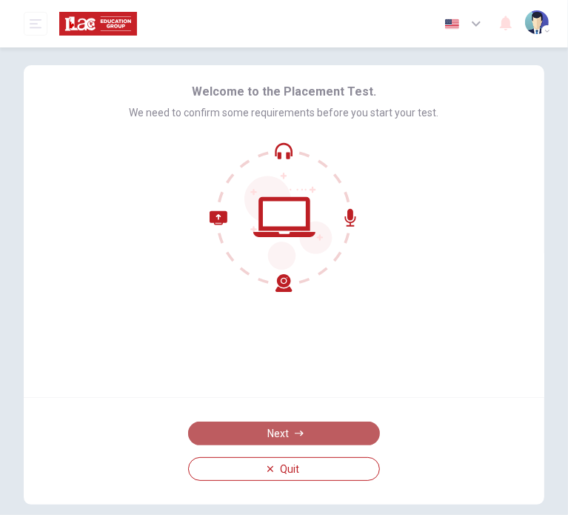
click at [271, 430] on button "Next" at bounding box center [284, 433] width 192 height 24
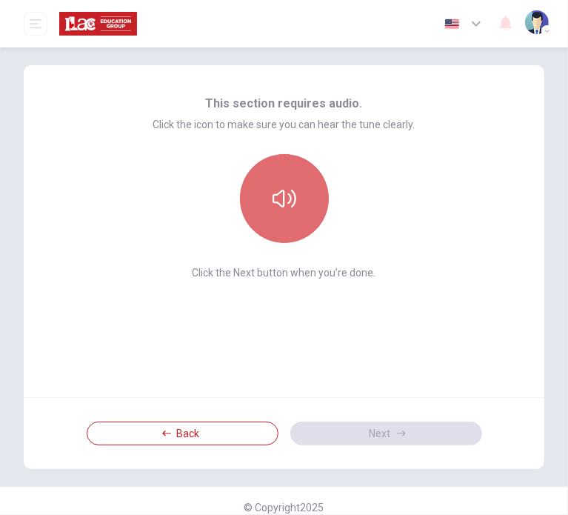
click at [272, 204] on icon "button" at bounding box center [284, 199] width 24 height 24
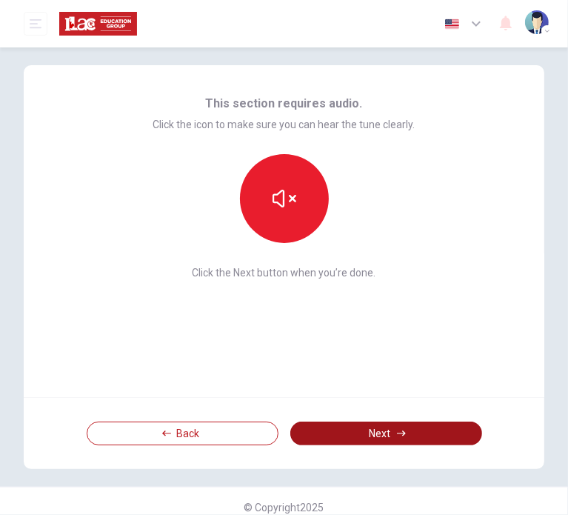
click at [351, 430] on button "Next" at bounding box center [386, 433] width 192 height 24
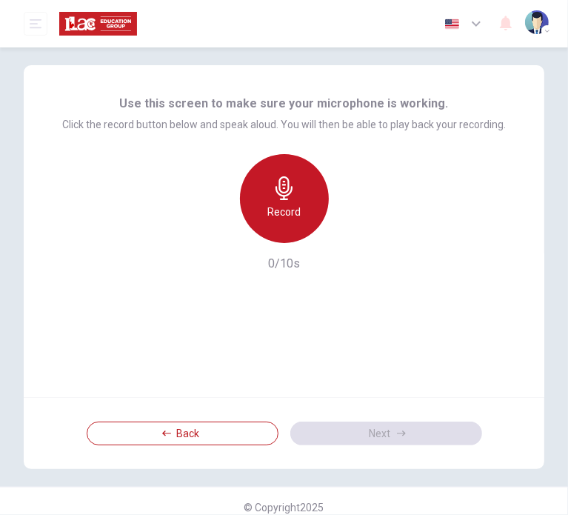
click at [287, 199] on icon "button" at bounding box center [284, 188] width 24 height 24
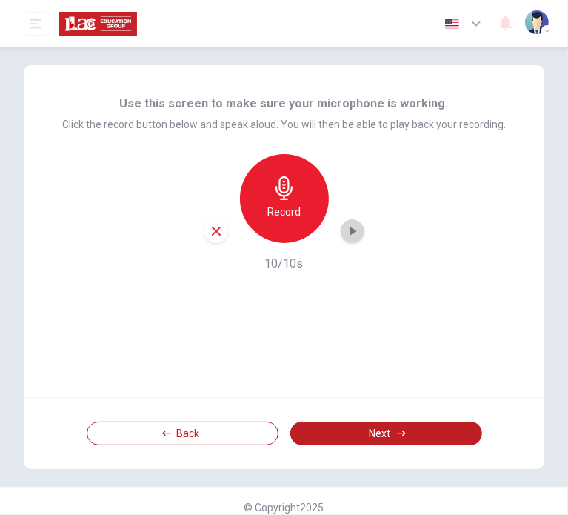
click at [351, 227] on icon "button" at bounding box center [352, 231] width 15 height 15
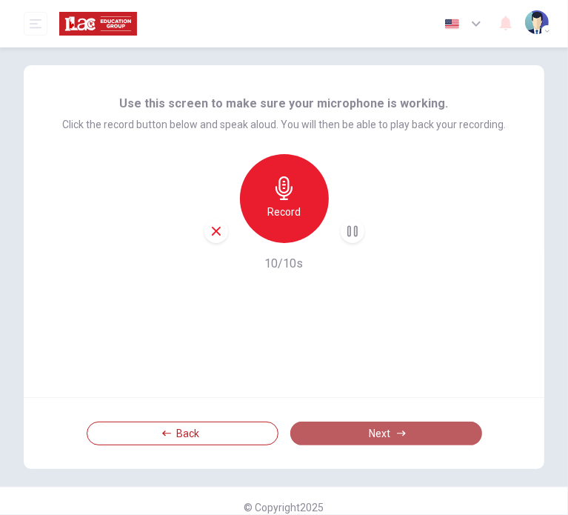
click at [333, 427] on button "Next" at bounding box center [386, 433] width 192 height 24
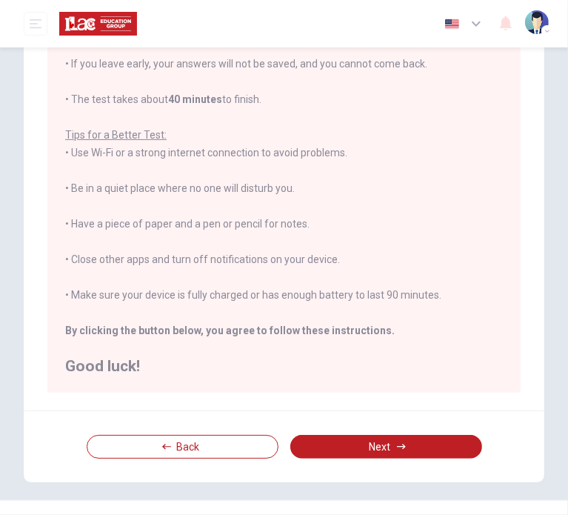
scroll to position [178, 0]
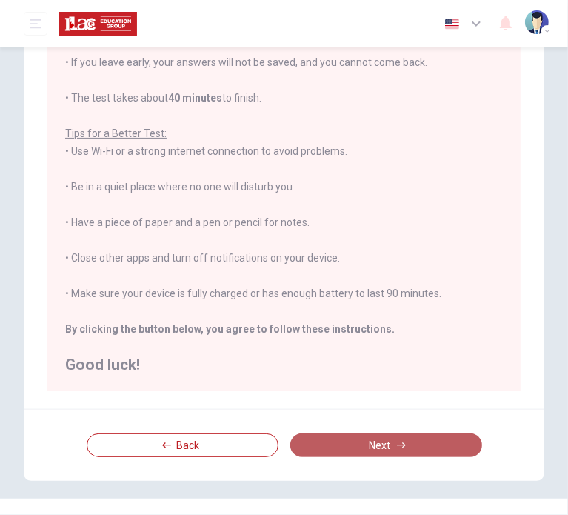
click at [372, 440] on button "Next" at bounding box center [386, 445] width 192 height 24
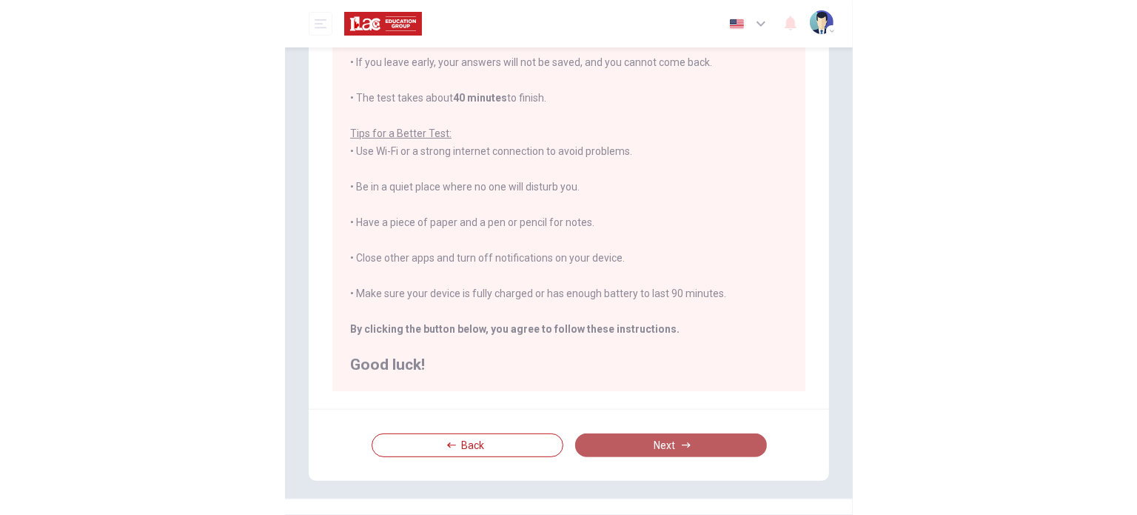
scroll to position [47, 0]
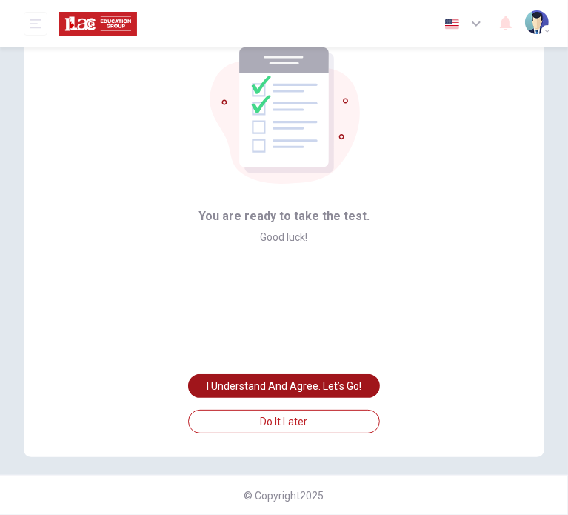
click at [304, 387] on button "I understand and agree. Let’s go!" at bounding box center [284, 386] width 192 height 24
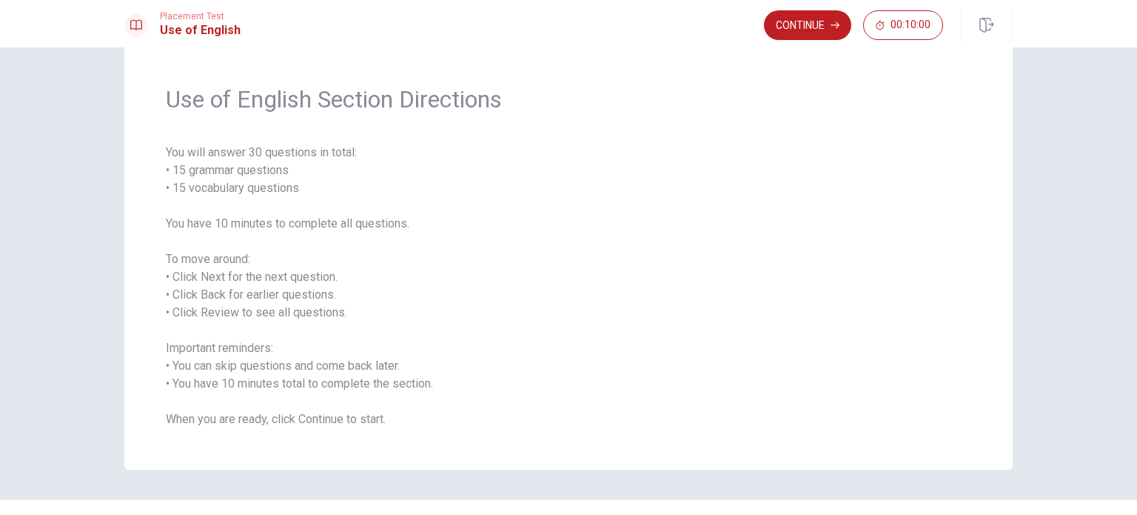
scroll to position [25, 0]
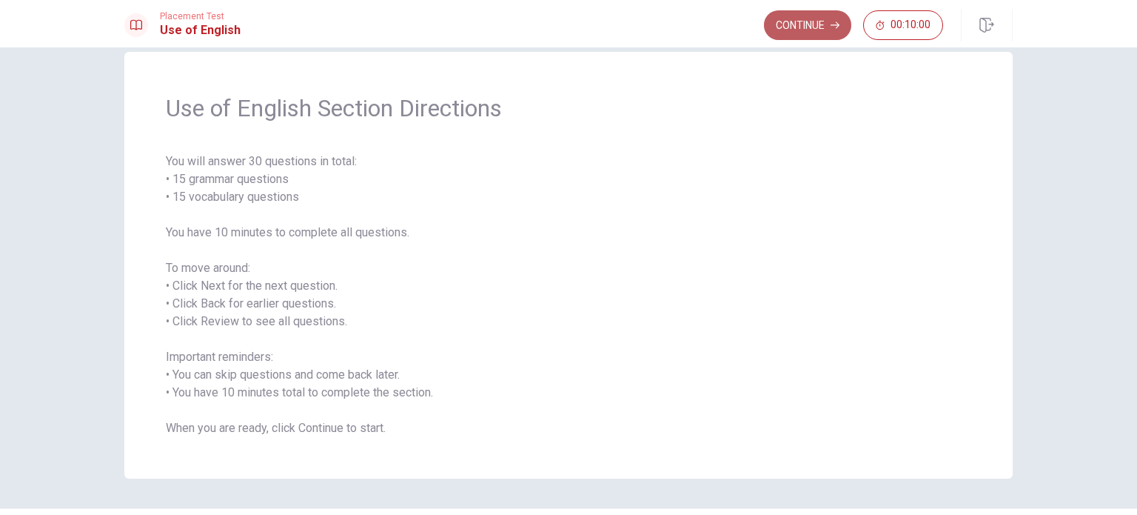
click at [567, 36] on button "Continue" at bounding box center [807, 25] width 87 height 30
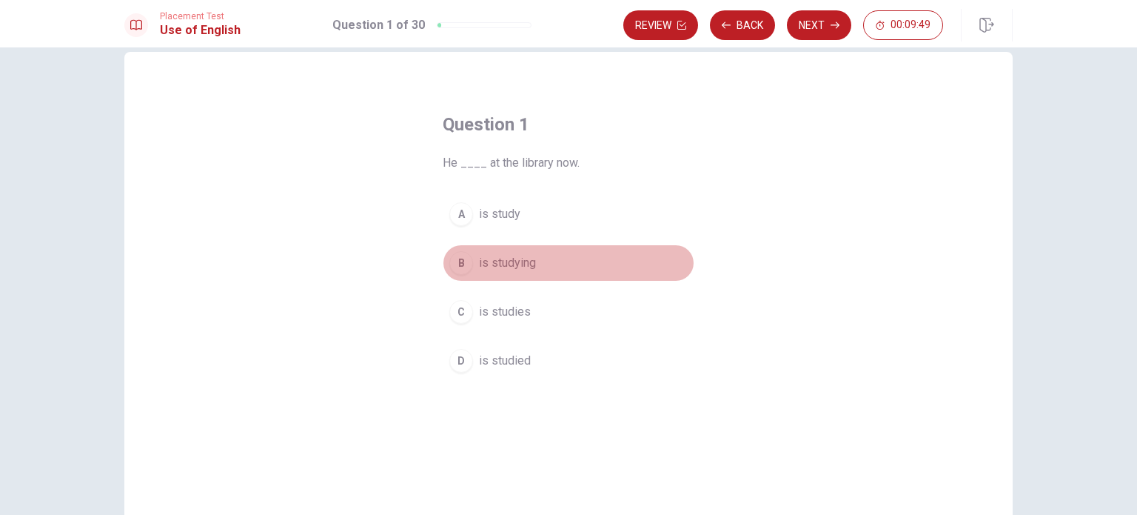
click at [498, 261] on span "is studying" at bounding box center [507, 263] width 57 height 18
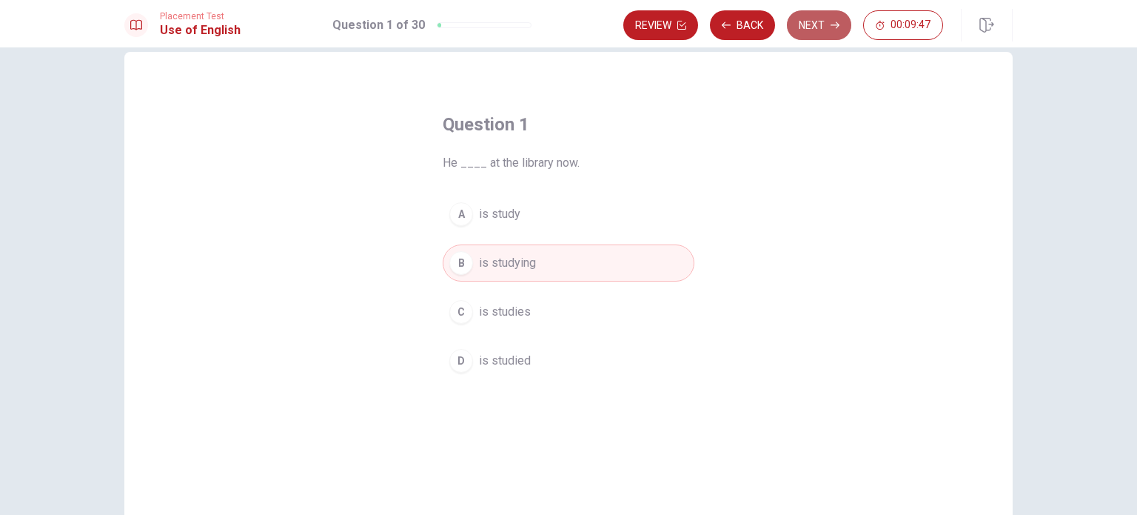
click at [567, 22] on button "Next" at bounding box center [819, 25] width 64 height 30
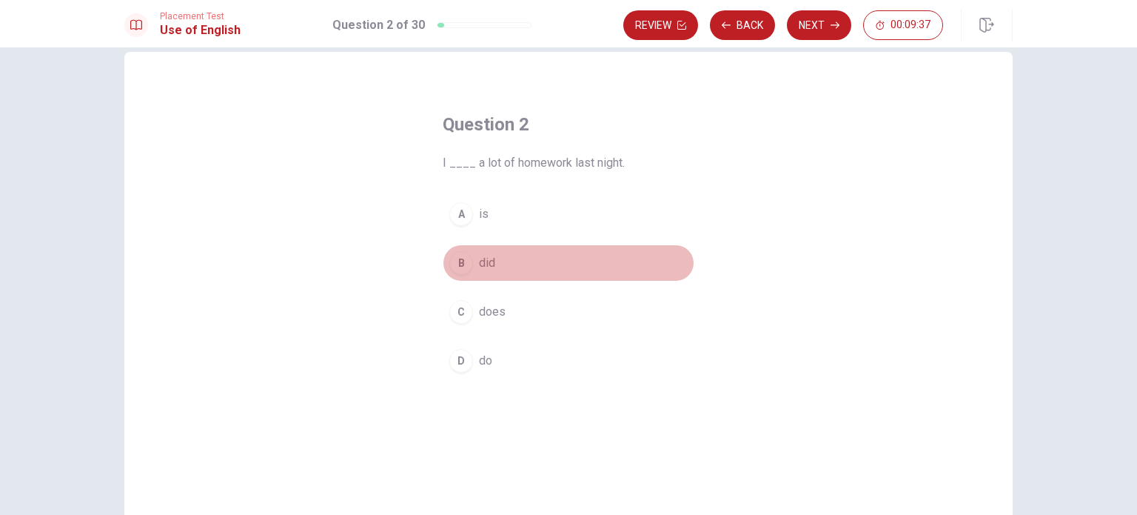
click at [480, 265] on span "did" at bounding box center [487, 263] width 16 height 18
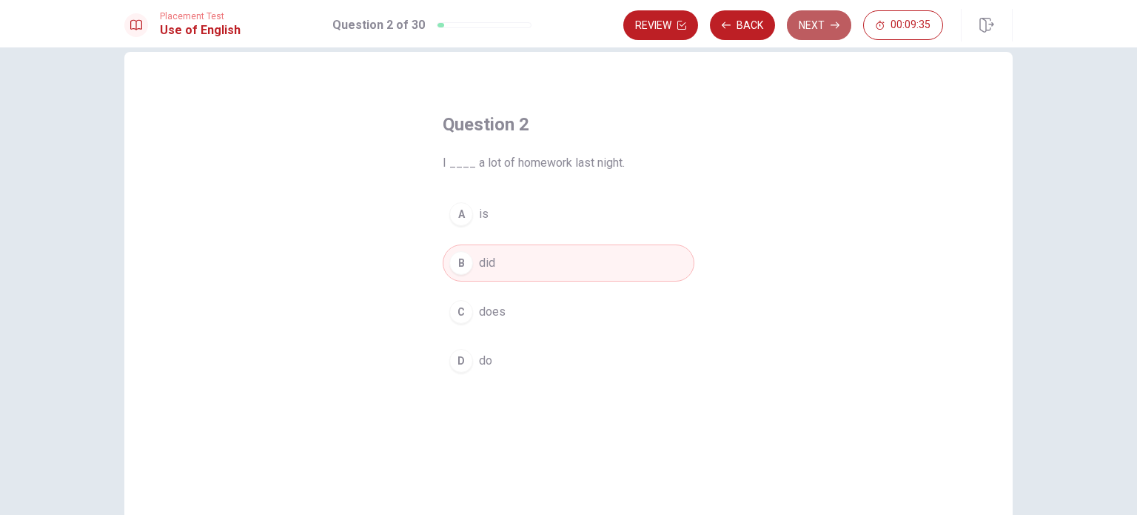
click at [567, 19] on button "Next" at bounding box center [819, 25] width 64 height 30
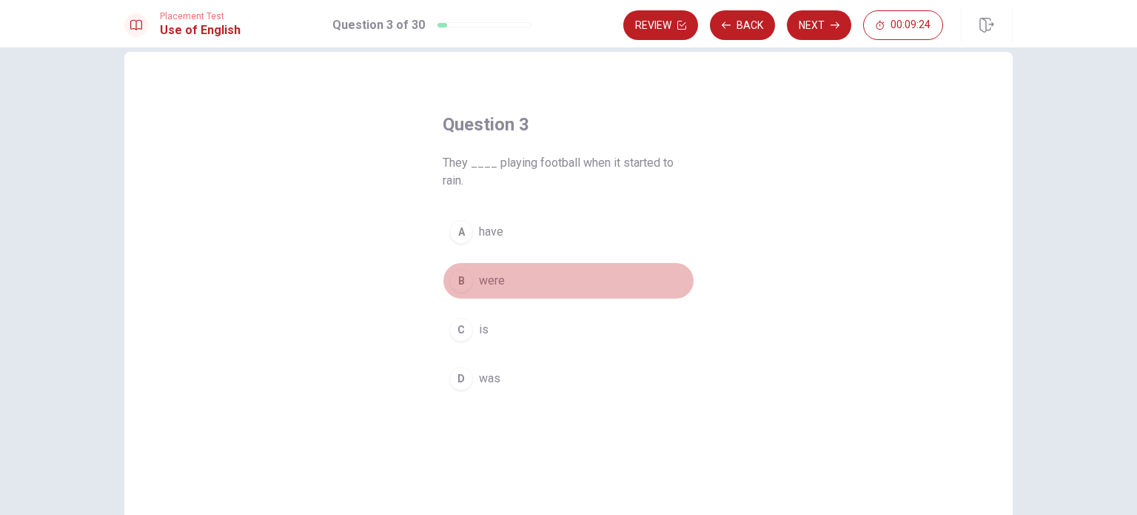
click at [492, 281] on span "were" at bounding box center [492, 281] width 26 height 18
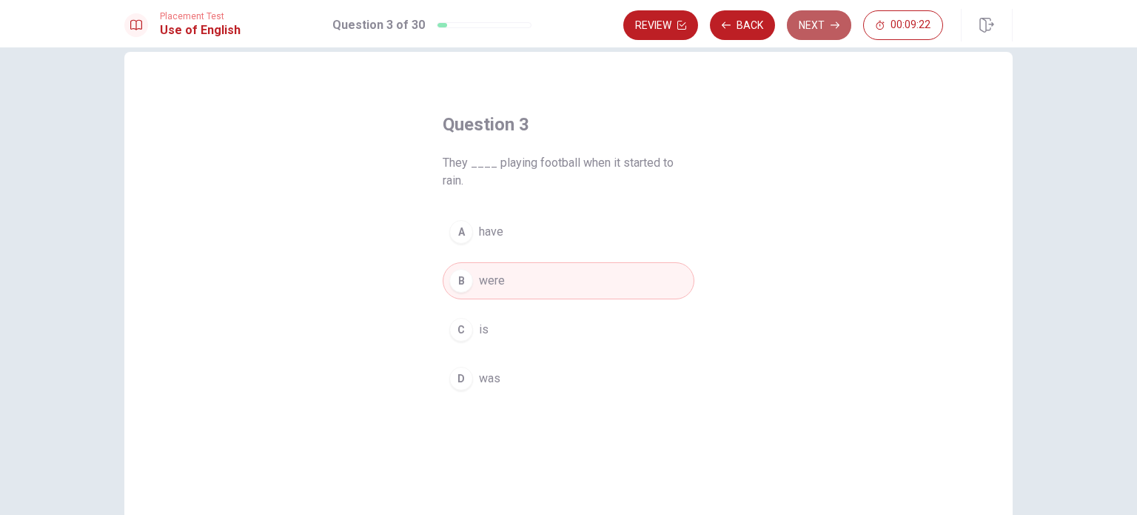
click at [567, 27] on button "Next" at bounding box center [819, 25] width 64 height 30
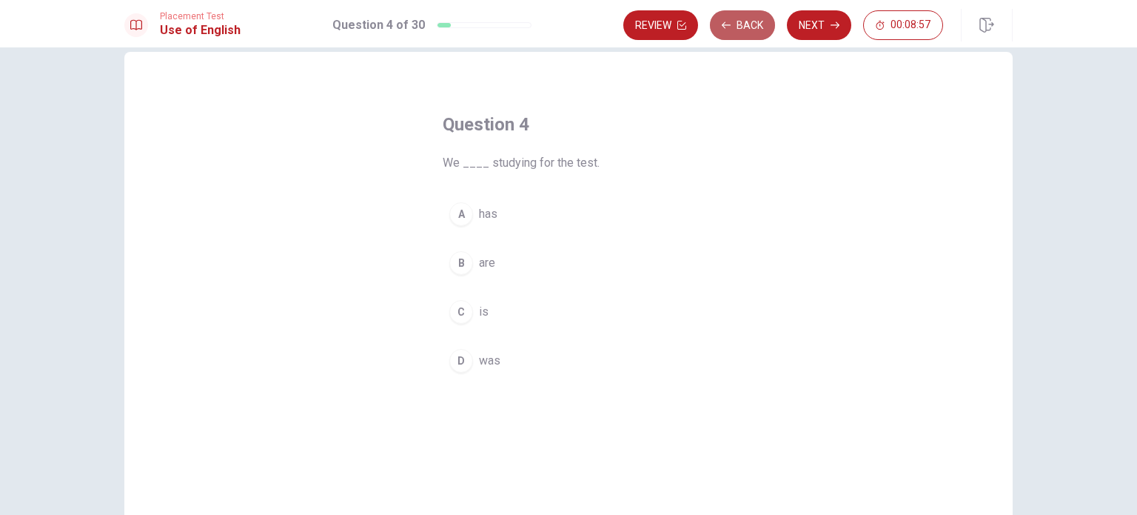
click at [567, 27] on button "Back" at bounding box center [742, 25] width 65 height 30
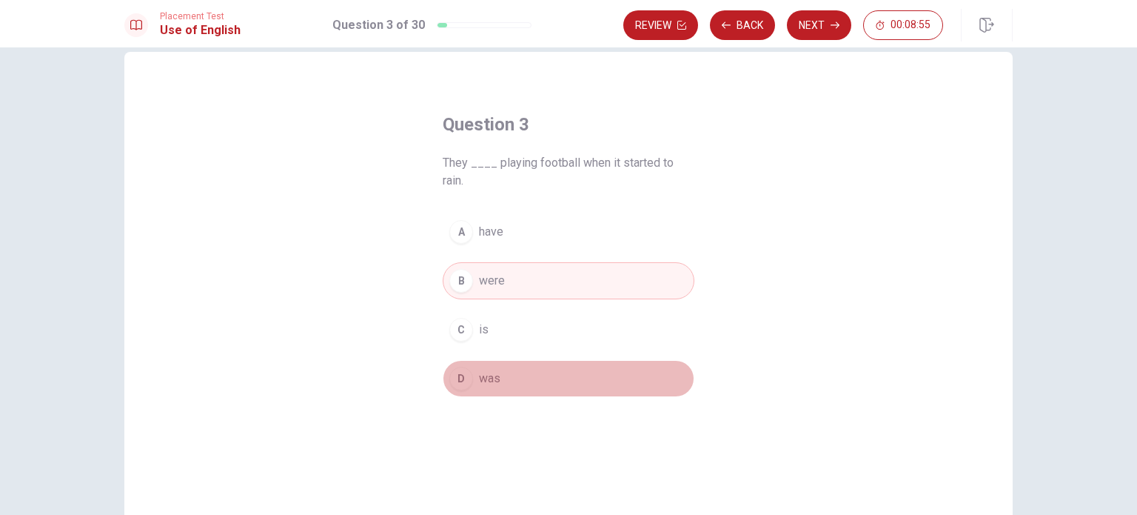
click at [492, 380] on span "was" at bounding box center [489, 378] width 21 height 18
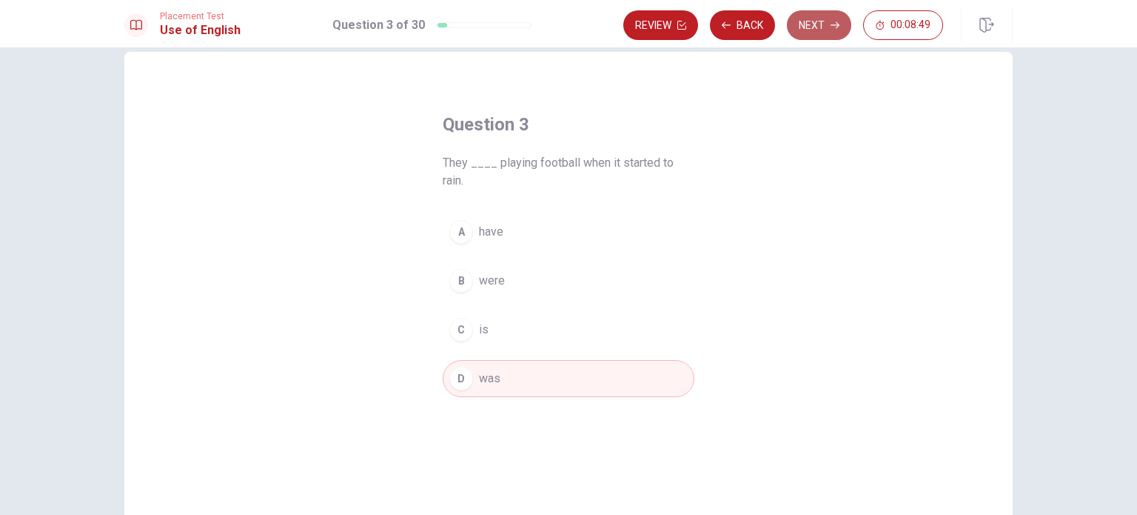
click at [567, 23] on button "Next" at bounding box center [819, 25] width 64 height 30
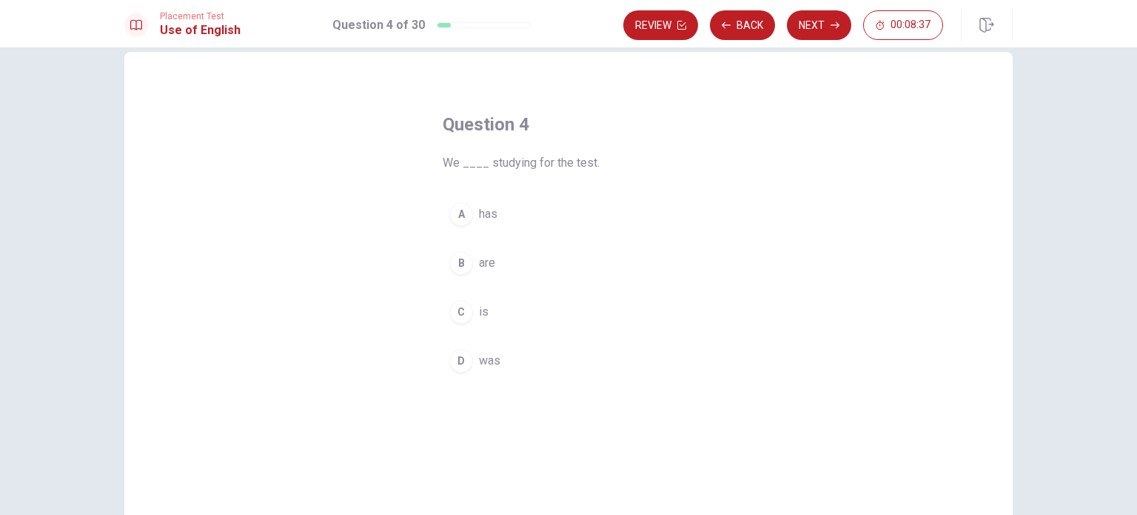
click at [469, 269] on button "B are" at bounding box center [569, 262] width 252 height 37
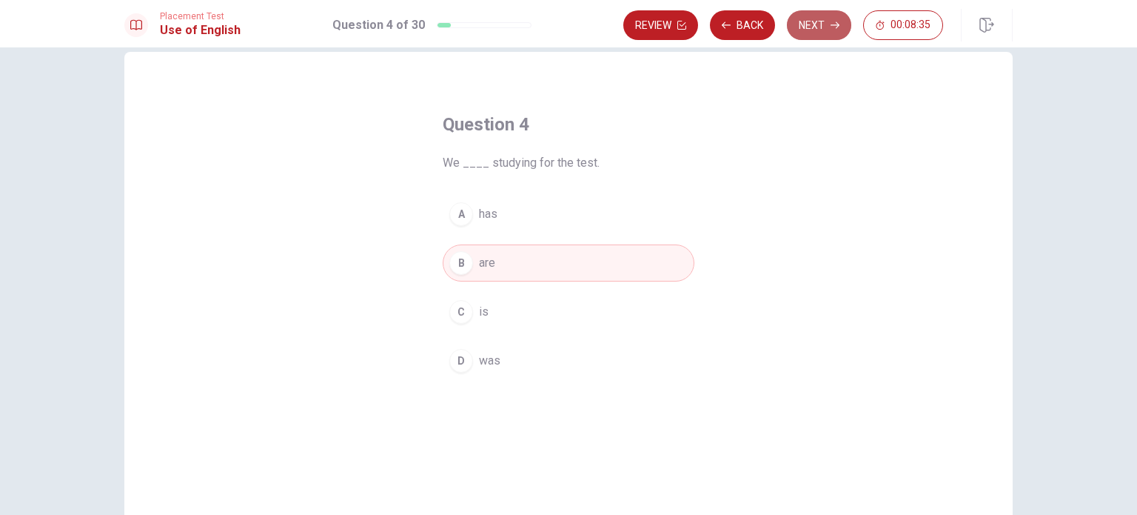
click at [567, 13] on button "Next" at bounding box center [819, 25] width 64 height 30
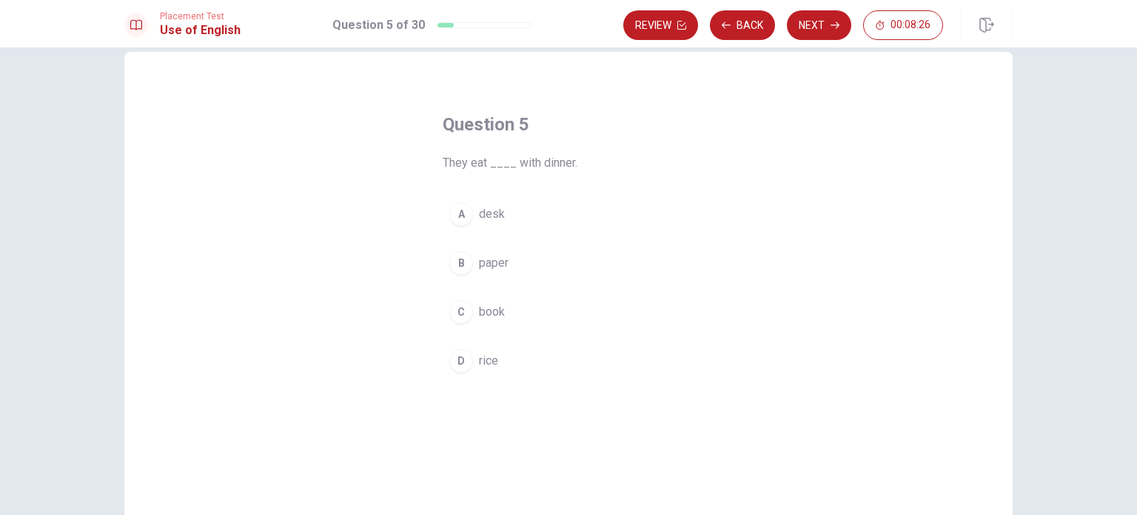
click at [484, 356] on span "rice" at bounding box center [488, 361] width 19 height 18
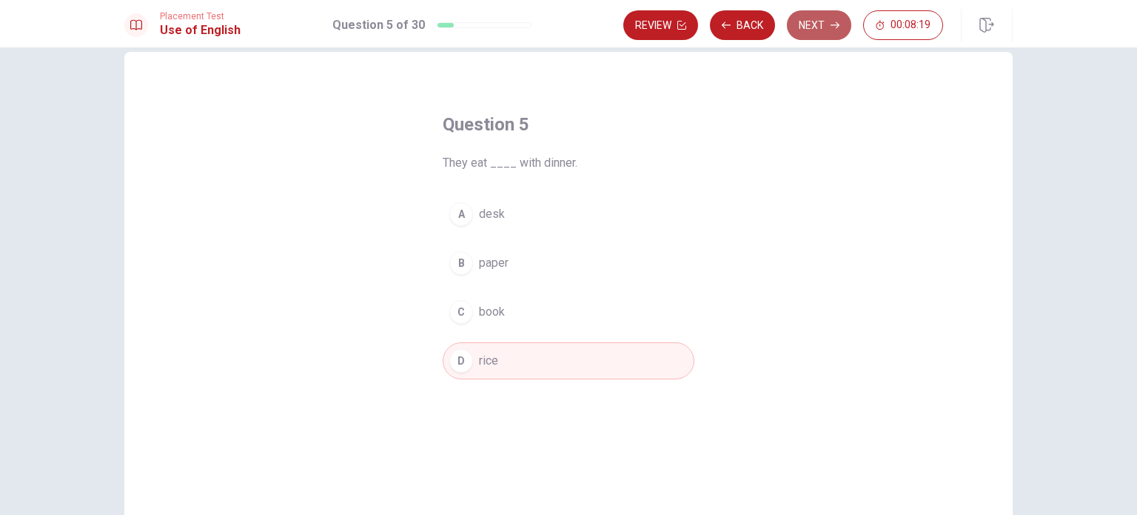
click at [567, 33] on button "Next" at bounding box center [819, 25] width 64 height 30
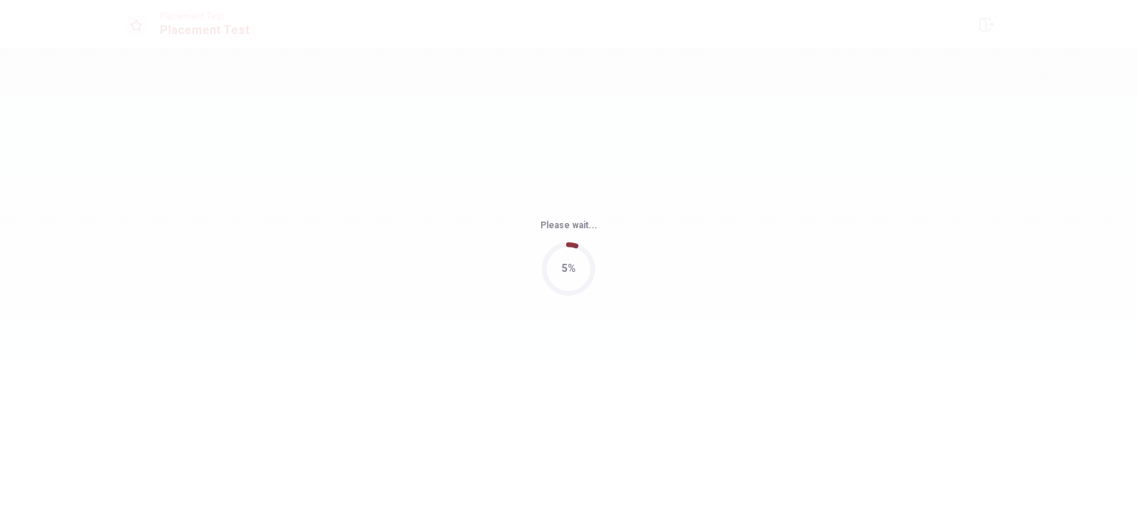
scroll to position [0, 0]
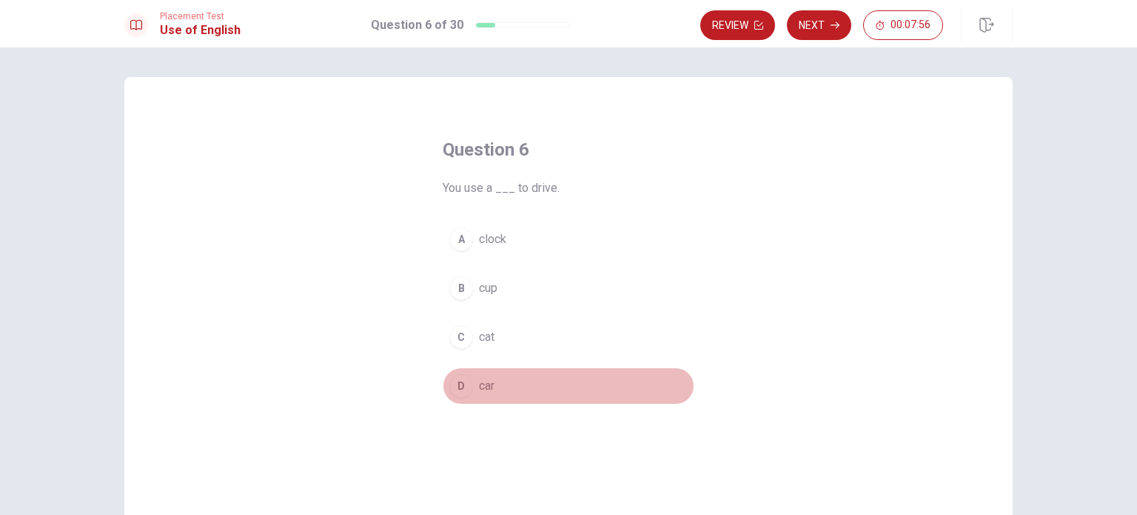
click at [480, 387] on span "car" at bounding box center [487, 386] width 16 height 18
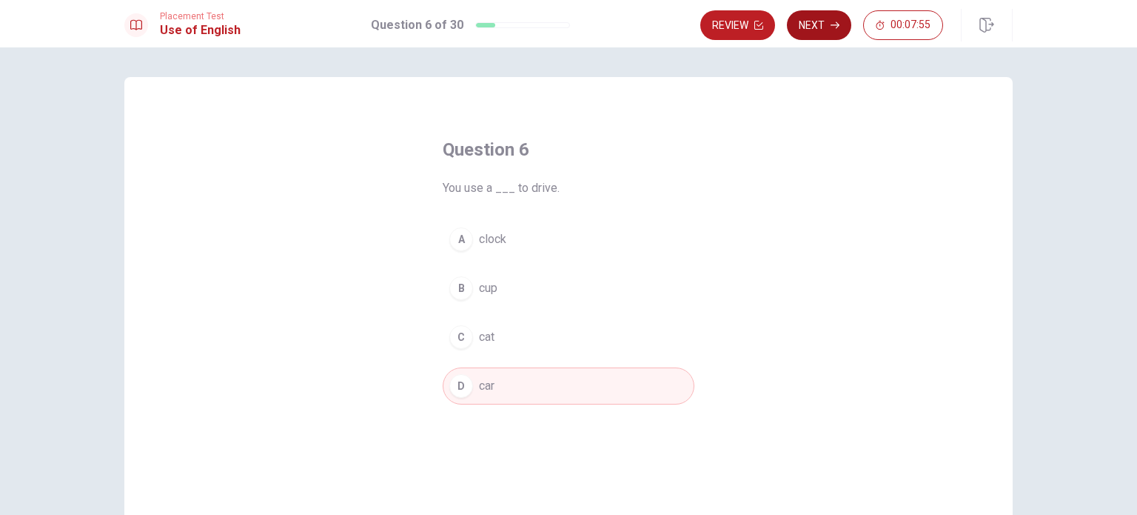
click at [567, 23] on button "Next" at bounding box center [819, 25] width 64 height 30
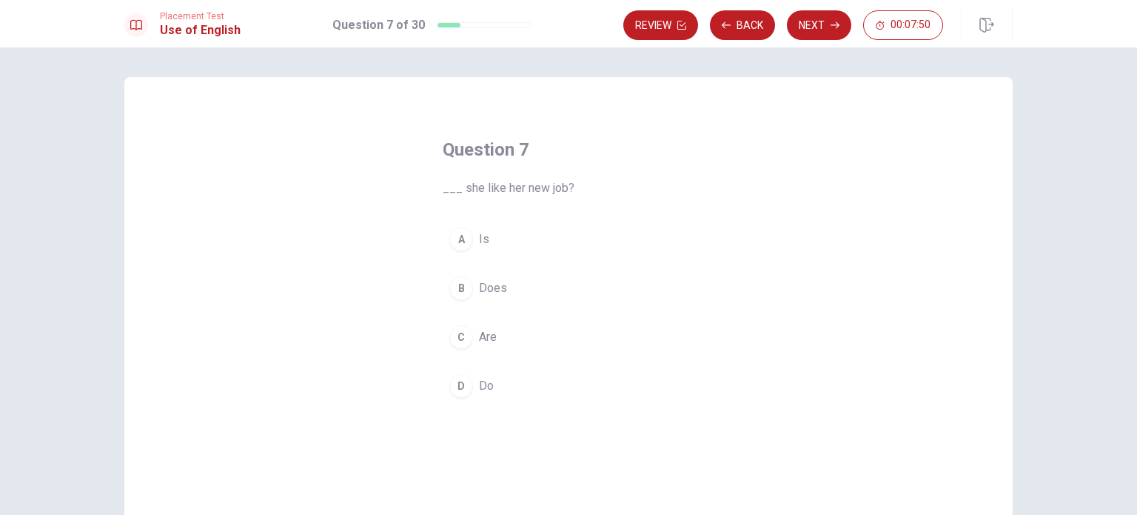
click at [484, 304] on button "B Does" at bounding box center [569, 287] width 252 height 37
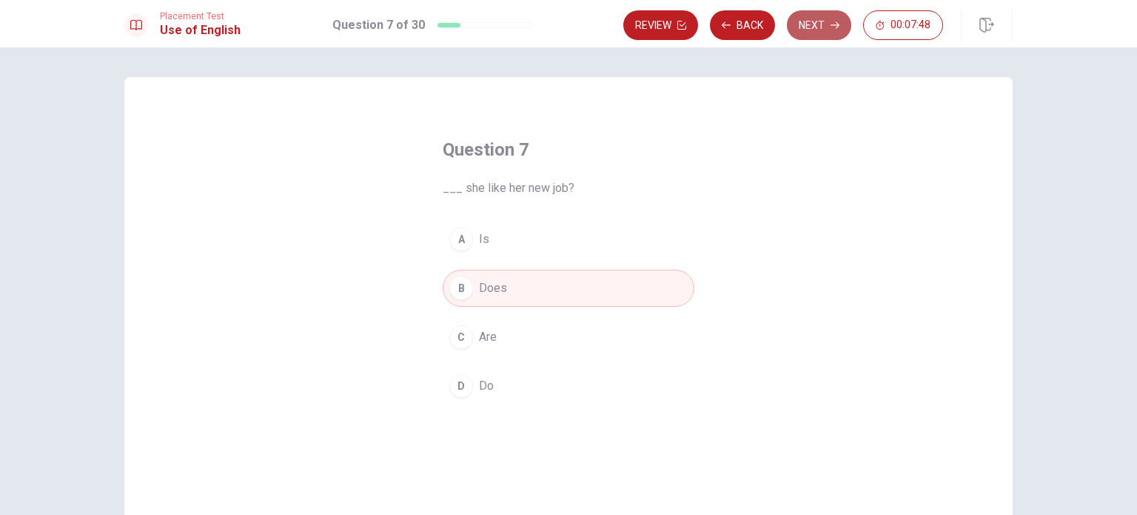
click at [567, 19] on button "Next" at bounding box center [819, 25] width 64 height 30
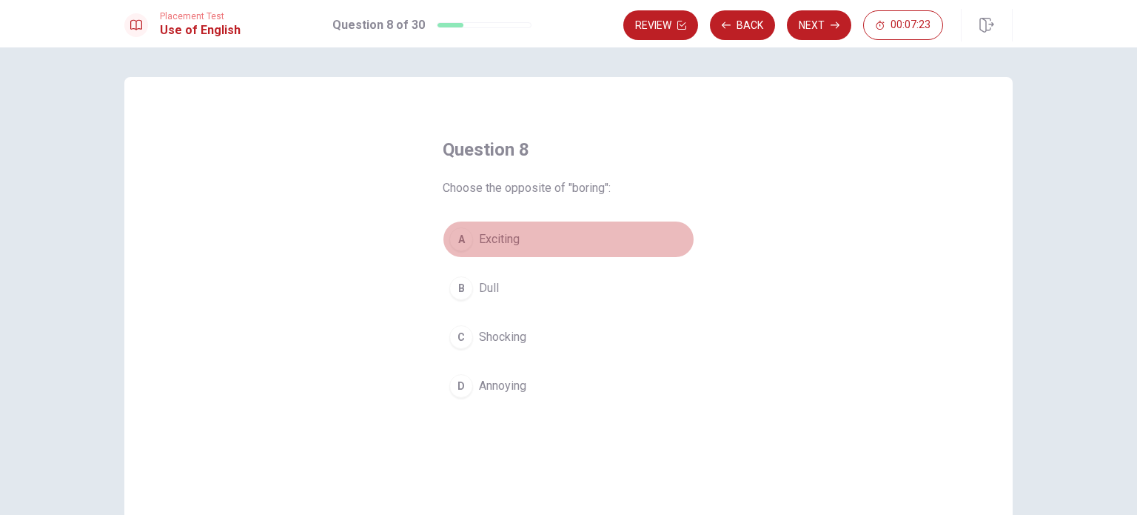
click at [503, 238] on span "Exciting" at bounding box center [499, 239] width 41 height 18
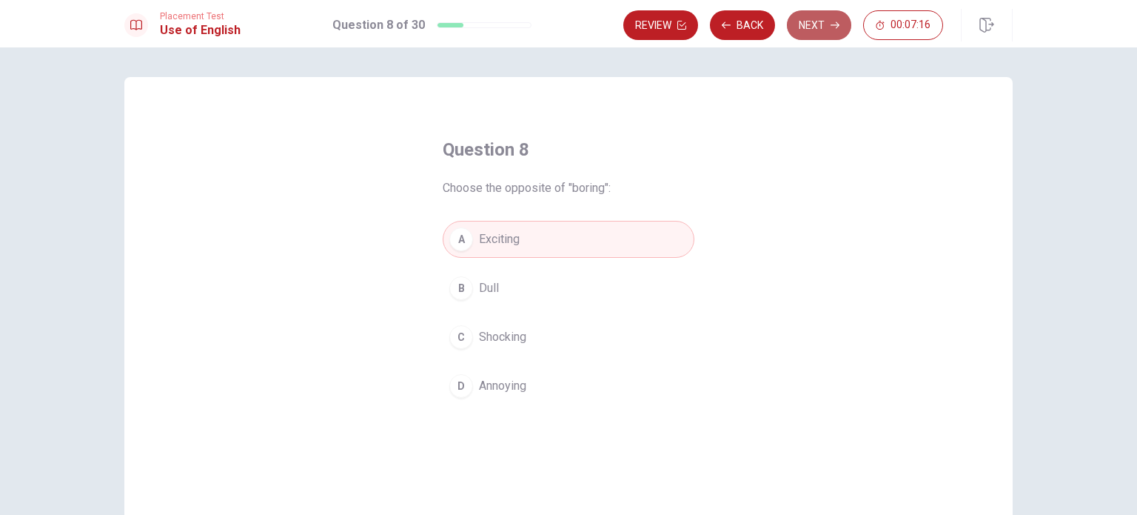
click at [567, 16] on button "Next" at bounding box center [819, 25] width 64 height 30
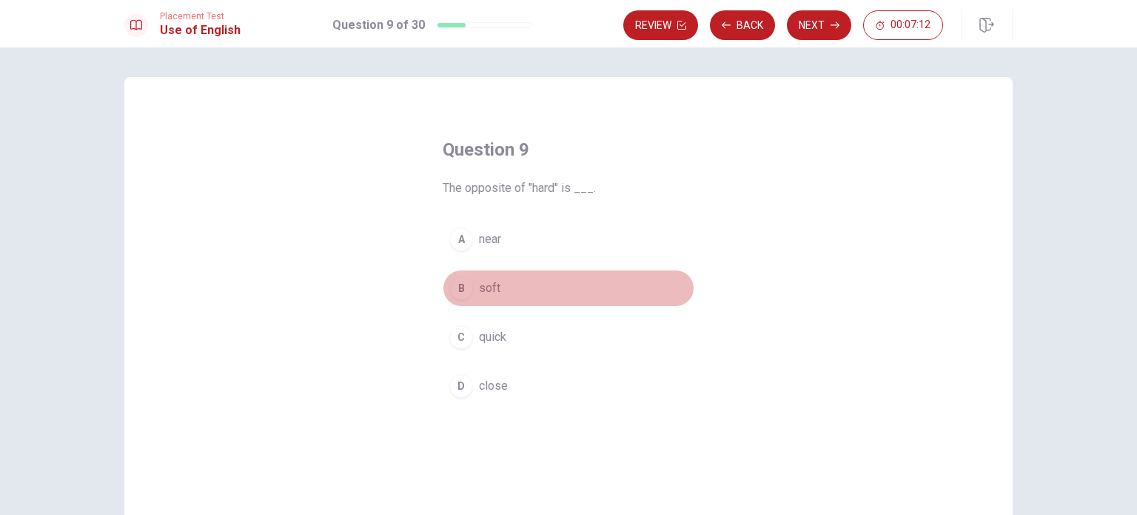
click at [492, 287] on span "soft" at bounding box center [489, 288] width 21 height 18
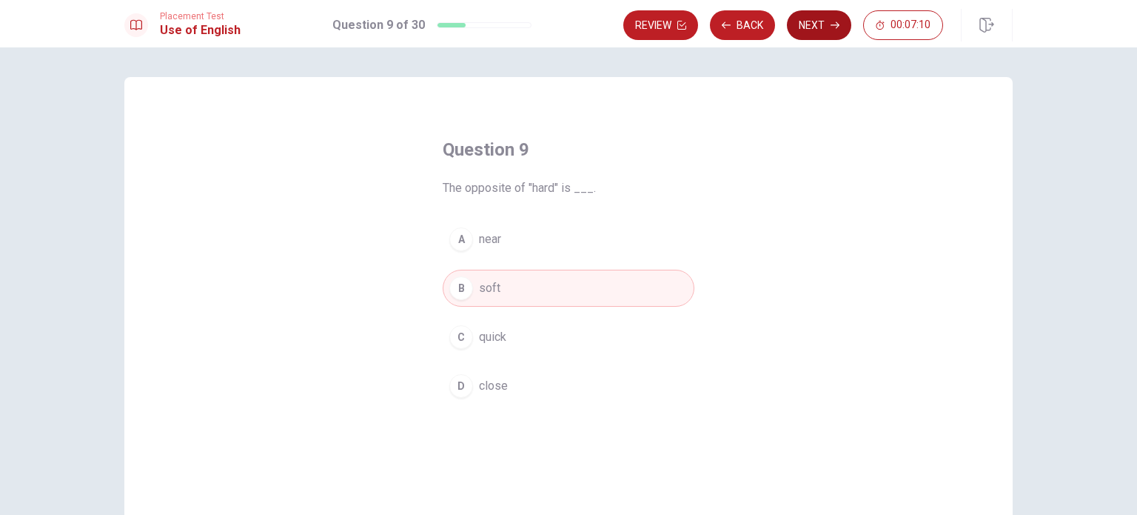
click at [567, 36] on button "Next" at bounding box center [819, 25] width 64 height 30
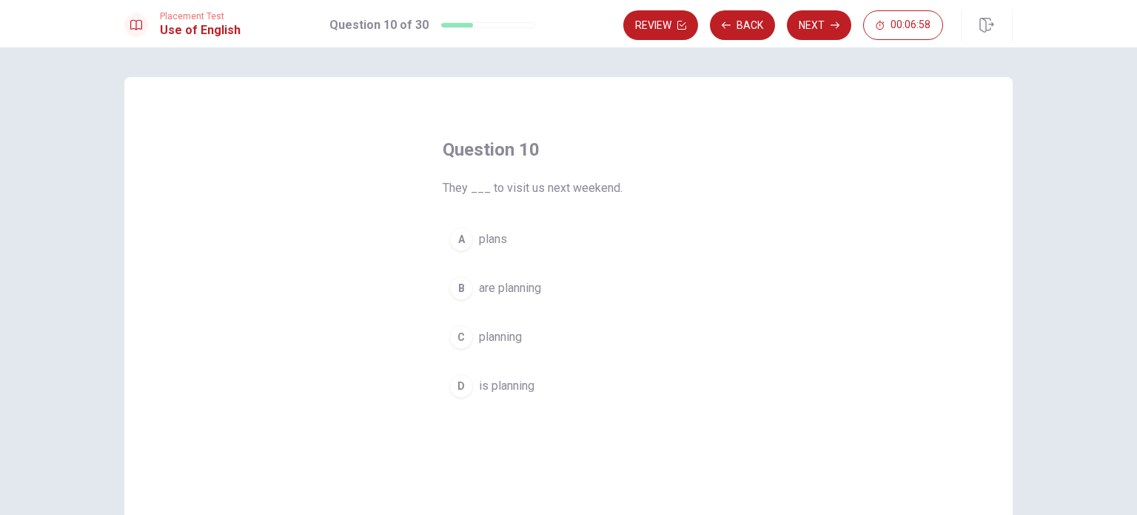
click at [488, 239] on span "plans" at bounding box center [493, 239] width 28 height 18
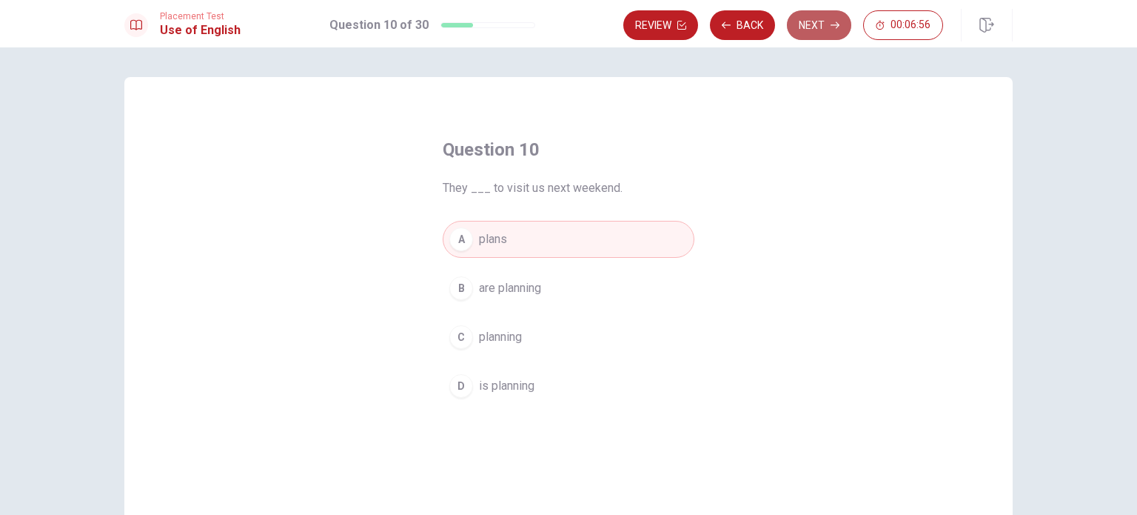
click at [567, 26] on button "Next" at bounding box center [819, 25] width 64 height 30
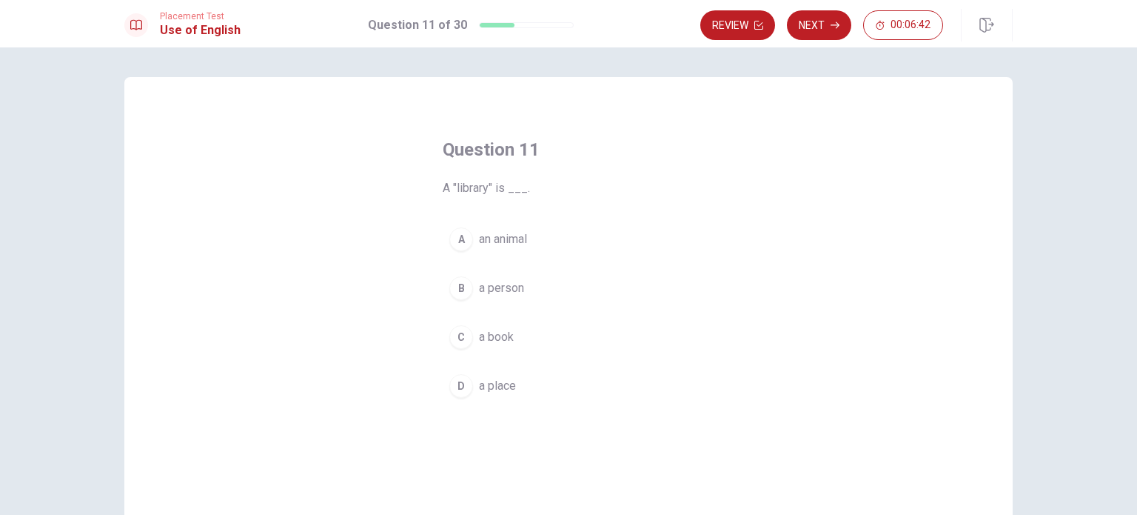
click at [489, 383] on span "a place" at bounding box center [497, 386] width 37 height 18
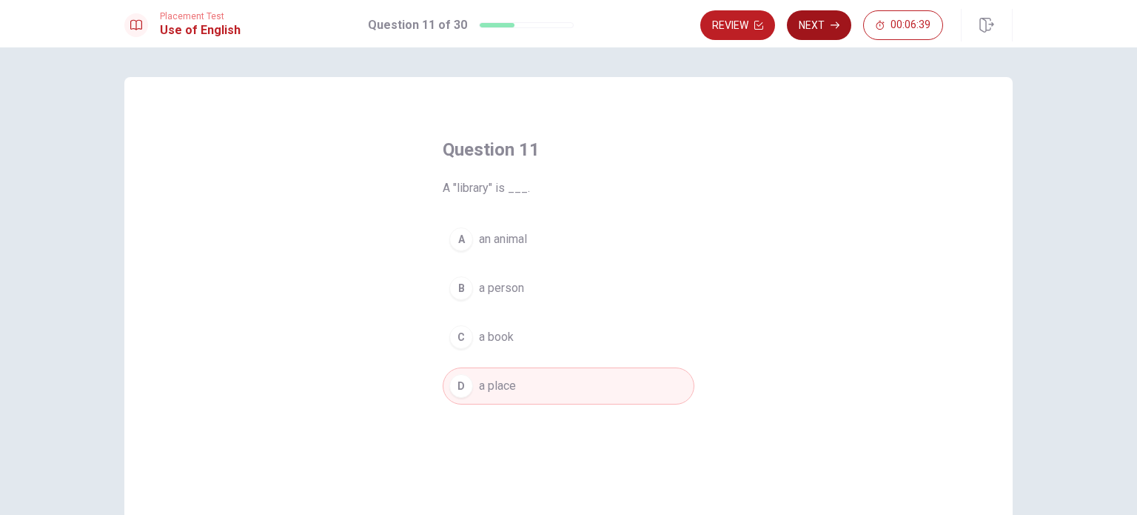
click at [567, 26] on button "Next" at bounding box center [819, 25] width 64 height 30
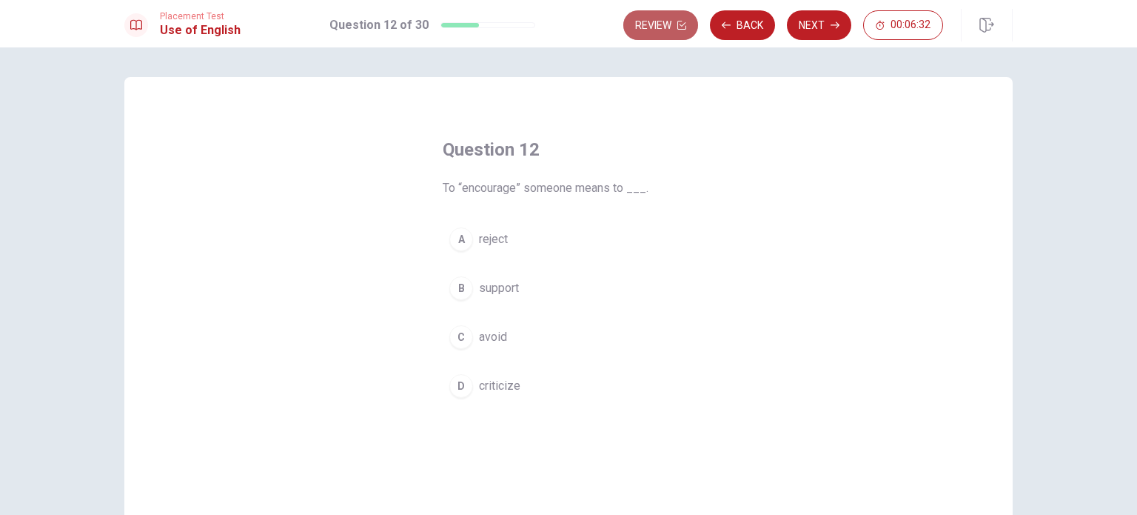
click at [567, 27] on button "Review" at bounding box center [660, 25] width 75 height 30
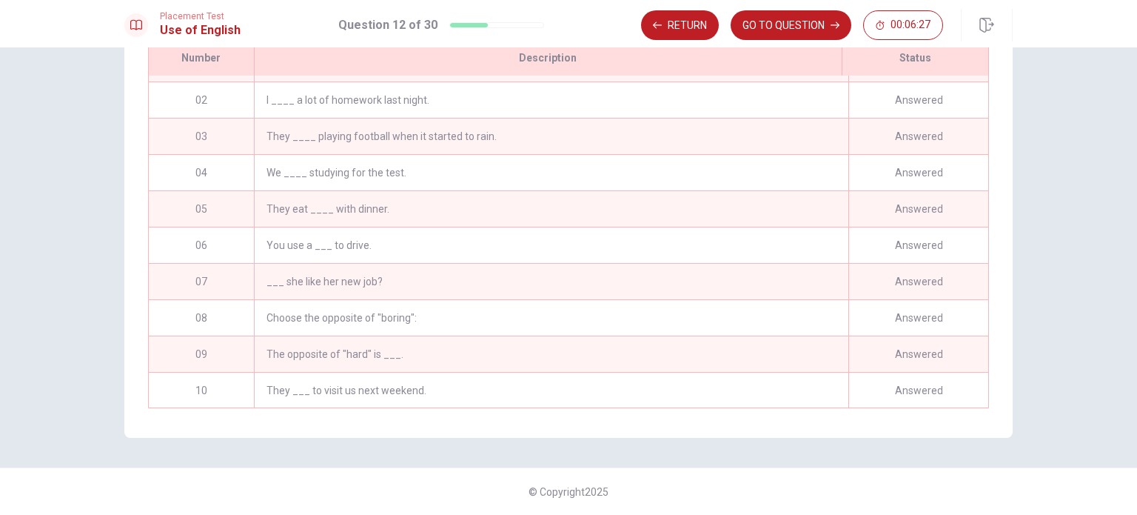
scroll to position [30, 0]
click at [493, 135] on div "They ____ playing football when it started to rain." at bounding box center [551, 136] width 594 height 36
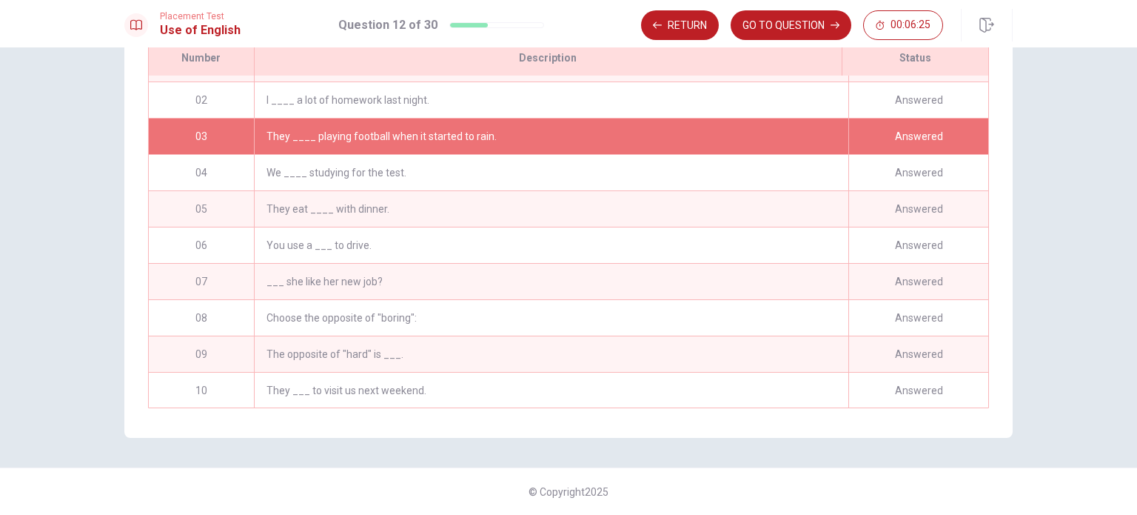
click at [493, 135] on div "They ____ playing football when it started to rain." at bounding box center [551, 136] width 594 height 36
click at [567, 24] on button "Return" at bounding box center [680, 25] width 78 height 30
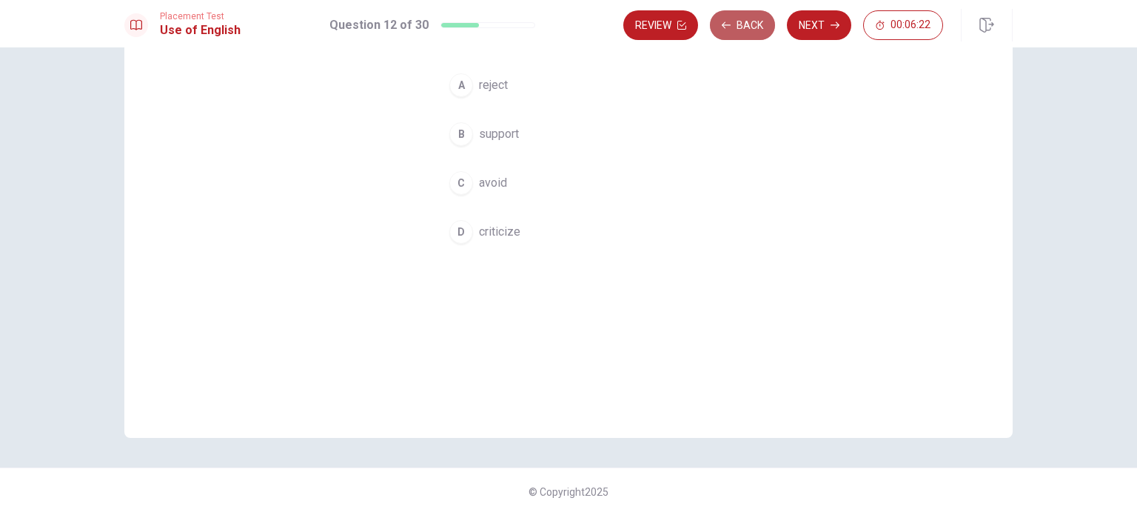
click at [567, 27] on button "Back" at bounding box center [742, 25] width 65 height 30
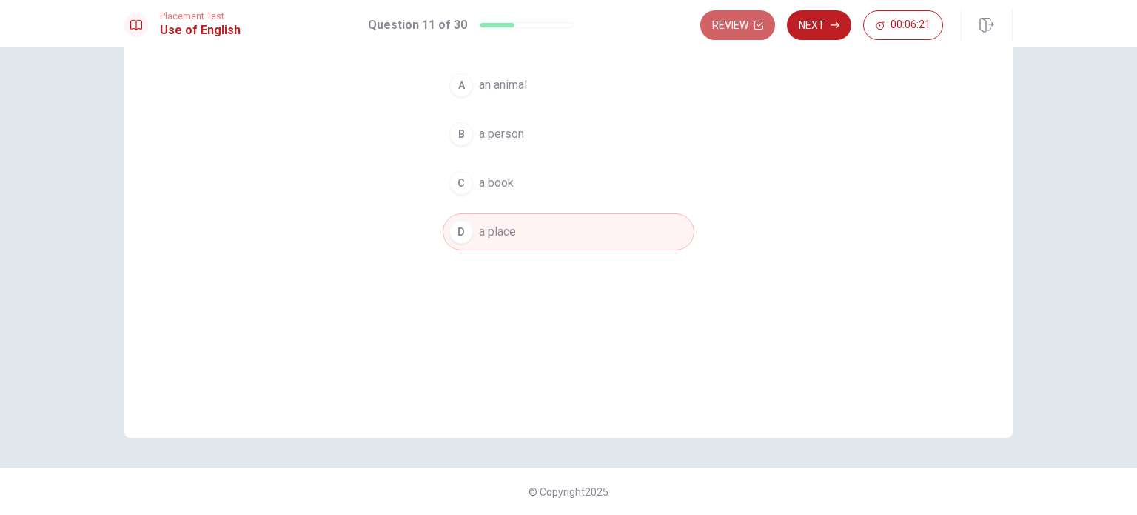
click at [567, 27] on button "Review" at bounding box center [737, 25] width 75 height 30
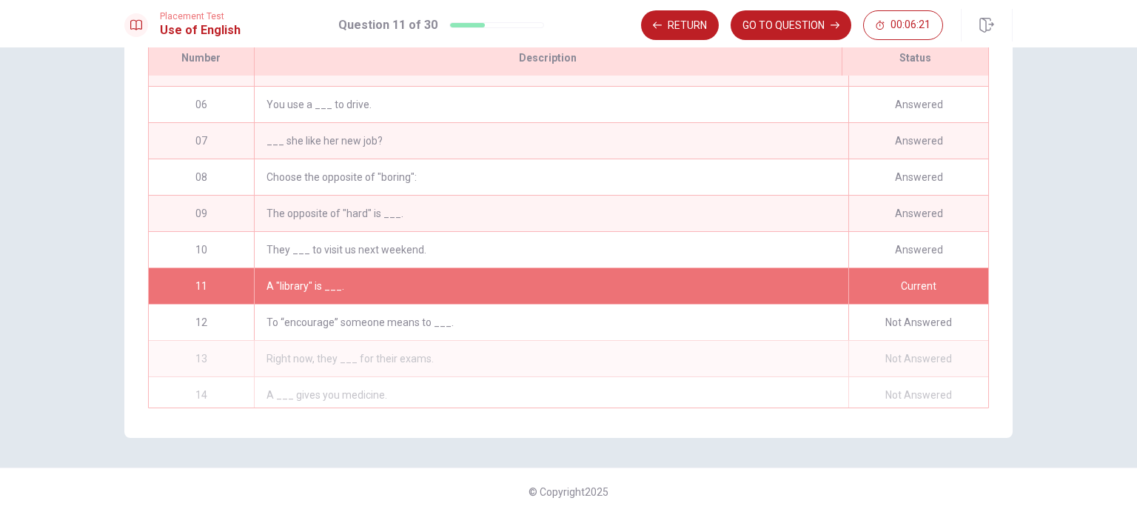
scroll to position [217, 0]
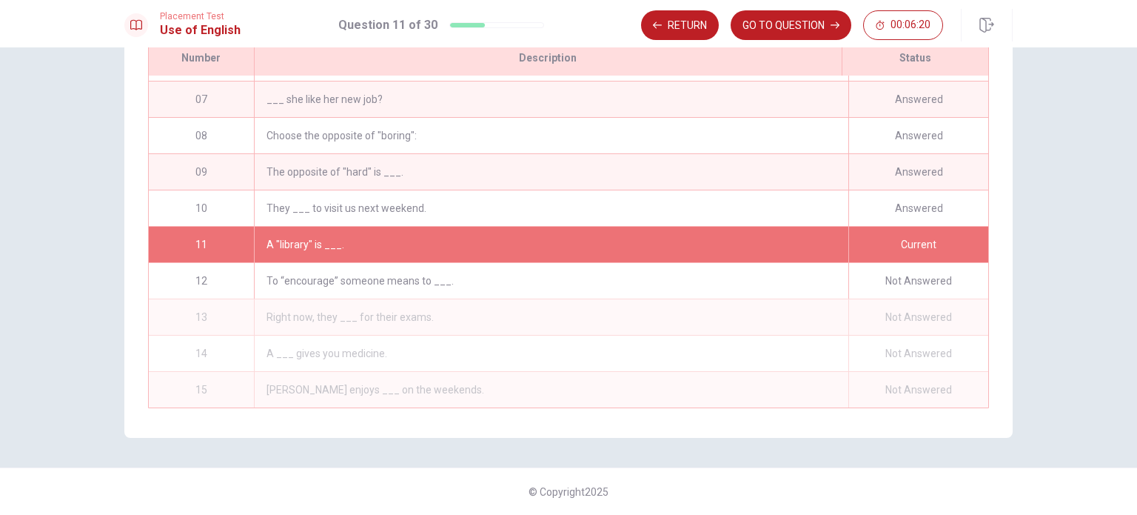
click at [567, 27] on div "Return GO TO QUESTION 00:06:20" at bounding box center [792, 25] width 302 height 30
click at [567, 34] on button "GO TO QUESTION" at bounding box center [791, 25] width 121 height 30
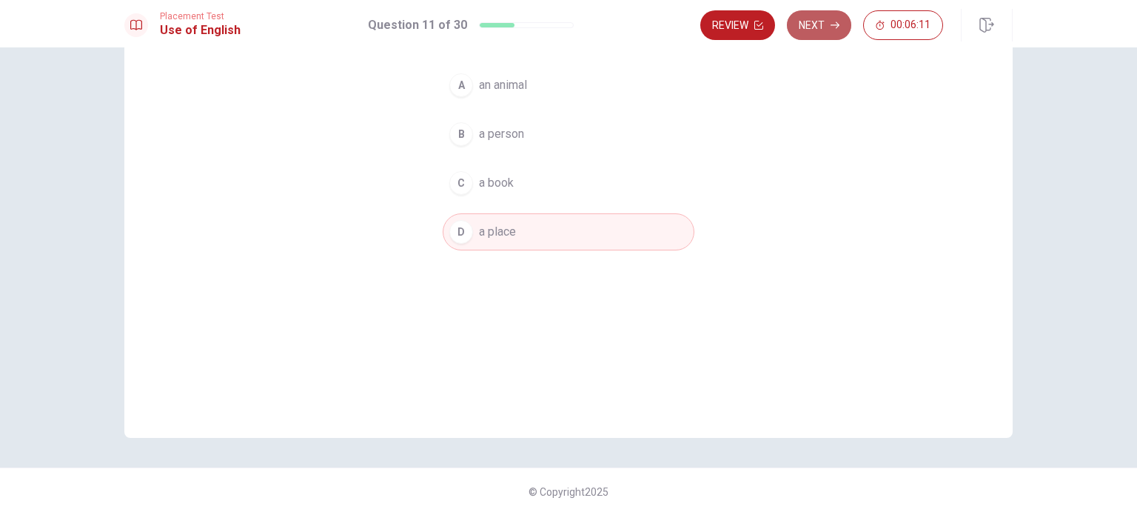
click at [567, 23] on button "Next" at bounding box center [819, 25] width 64 height 30
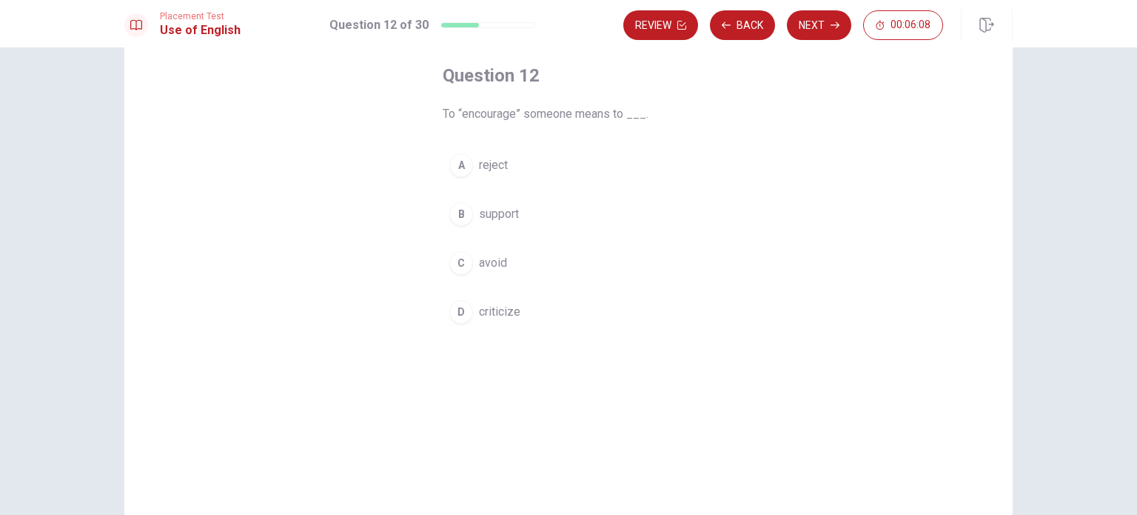
scroll to position [71, 0]
click at [567, 31] on button "Back" at bounding box center [742, 25] width 65 height 30
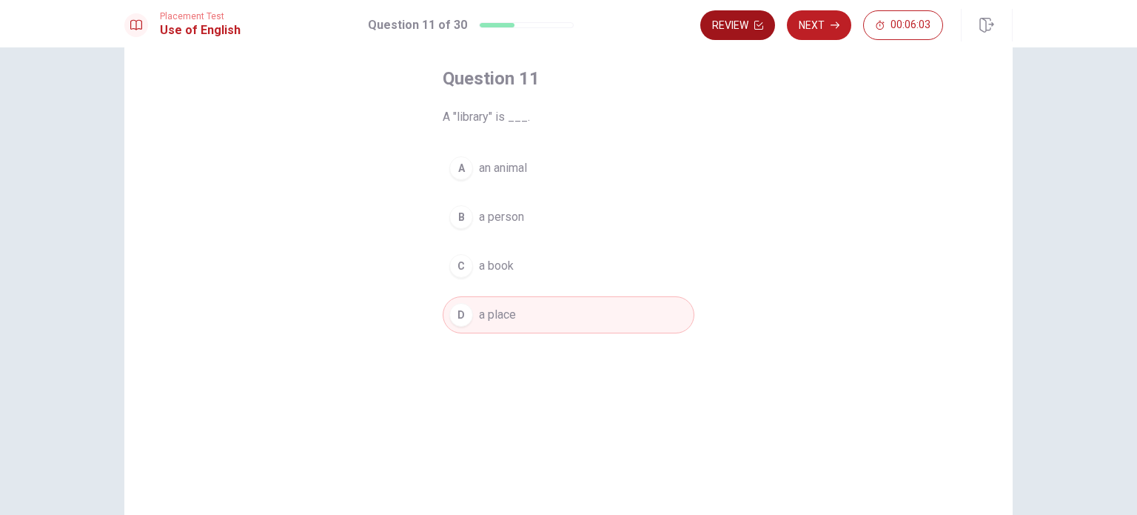
click at [567, 29] on button "Review" at bounding box center [737, 25] width 75 height 30
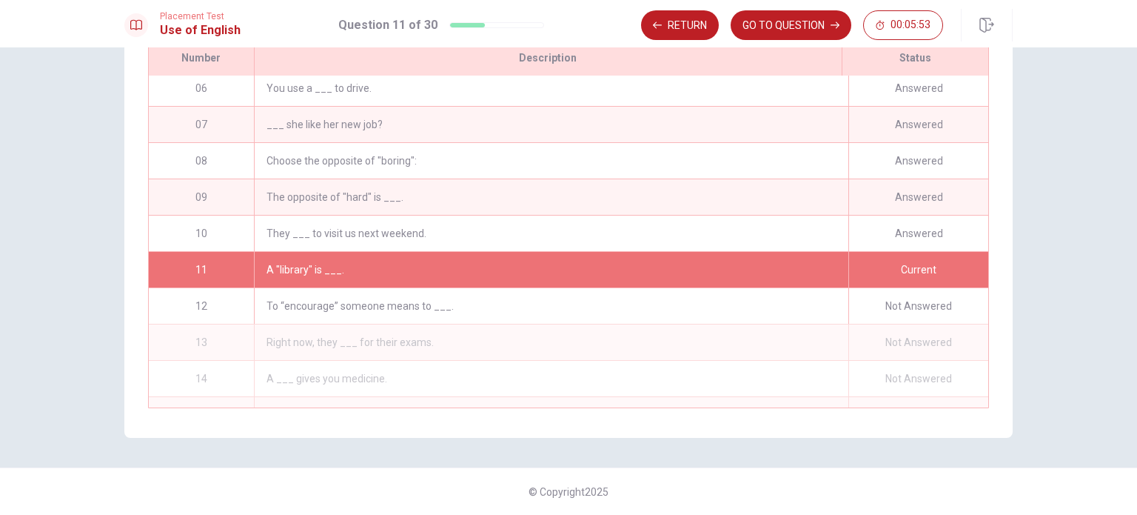
scroll to position [184, 0]
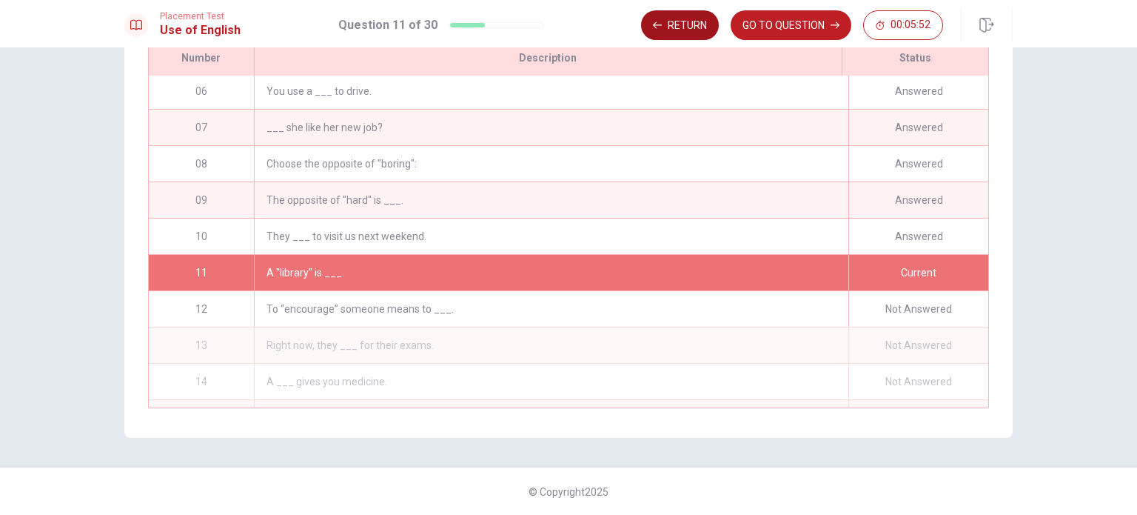
click at [567, 32] on button "Return" at bounding box center [680, 25] width 78 height 30
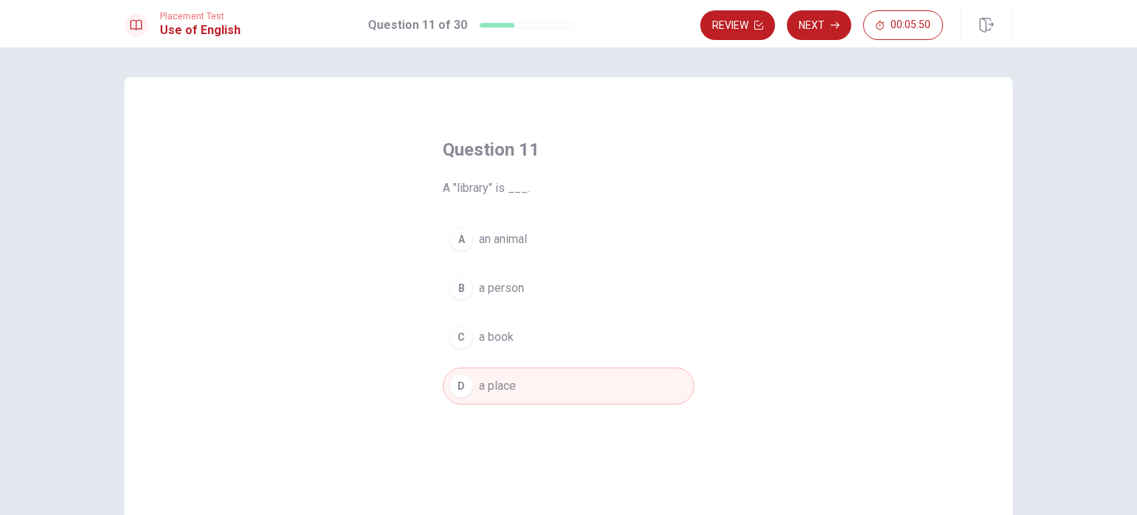
scroll to position [0, 0]
click at [567, 29] on button "Next" at bounding box center [819, 25] width 64 height 30
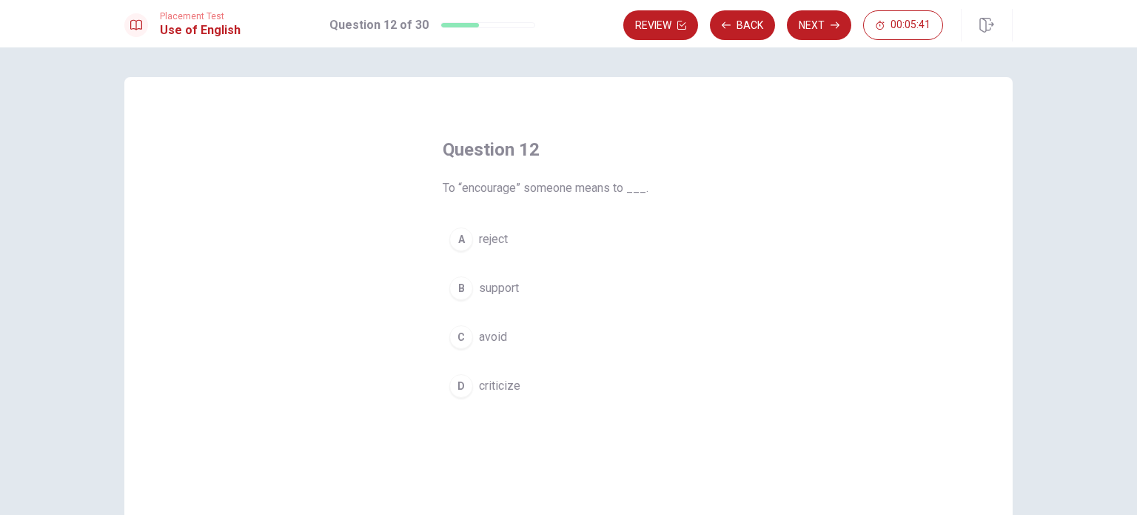
click at [500, 284] on span "support" at bounding box center [499, 288] width 40 height 18
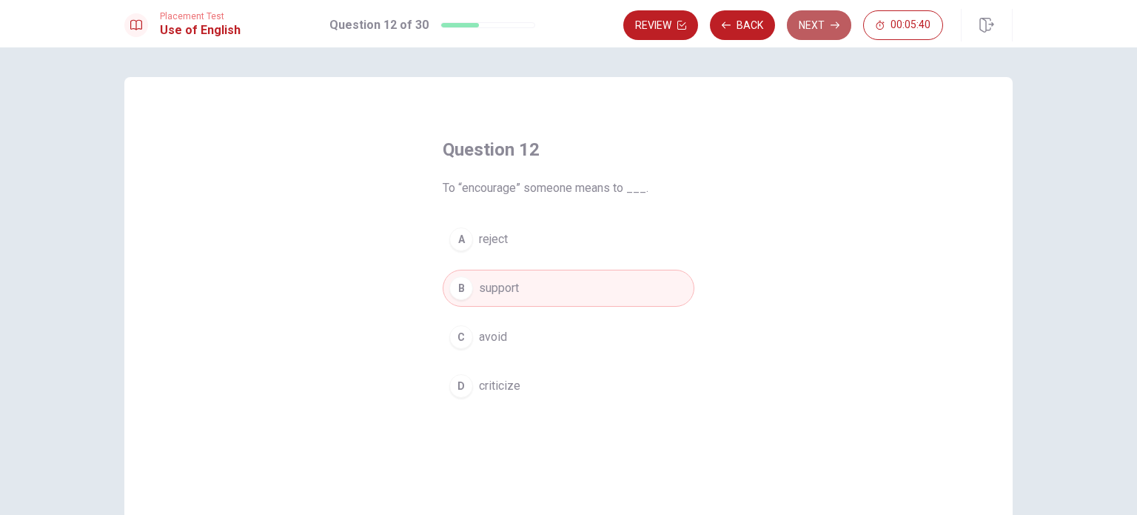
click at [567, 29] on button "Next" at bounding box center [819, 25] width 64 height 30
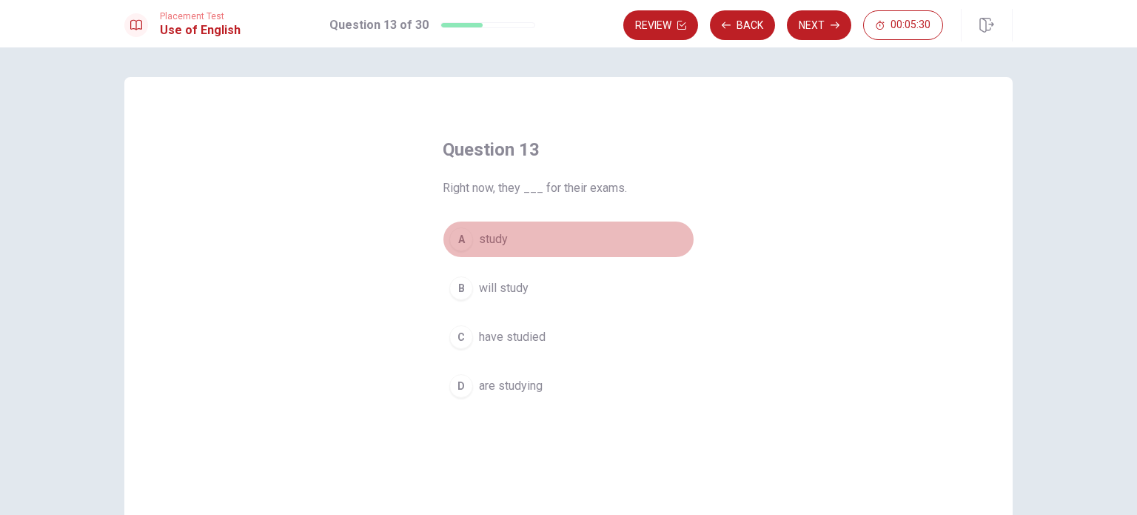
click at [495, 233] on span "study" at bounding box center [493, 239] width 29 height 18
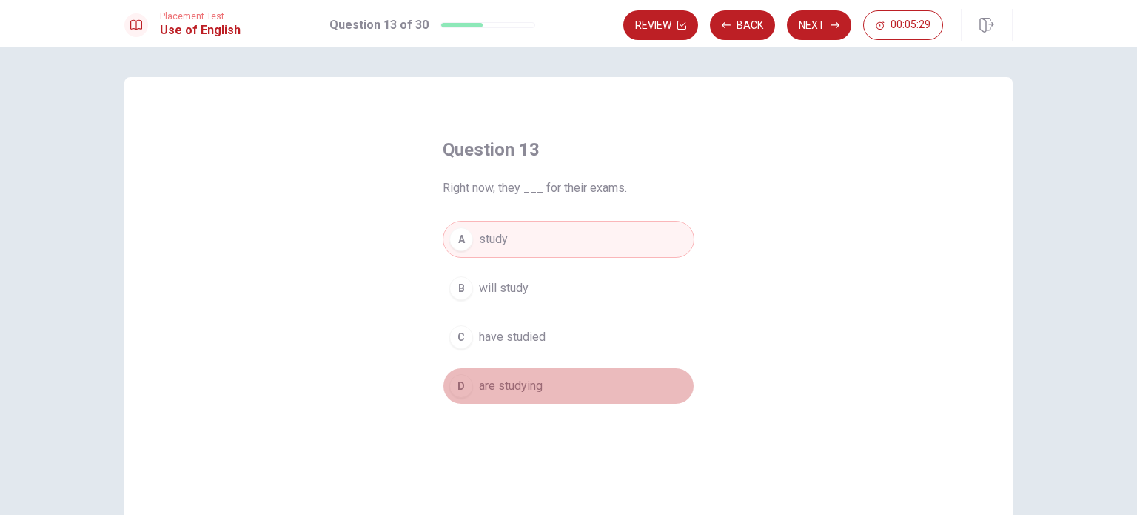
click at [509, 378] on span "are studying" at bounding box center [511, 386] width 64 height 18
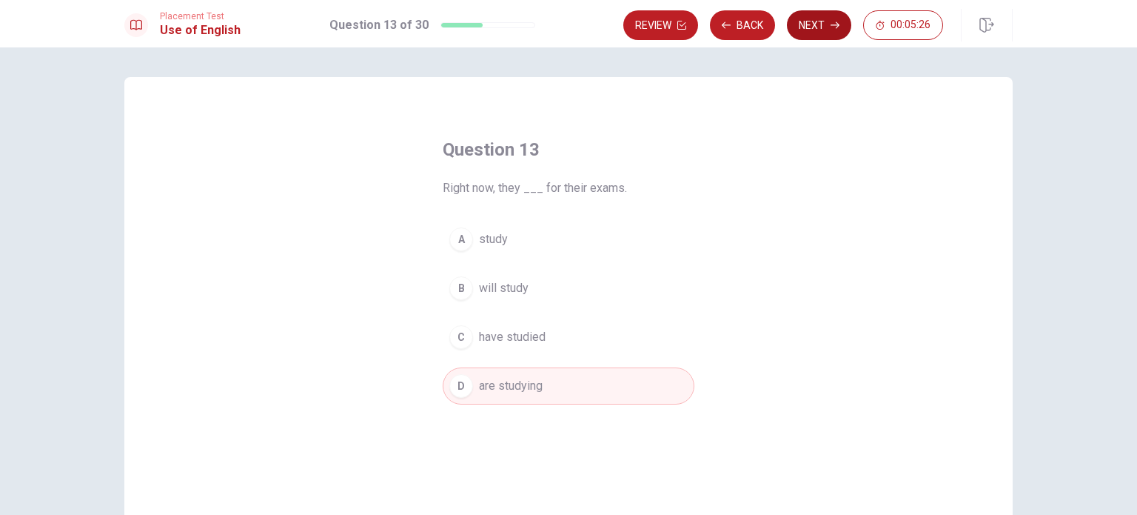
click at [567, 27] on button "Next" at bounding box center [819, 25] width 64 height 30
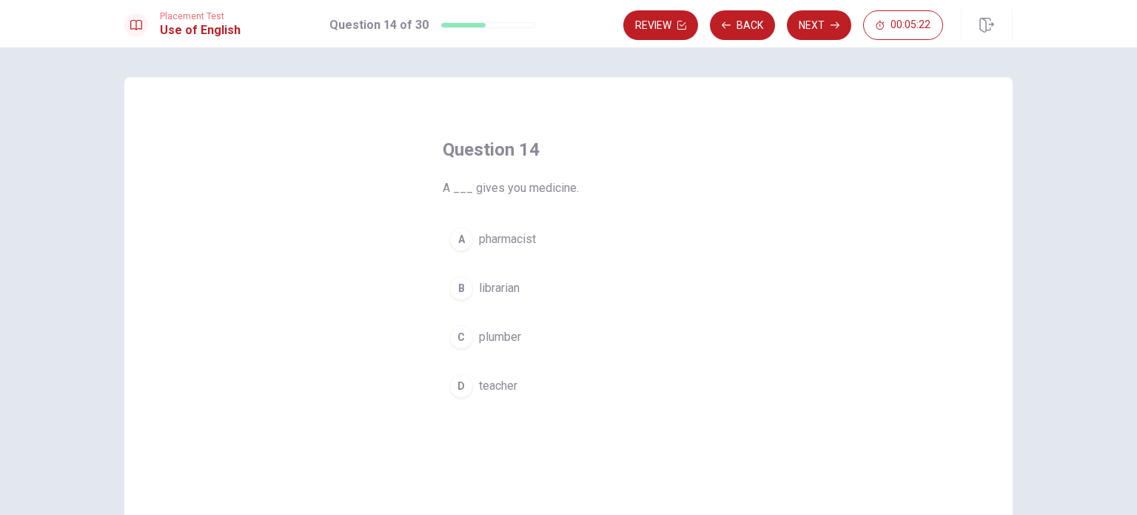
click at [508, 233] on span "pharmacist" at bounding box center [507, 239] width 57 height 18
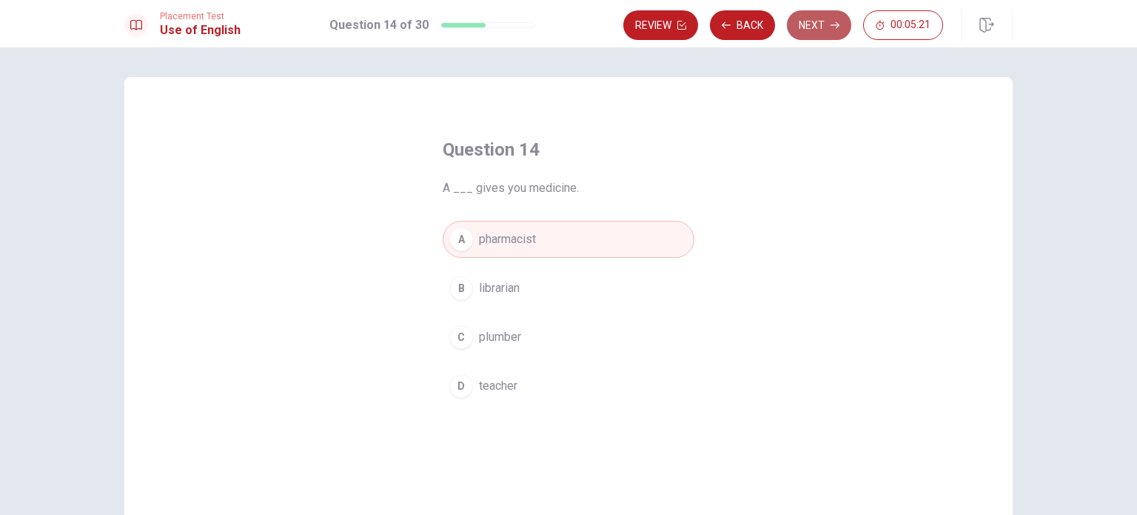
click at [567, 20] on button "Next" at bounding box center [819, 25] width 64 height 30
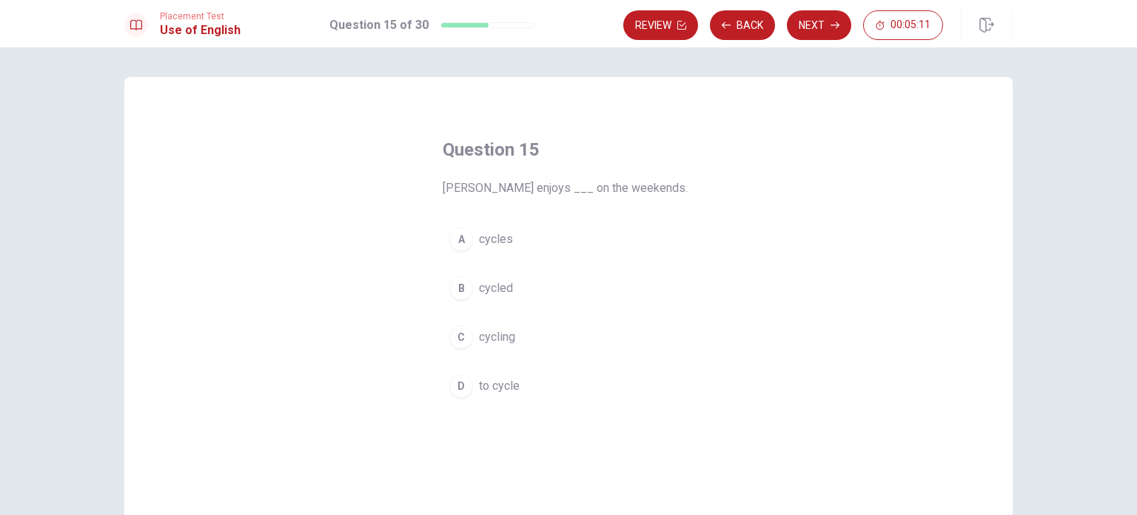
click at [489, 337] on span "cycling" at bounding box center [497, 337] width 36 height 18
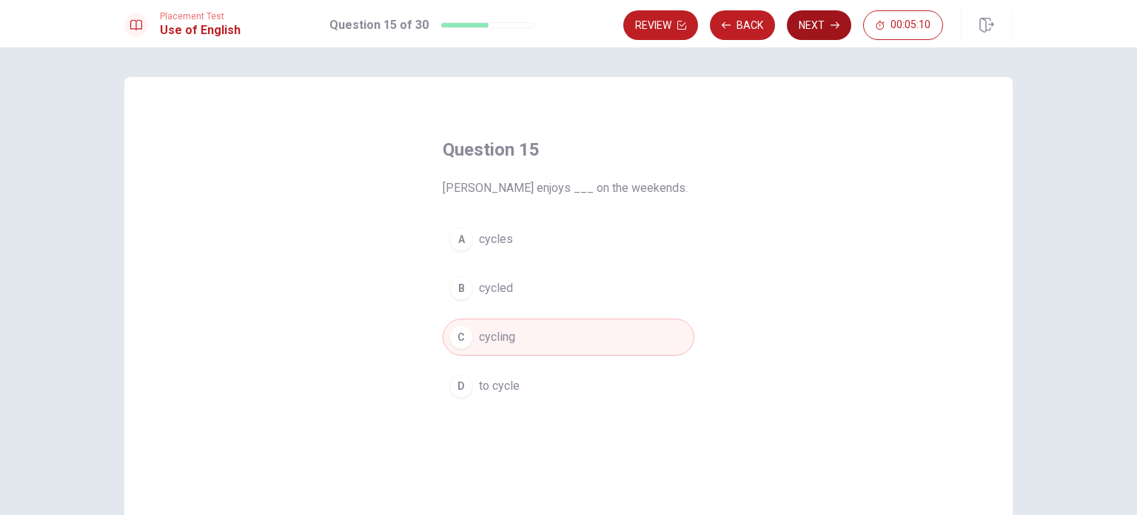
click at [567, 26] on button "Next" at bounding box center [819, 25] width 64 height 30
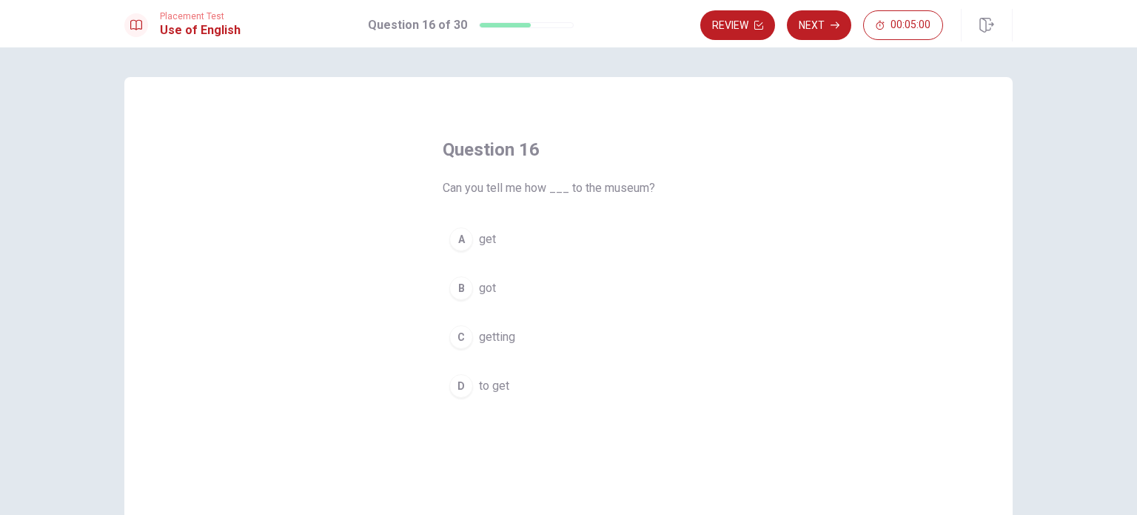
click at [492, 334] on span "getting" at bounding box center [497, 337] width 36 height 18
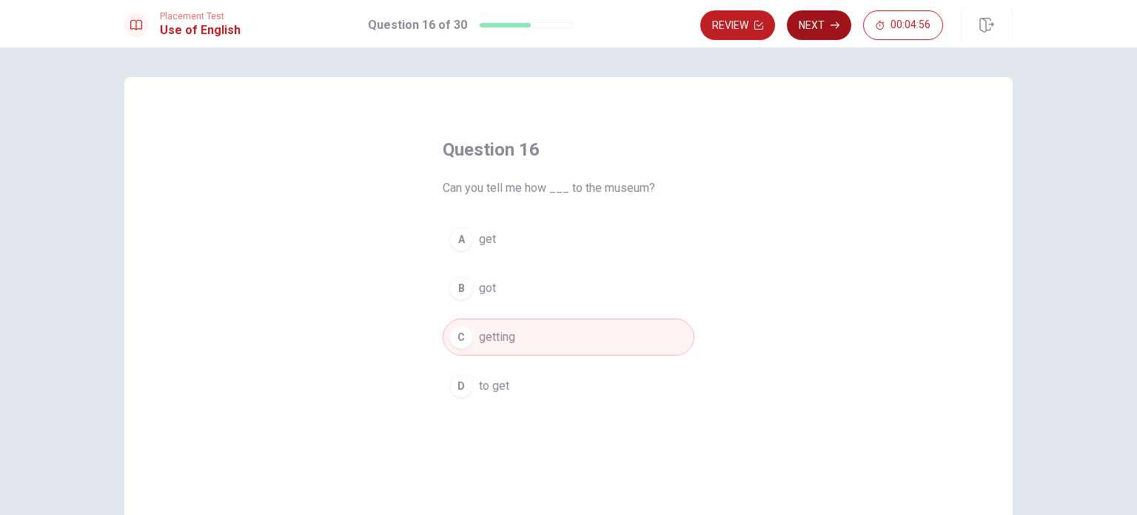
click at [567, 17] on button "Next" at bounding box center [819, 25] width 64 height 30
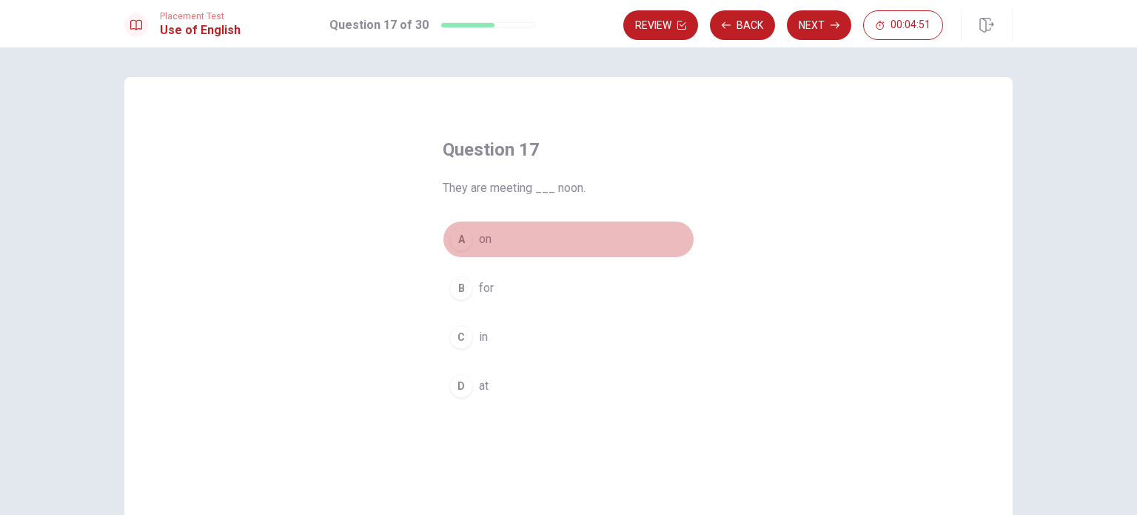
click at [482, 242] on span "on" at bounding box center [485, 239] width 13 height 18
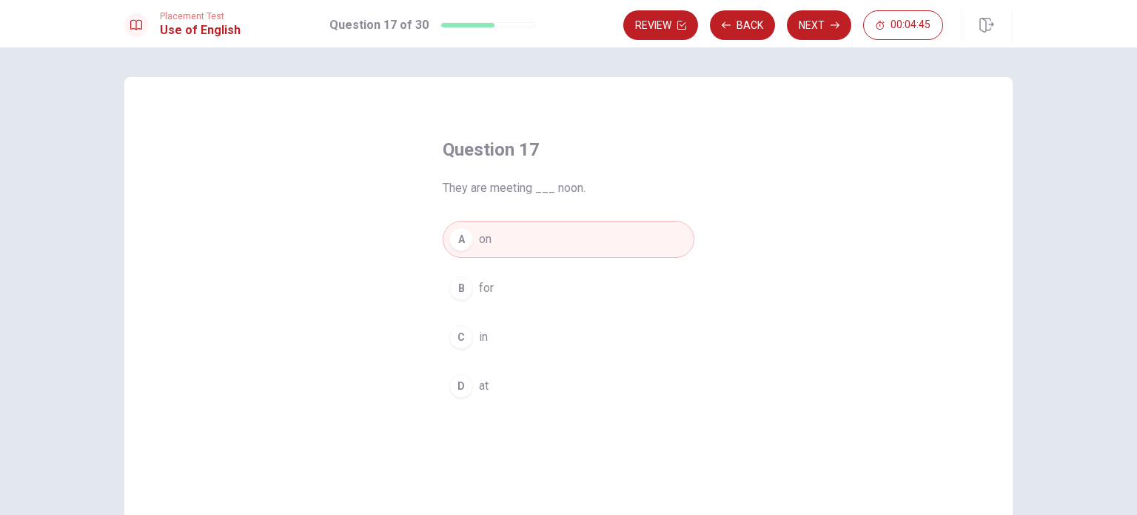
click at [495, 389] on button "D at" at bounding box center [569, 385] width 252 height 37
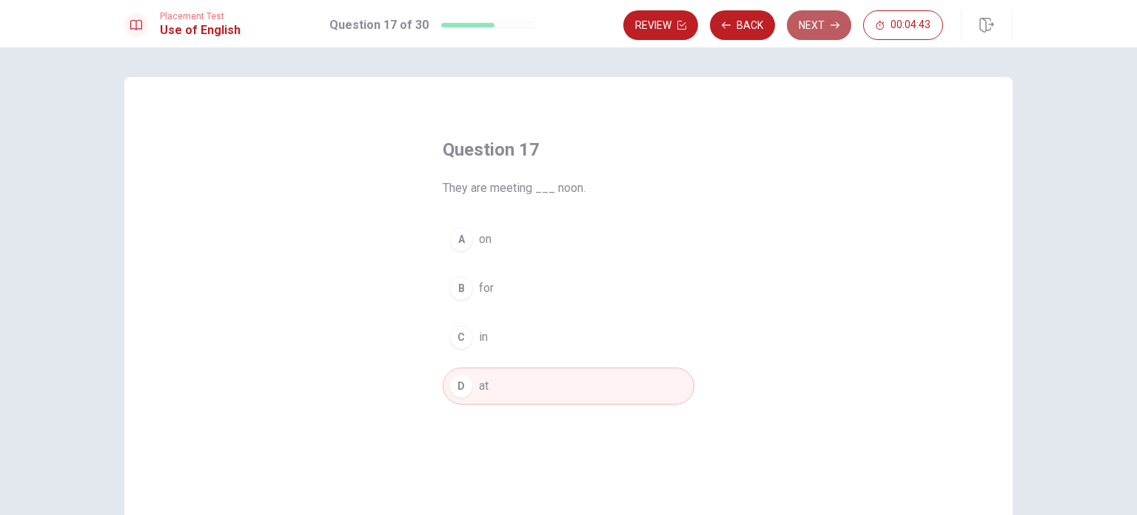
click at [567, 23] on button "Next" at bounding box center [819, 25] width 64 height 30
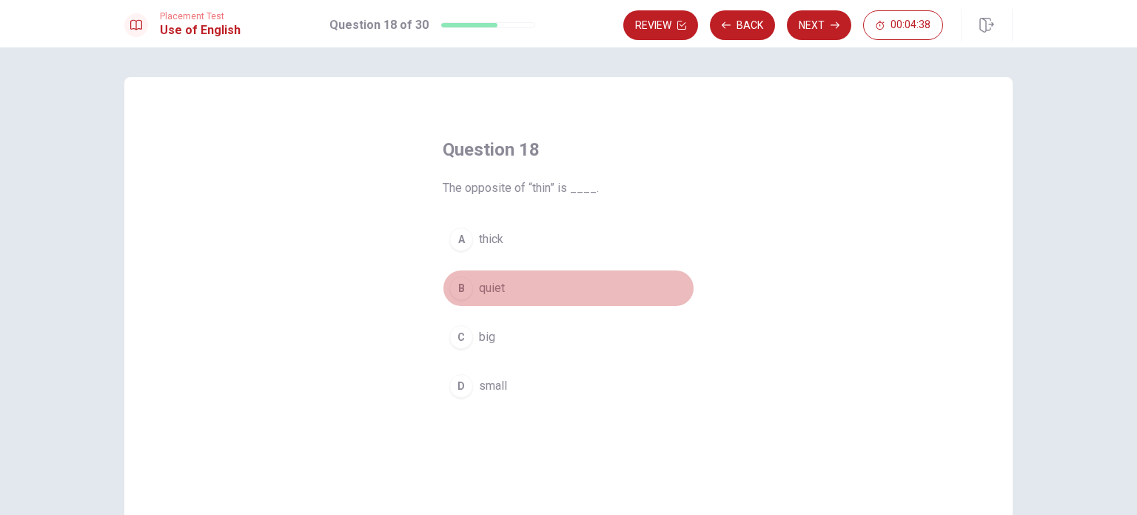
click at [483, 292] on span "quiet" at bounding box center [492, 288] width 26 height 18
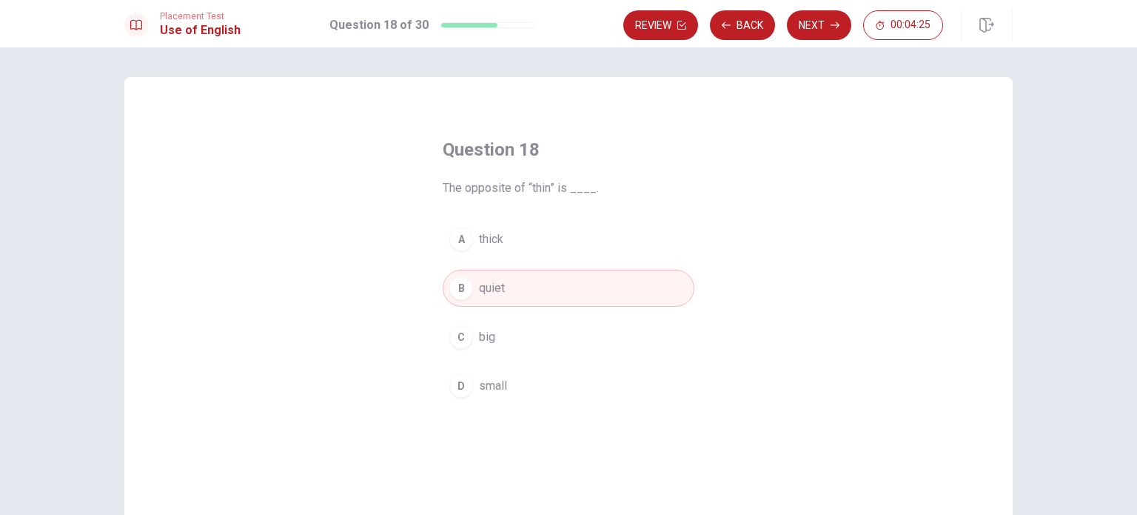
click at [489, 333] on span "big" at bounding box center [487, 337] width 16 height 18
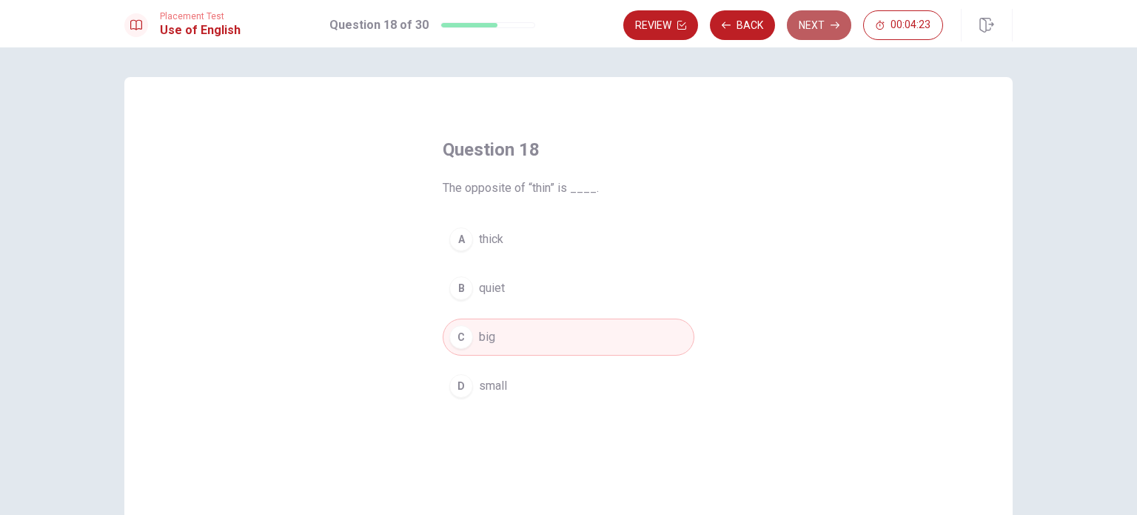
click at [567, 25] on button "Next" at bounding box center [819, 25] width 64 height 30
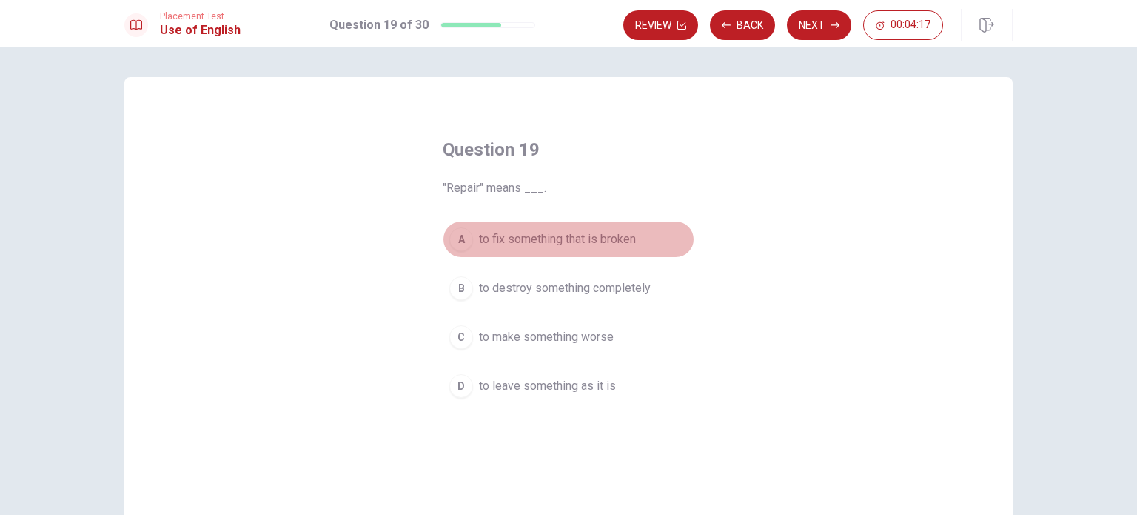
click at [540, 239] on span "to fix something that is broken" at bounding box center [557, 239] width 157 height 18
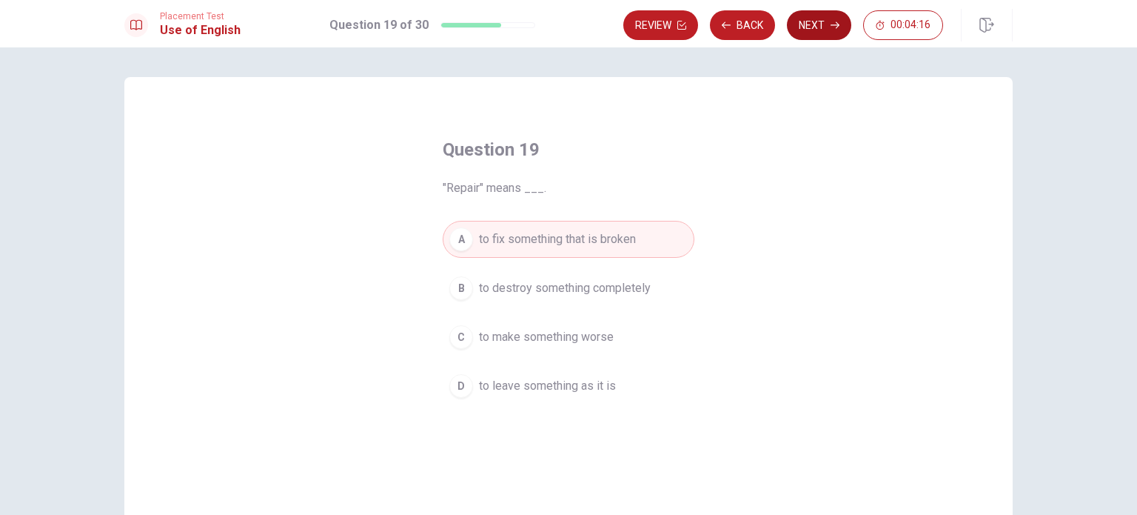
click at [567, 34] on button "Next" at bounding box center [819, 25] width 64 height 30
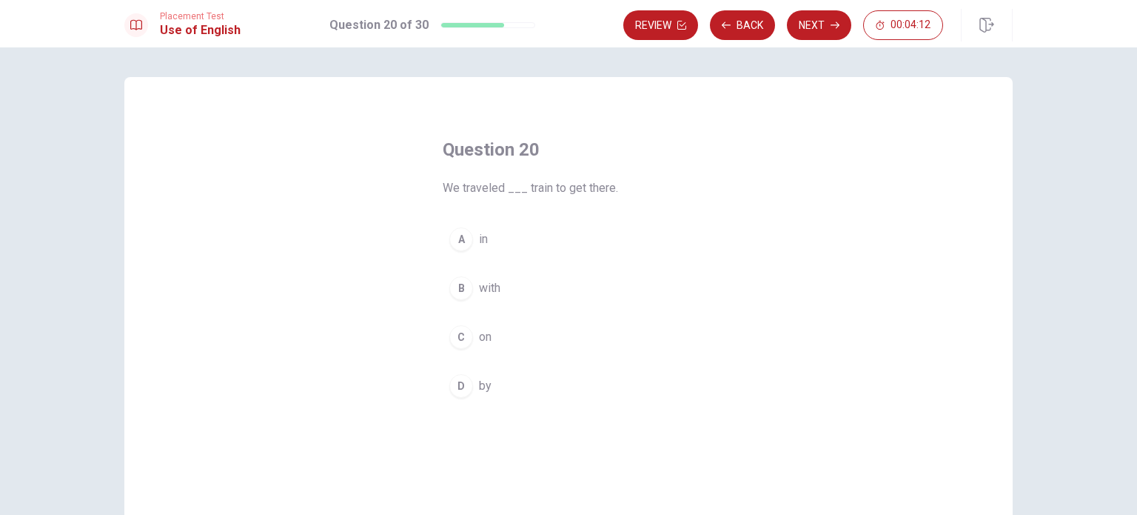
click at [484, 390] on span "by" at bounding box center [485, 386] width 13 height 18
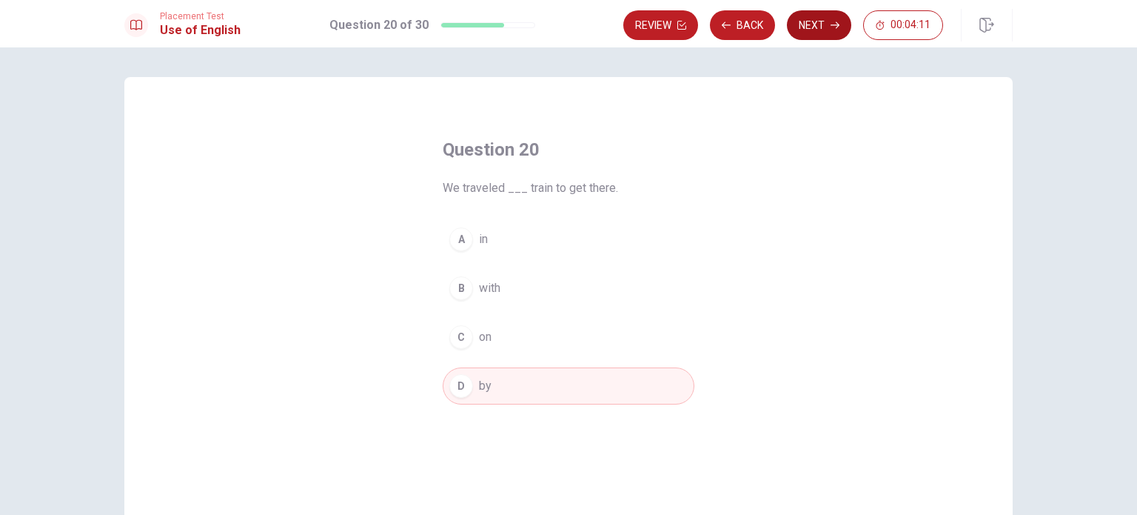
click at [567, 37] on button "Next" at bounding box center [819, 25] width 64 height 30
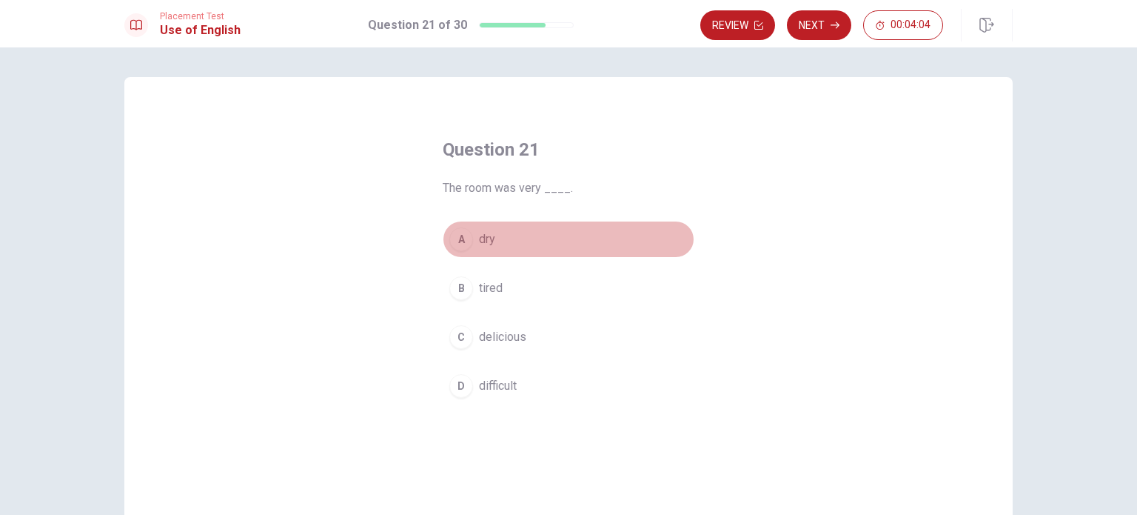
click at [489, 237] on span "dry" at bounding box center [487, 239] width 16 height 18
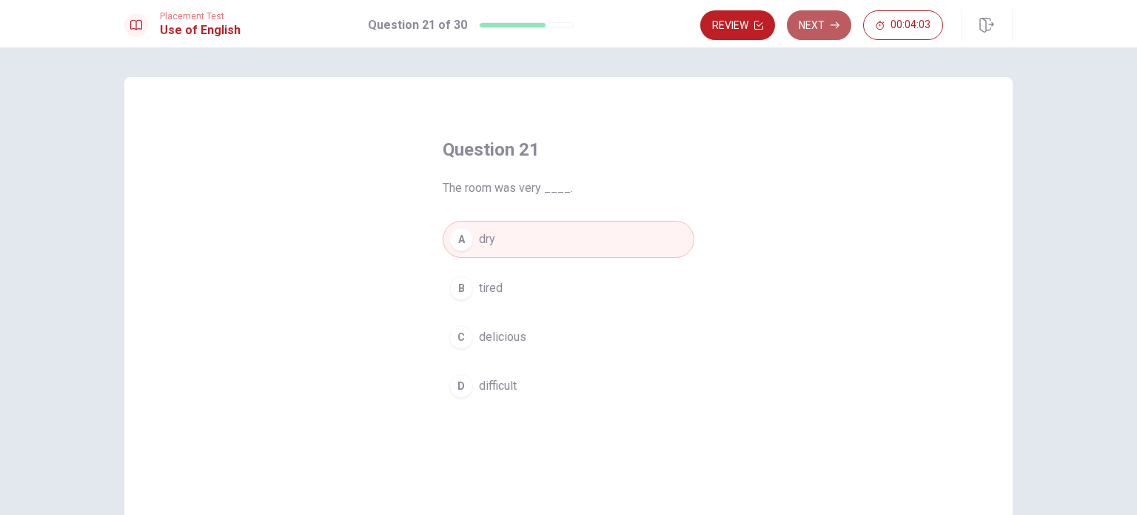
click at [567, 16] on button "Next" at bounding box center [819, 25] width 64 height 30
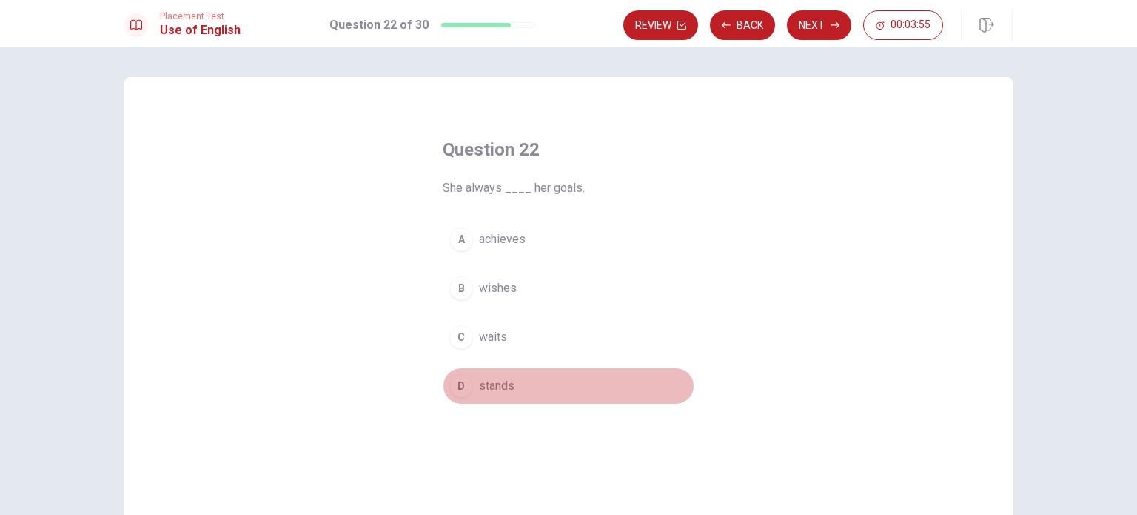
click at [489, 388] on span "stands" at bounding box center [497, 386] width 36 height 18
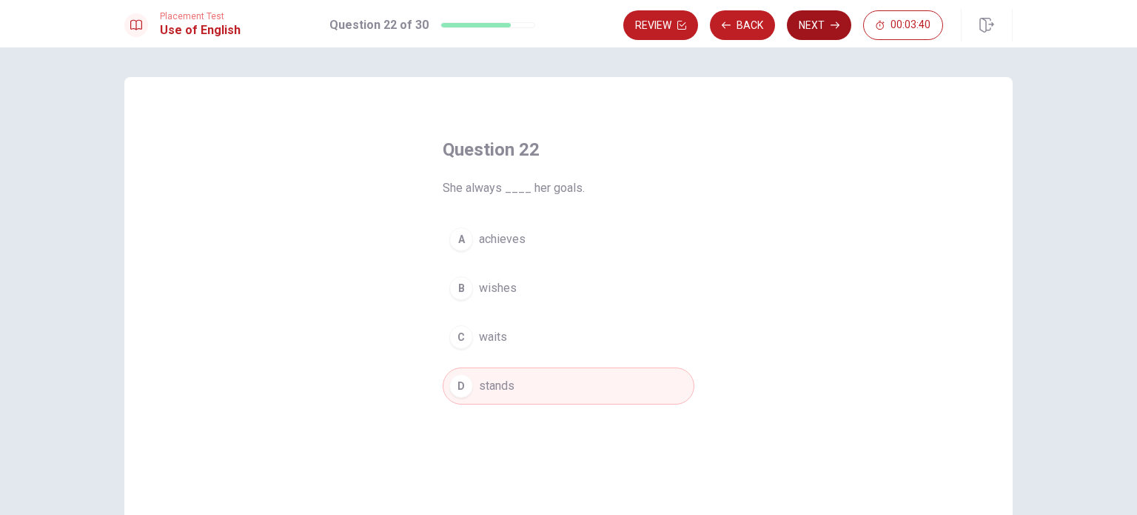
click at [567, 27] on button "Next" at bounding box center [819, 25] width 64 height 30
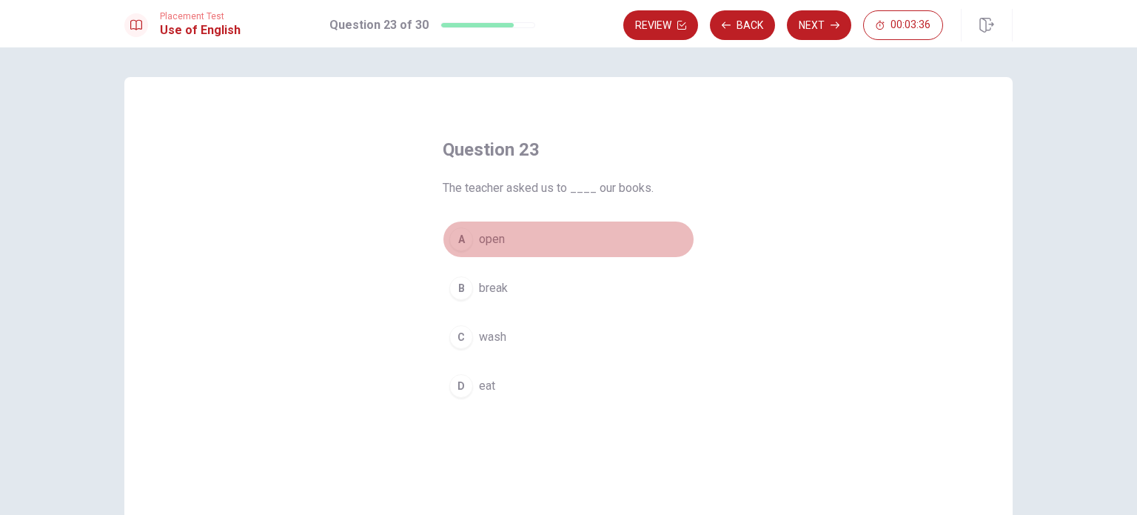
click at [501, 246] on button "A open" at bounding box center [569, 239] width 252 height 37
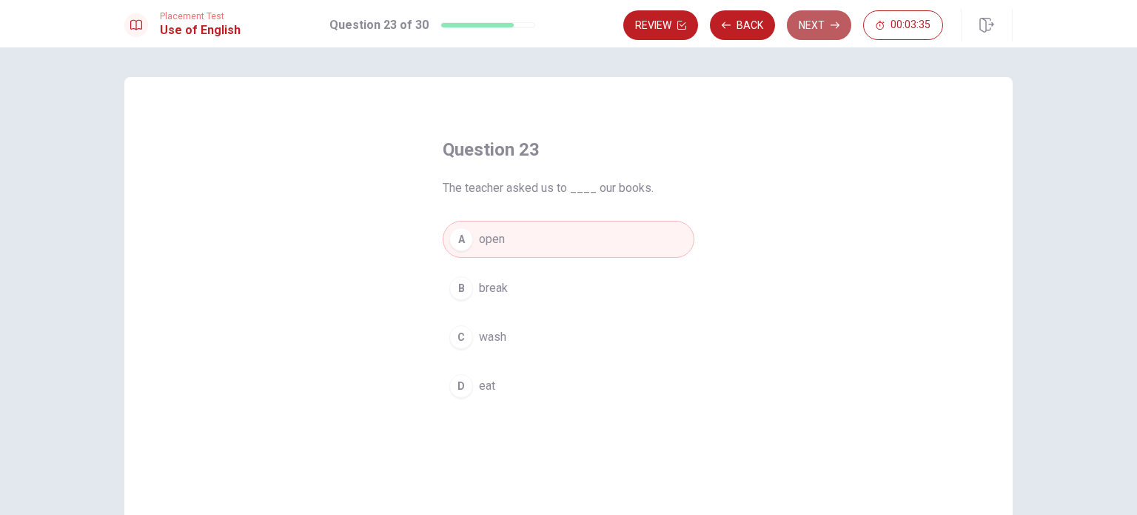
click at [567, 23] on button "Next" at bounding box center [819, 25] width 64 height 30
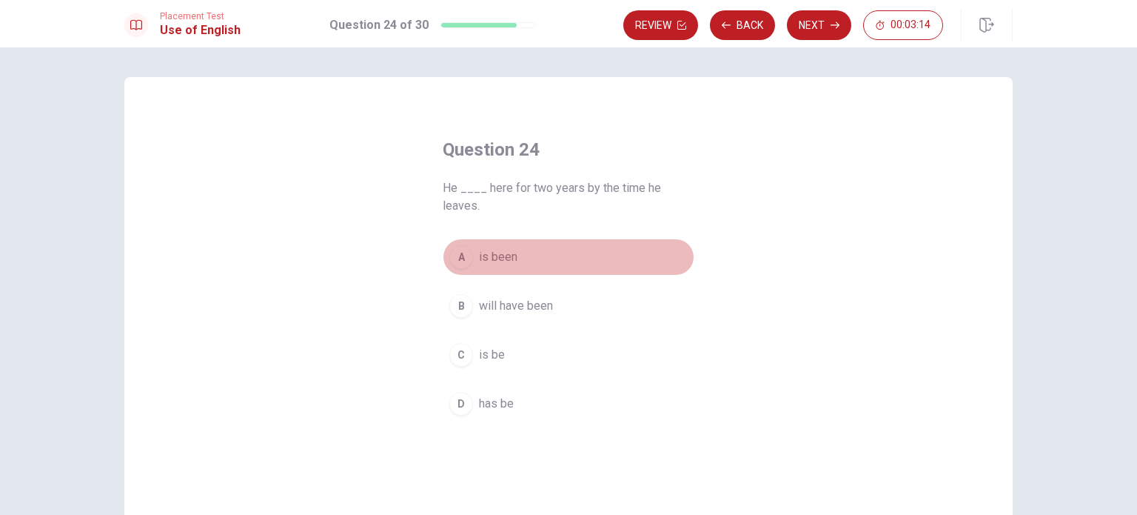
click at [495, 263] on span "is been" at bounding box center [498, 257] width 38 height 18
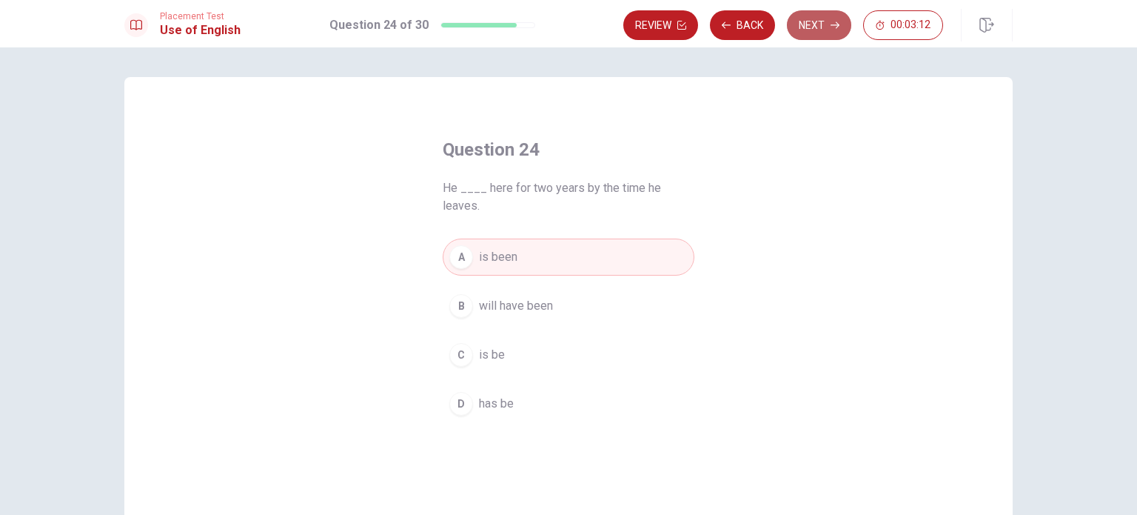
click at [567, 26] on button "Next" at bounding box center [819, 25] width 64 height 30
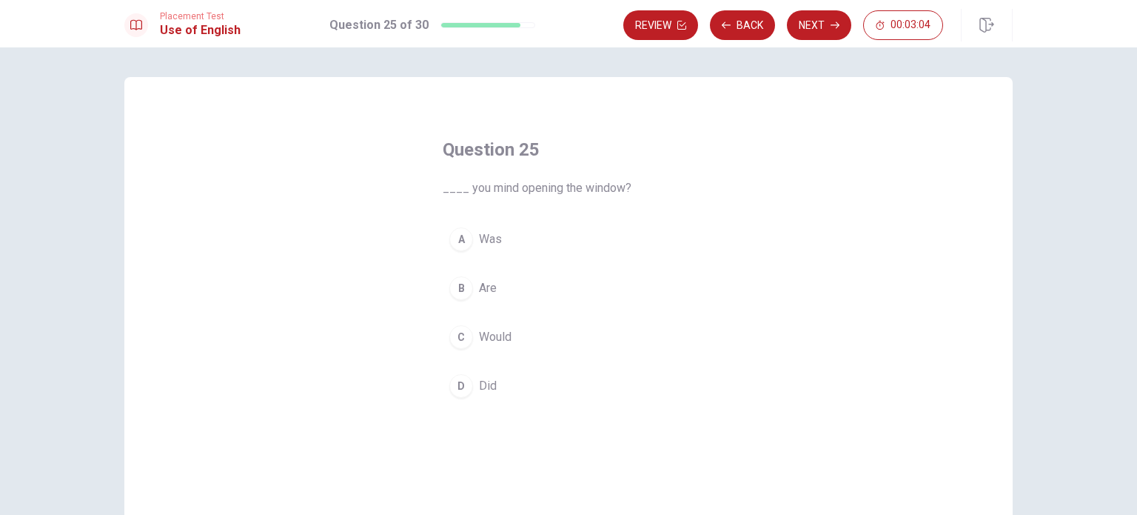
click at [495, 275] on button "B Are" at bounding box center [569, 287] width 252 height 37
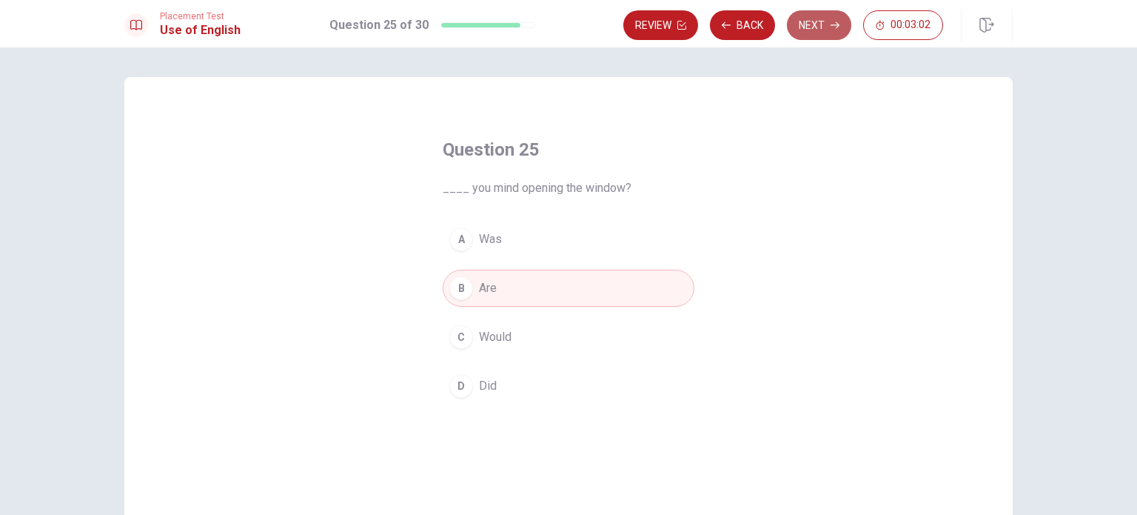
click at [567, 29] on button "Next" at bounding box center [819, 25] width 64 height 30
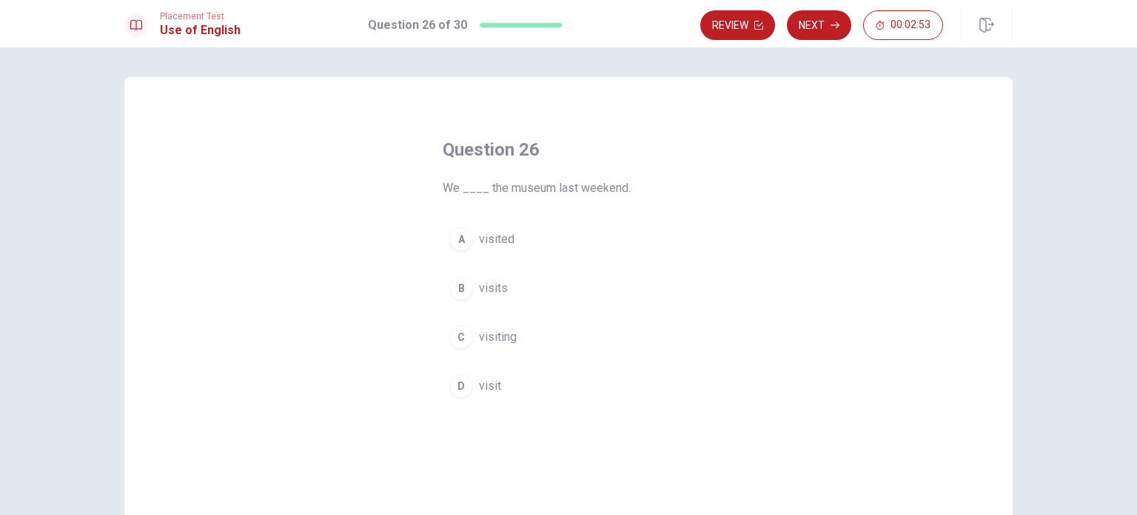
click at [496, 241] on span "visited" at bounding box center [497, 239] width 36 height 18
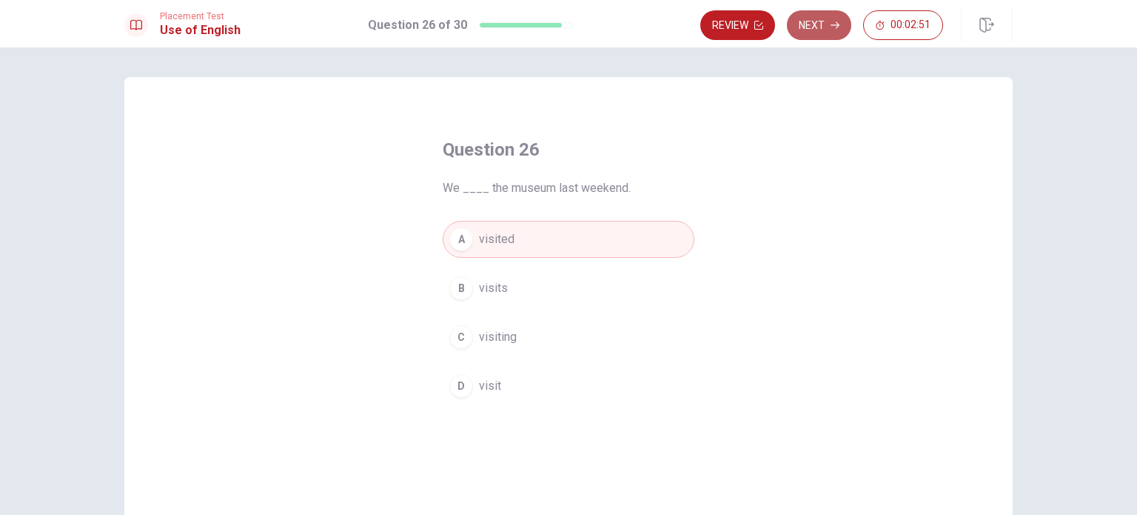
click at [567, 29] on button "Next" at bounding box center [819, 25] width 64 height 30
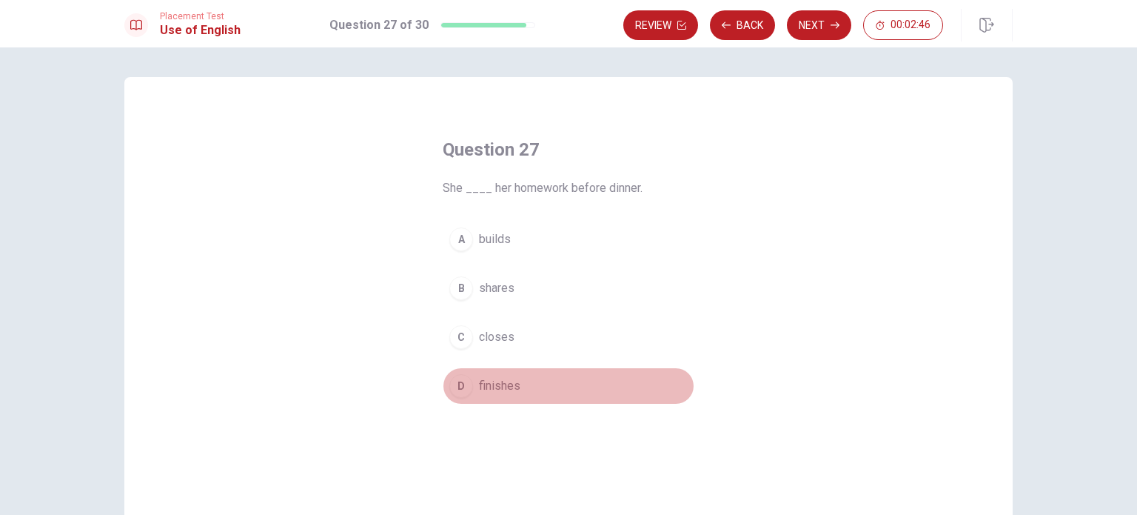
click at [495, 386] on span "finishes" at bounding box center [499, 386] width 41 height 18
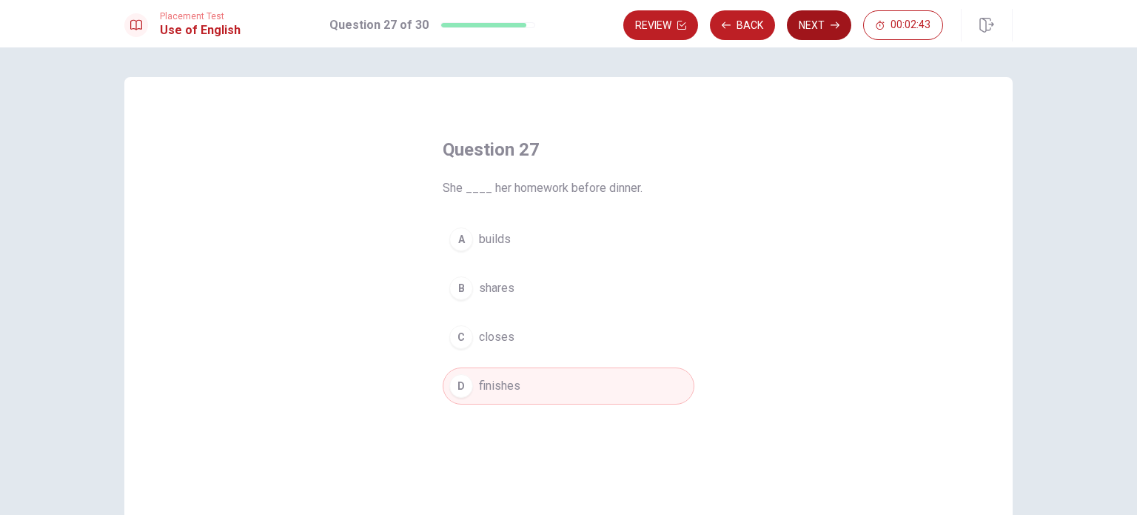
click at [567, 31] on button "Next" at bounding box center [819, 25] width 64 height 30
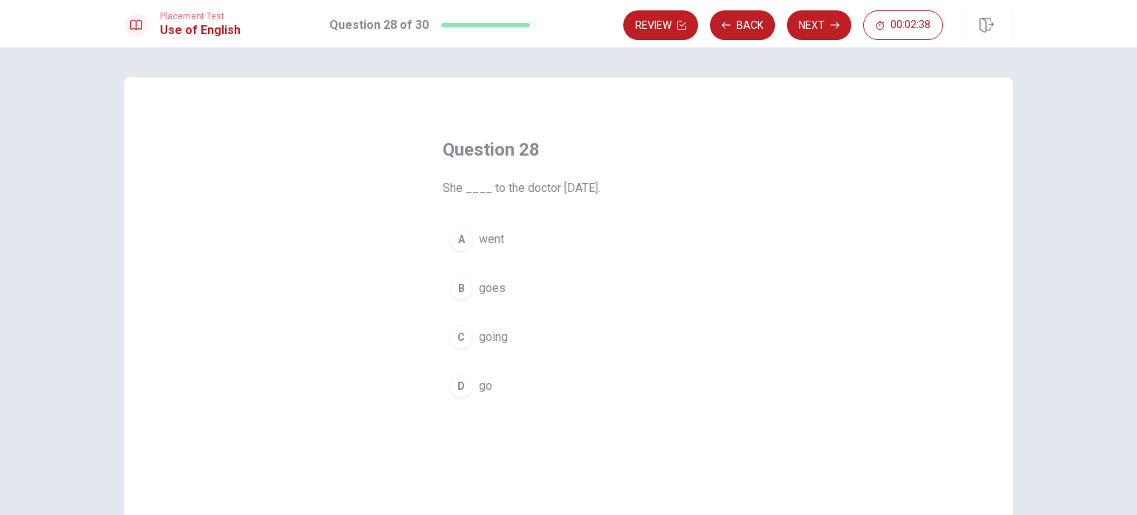
click at [493, 240] on span "went" at bounding box center [491, 239] width 25 height 18
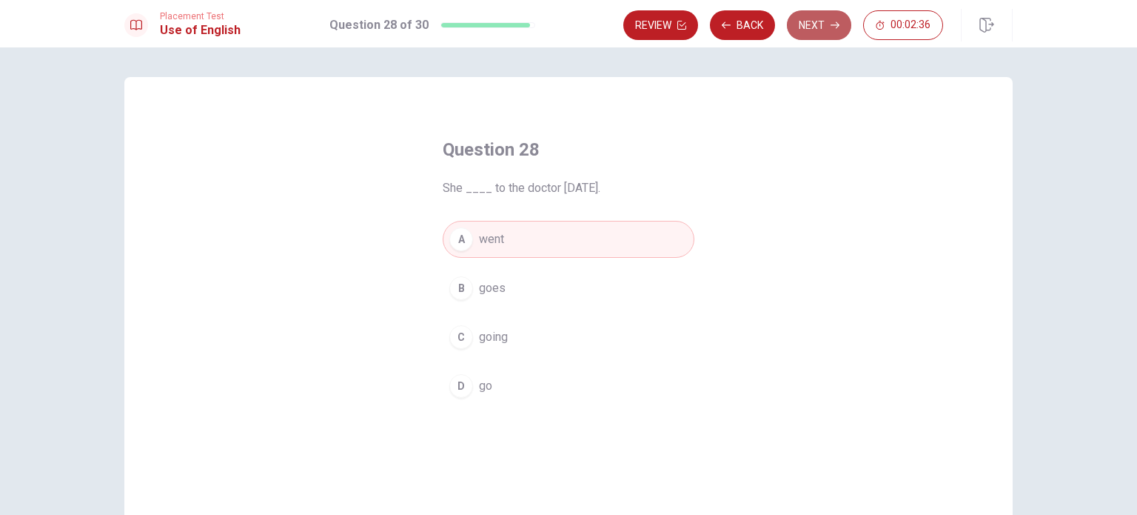
click at [567, 25] on button "Next" at bounding box center [819, 25] width 64 height 30
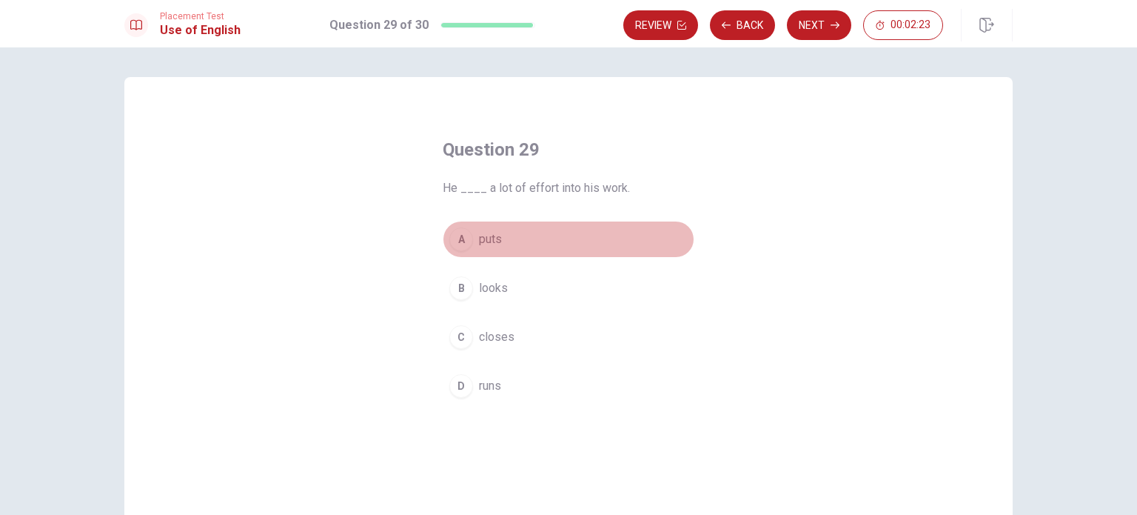
click at [483, 239] on span "puts" at bounding box center [490, 239] width 23 height 18
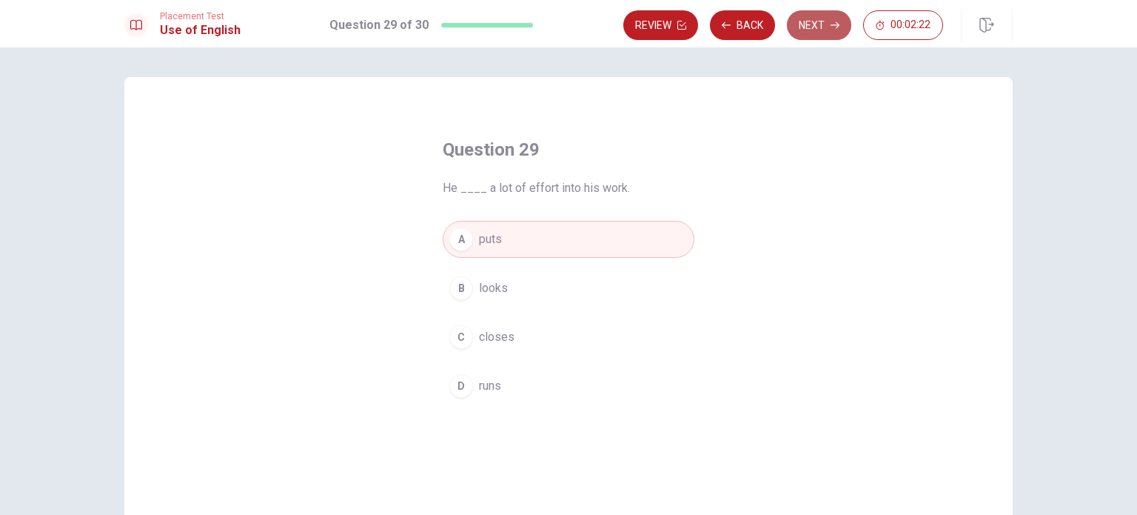
click at [567, 17] on button "Next" at bounding box center [819, 25] width 64 height 30
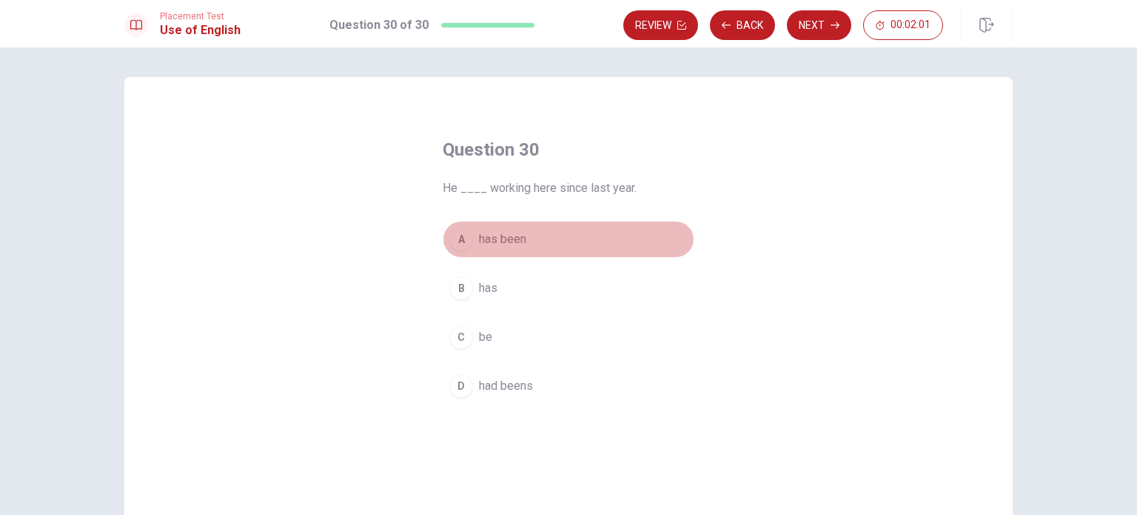
click at [493, 248] on button "A has been" at bounding box center [569, 239] width 252 height 37
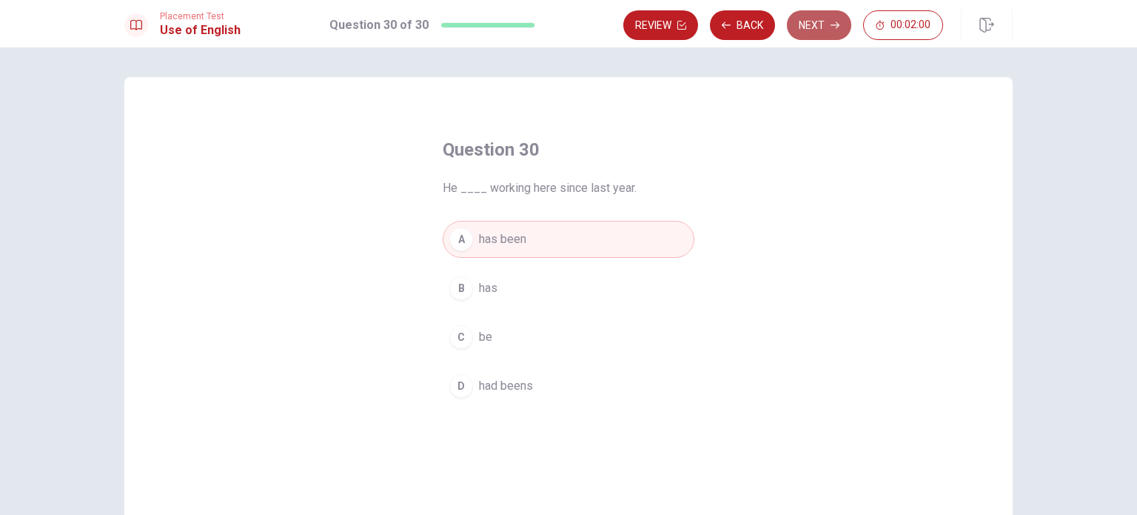
click at [567, 38] on button "Next" at bounding box center [819, 25] width 64 height 30
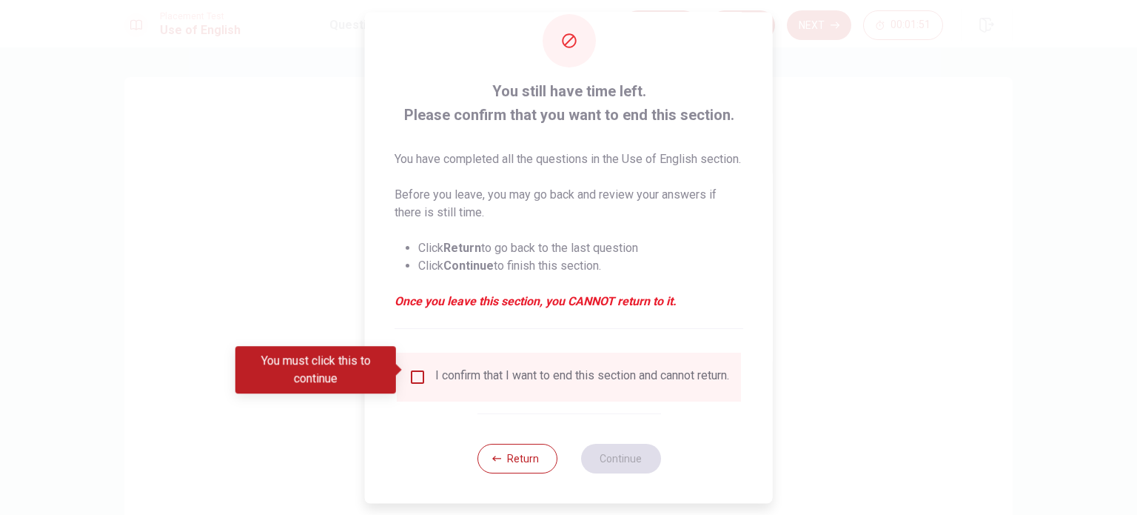
scroll to position [55, 0]
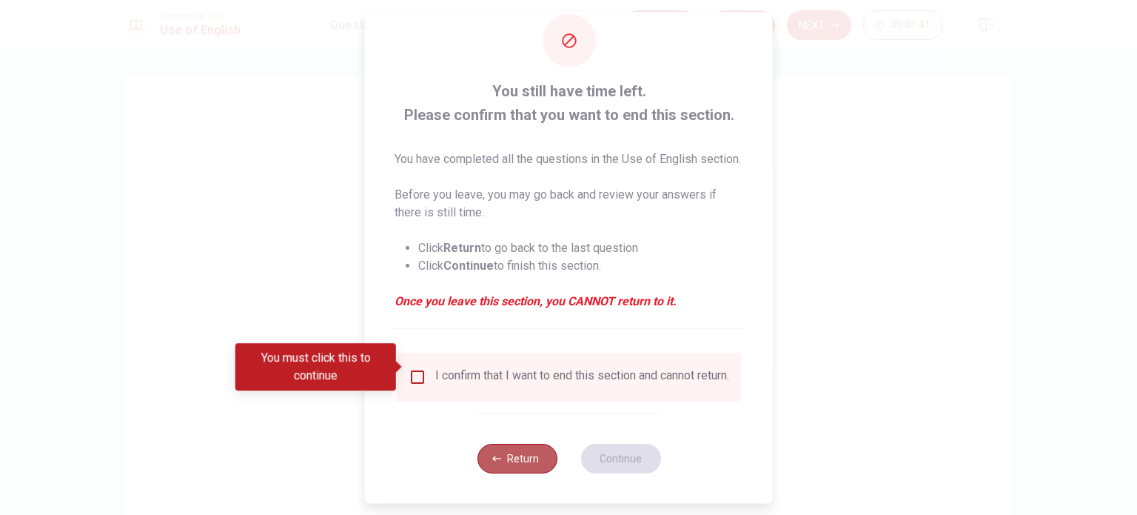
click at [503, 455] on button "Return" at bounding box center [517, 458] width 80 height 30
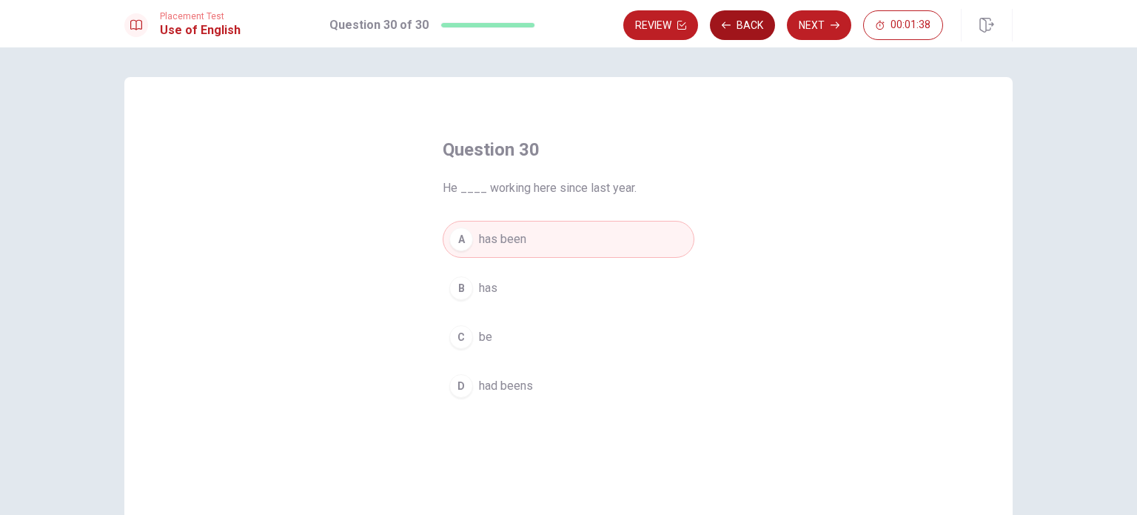
click at [567, 23] on icon "button" at bounding box center [726, 25] width 9 height 9
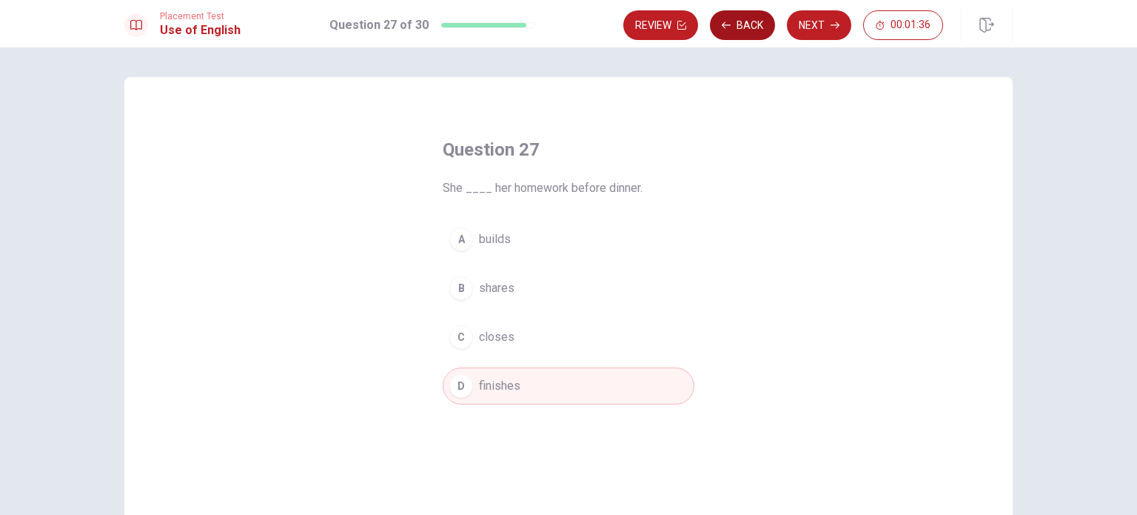
click at [567, 23] on icon "button" at bounding box center [726, 25] width 9 height 9
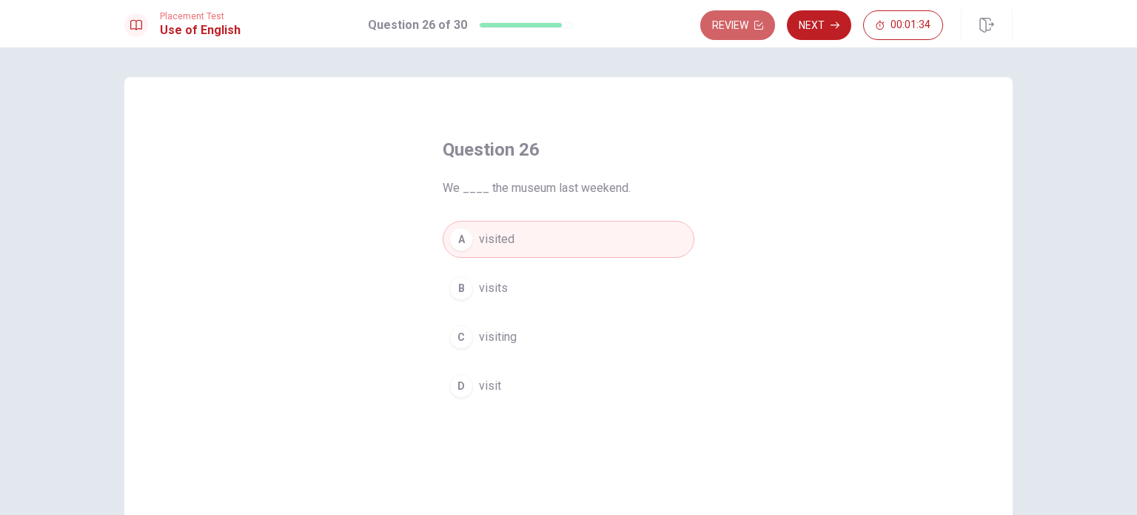
click at [567, 23] on button "Review" at bounding box center [737, 25] width 75 height 30
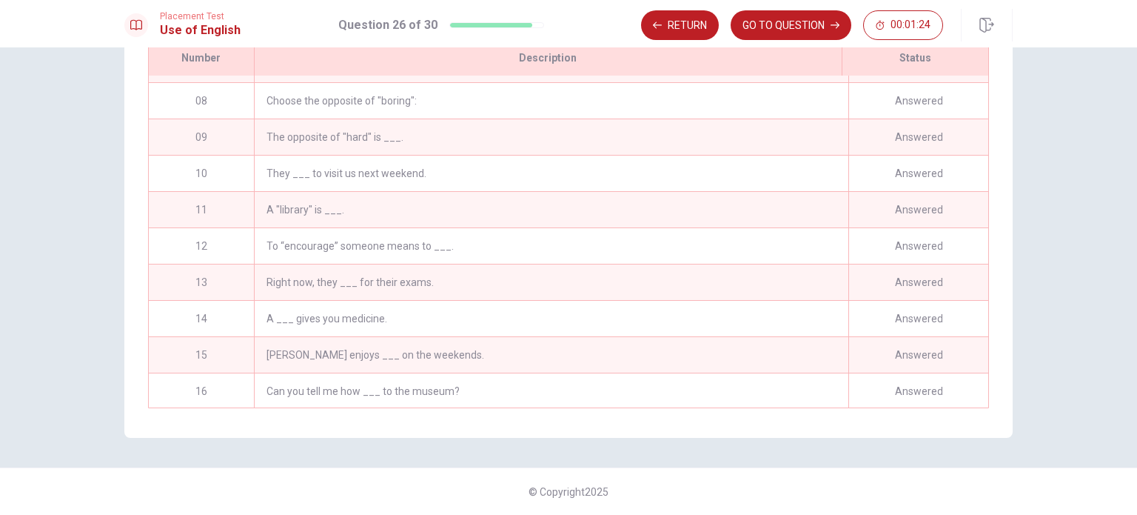
scroll to position [249, 0]
click at [382, 173] on div "They ___ to visit us next weekend." at bounding box center [551, 171] width 594 height 36
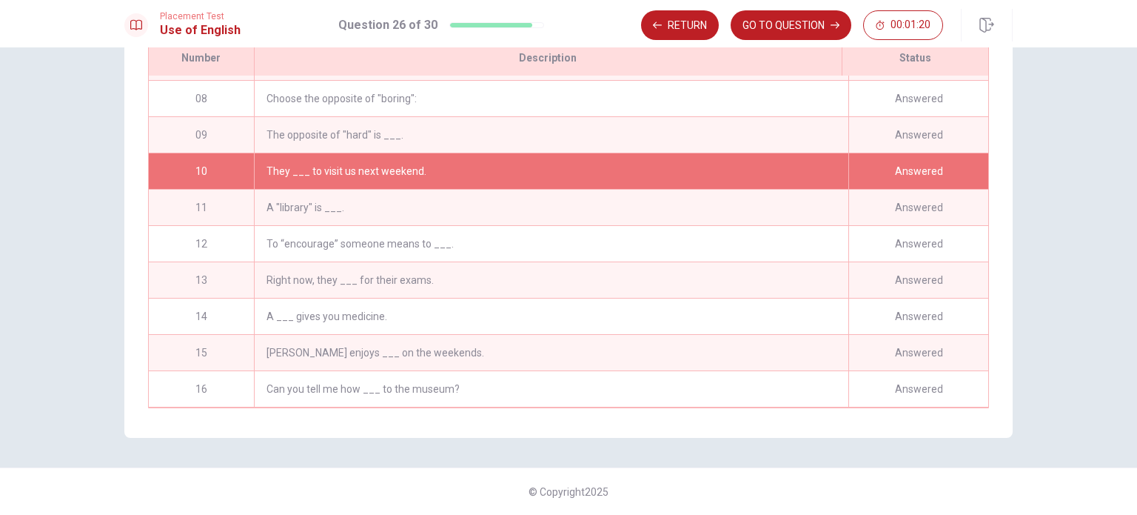
click at [382, 173] on div "They ___ to visit us next weekend." at bounding box center [551, 171] width 594 height 36
click at [567, 27] on button "GO TO QUESTION" at bounding box center [791, 25] width 121 height 30
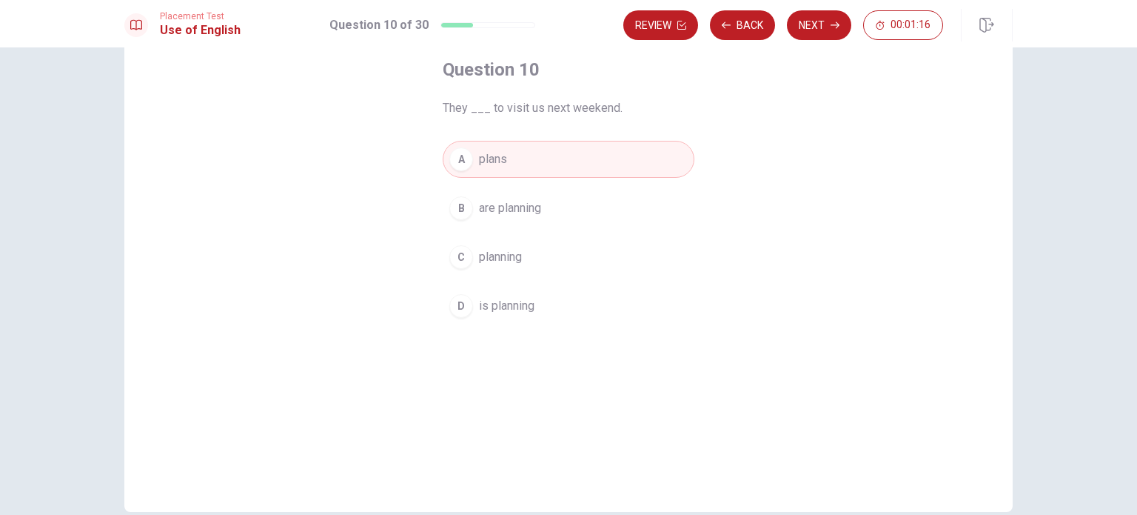
scroll to position [80, 0]
click at [567, 26] on button "Review" at bounding box center [660, 25] width 75 height 30
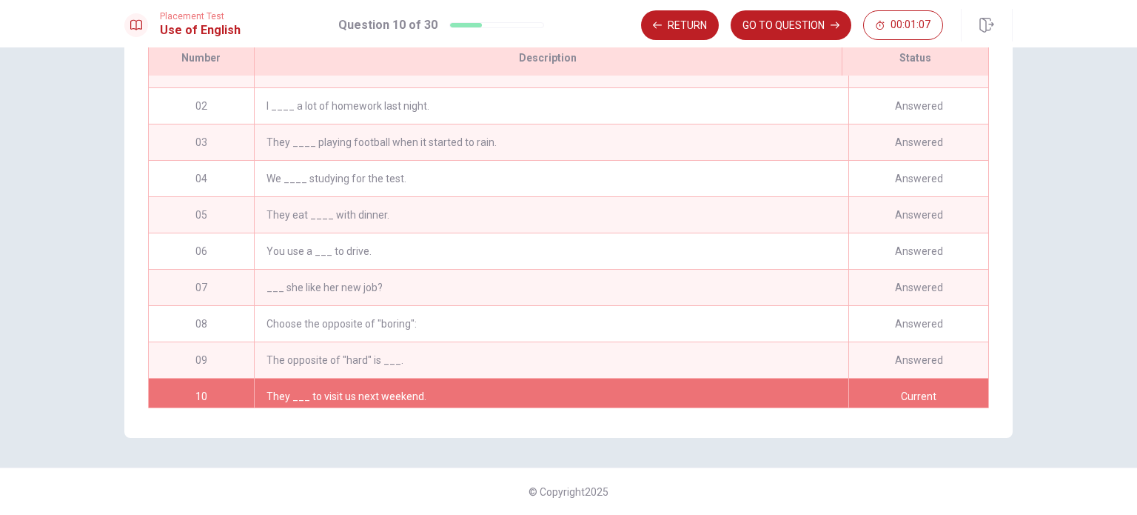
scroll to position [23, 0]
click at [379, 141] on div "They ____ playing football when it started to rain." at bounding box center [551, 143] width 594 height 36
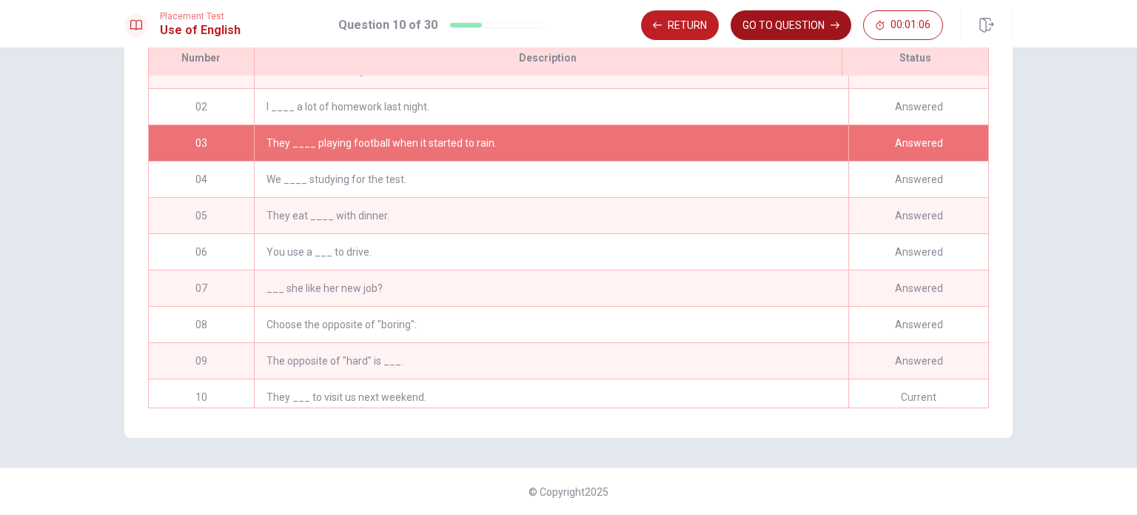
click at [567, 20] on button "GO TO QUESTION" at bounding box center [791, 25] width 121 height 30
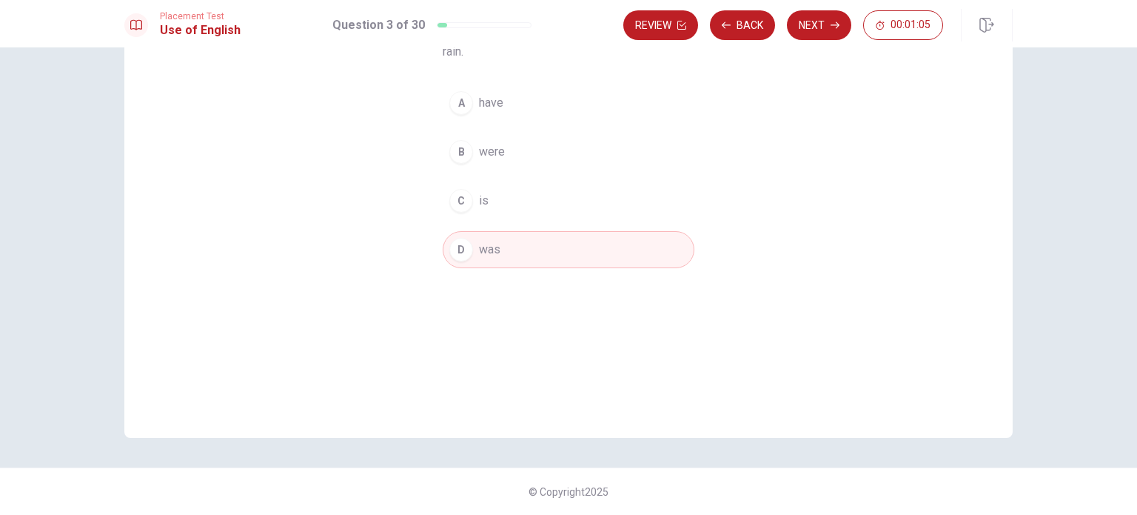
scroll to position [154, 0]
click at [480, 158] on span "were" at bounding box center [492, 152] width 26 height 18
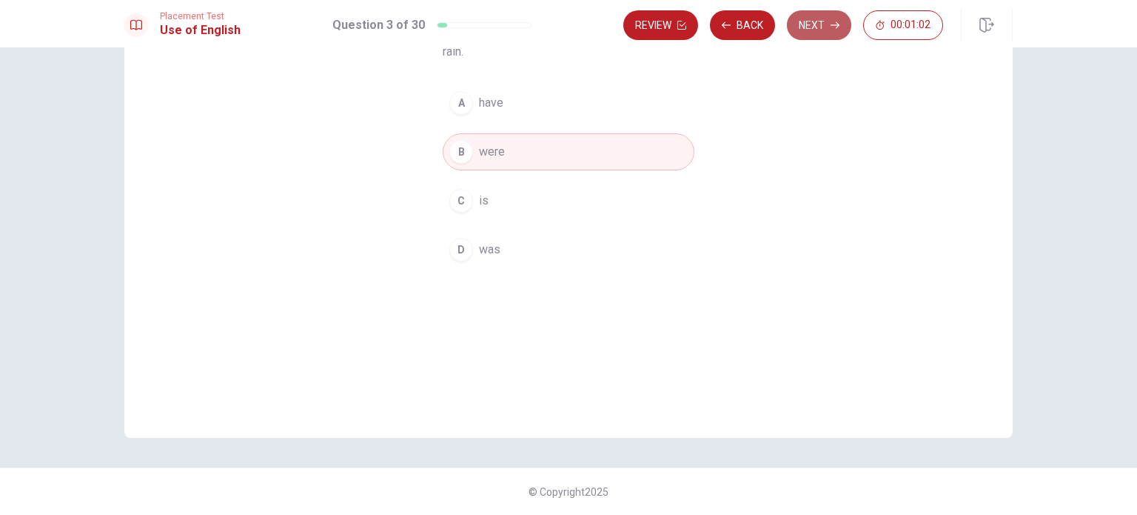
click at [567, 29] on button "Next" at bounding box center [819, 25] width 64 height 30
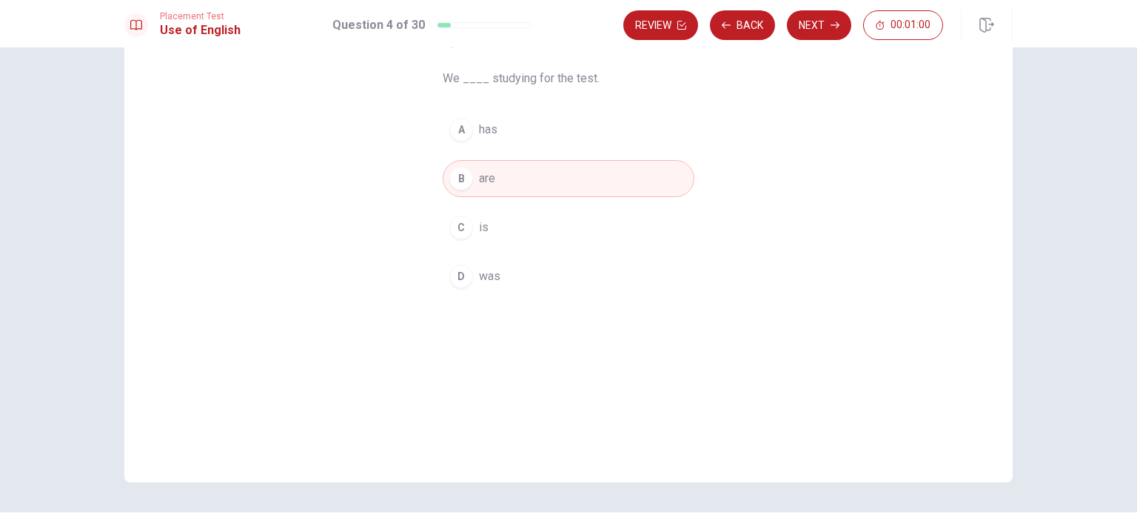
scroll to position [107, 0]
click at [567, 27] on button "Review" at bounding box center [660, 25] width 75 height 30
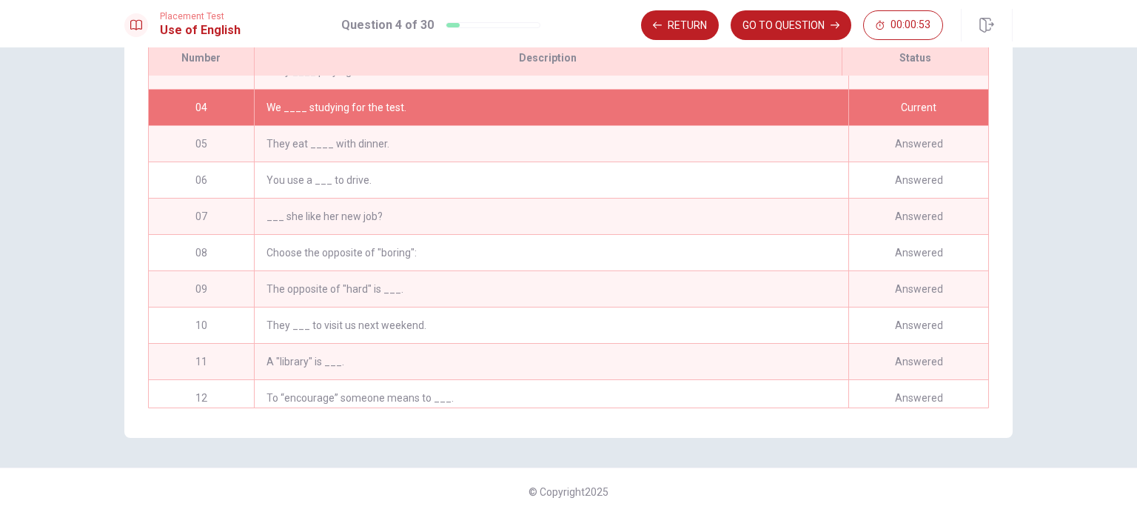
scroll to position [97, 0]
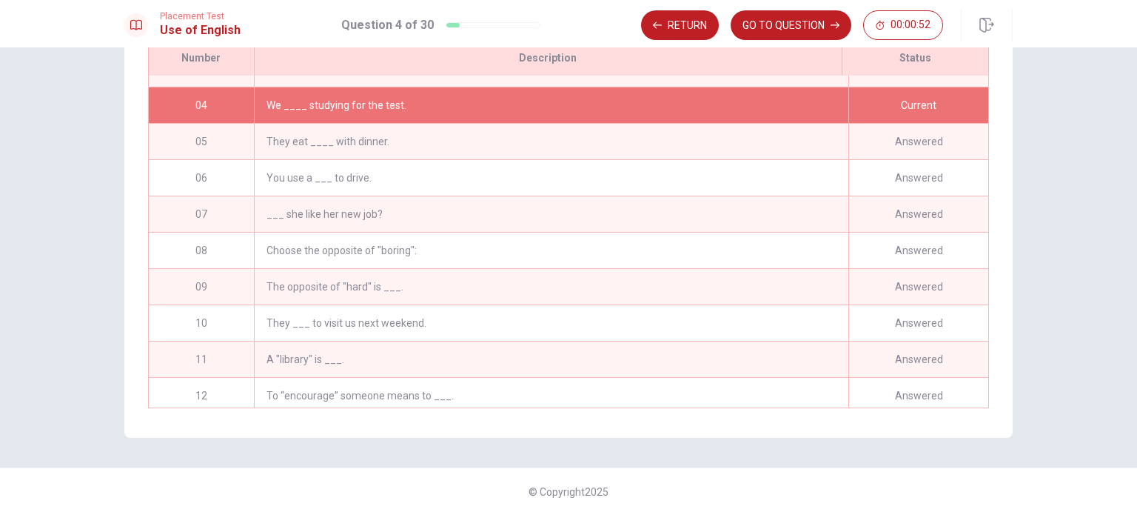
click at [424, 114] on div "We ____ studying for the test." at bounding box center [551, 105] width 594 height 36
click at [567, 27] on button "GO TO QUESTION" at bounding box center [791, 25] width 121 height 30
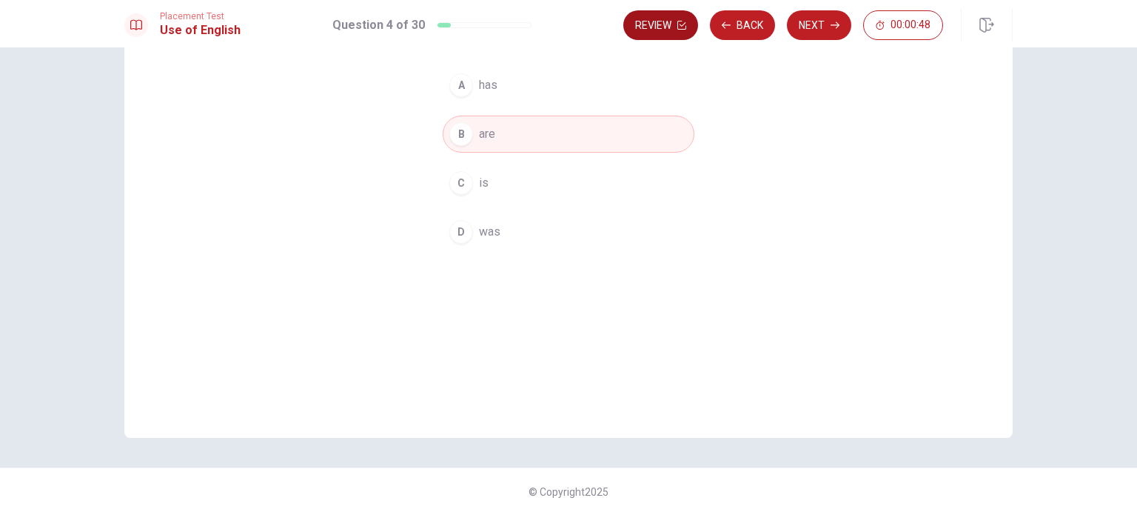
click at [567, 32] on button "Review" at bounding box center [660, 25] width 75 height 30
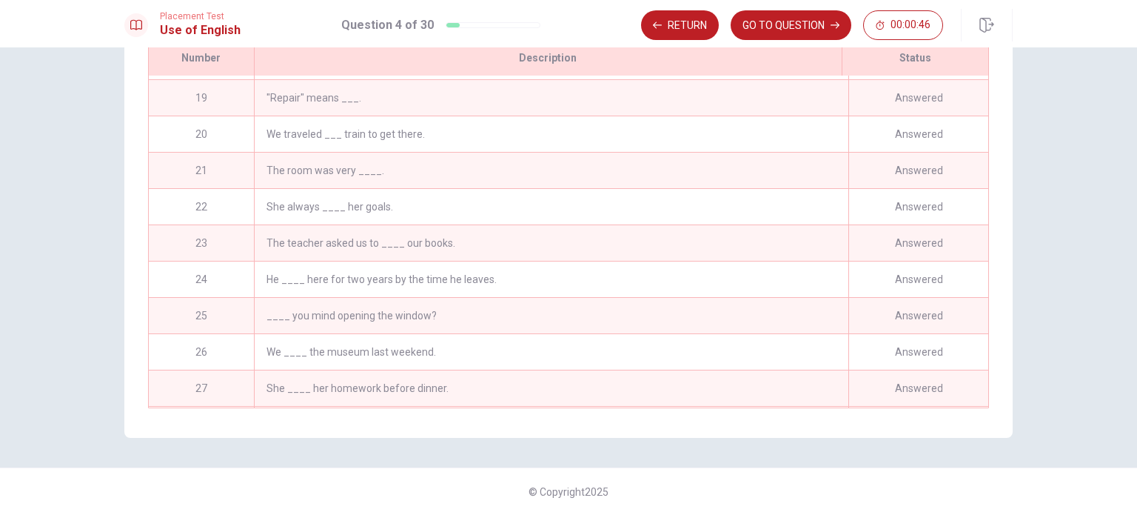
scroll to position [759, 0]
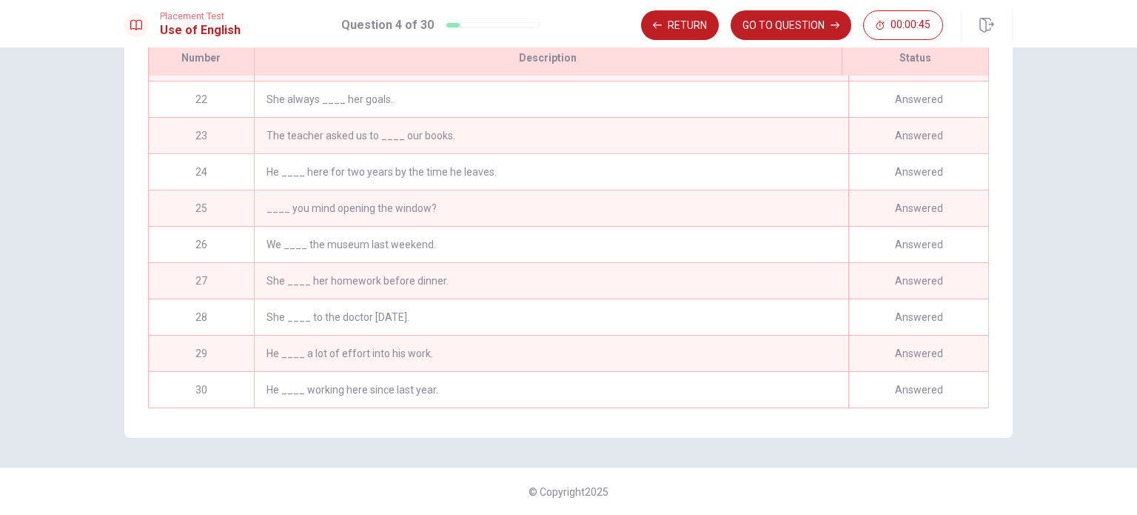
click at [355, 382] on div "He ____ working here since last year." at bounding box center [551, 390] width 594 height 36
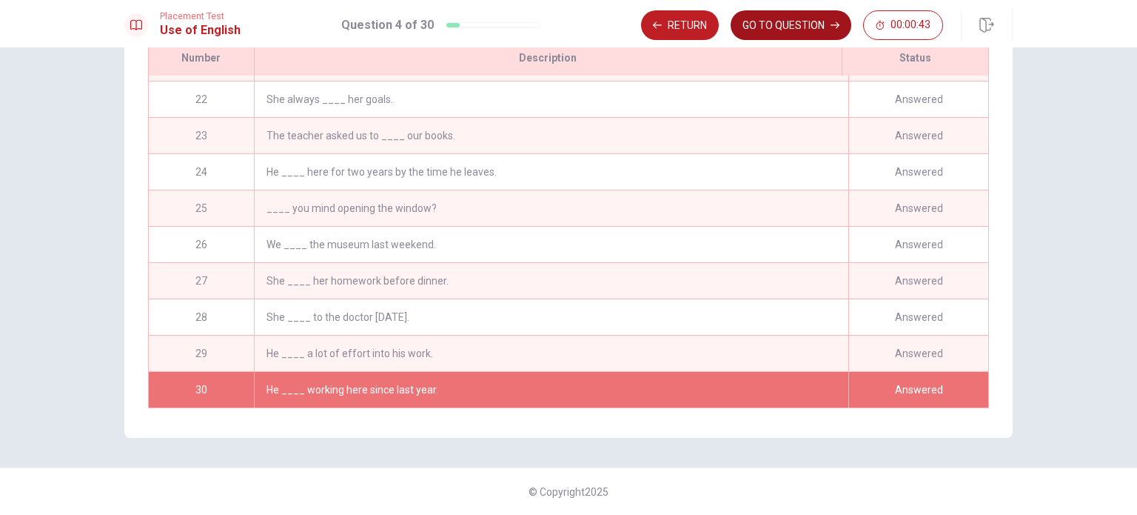
click at [567, 29] on button "GO TO QUESTION" at bounding box center [791, 25] width 121 height 30
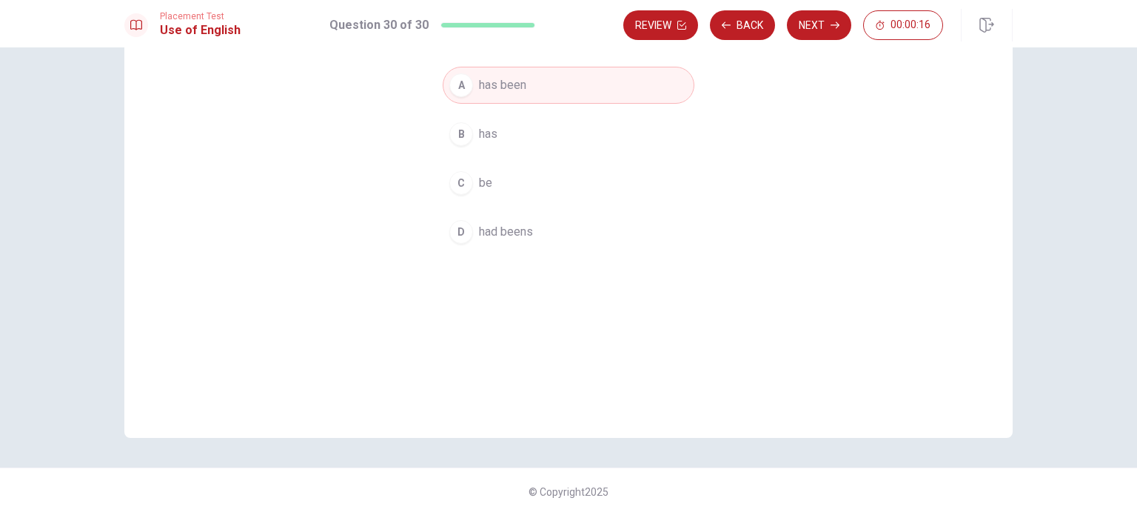
scroll to position [154, 0]
click at [567, 16] on button "Next" at bounding box center [819, 25] width 64 height 30
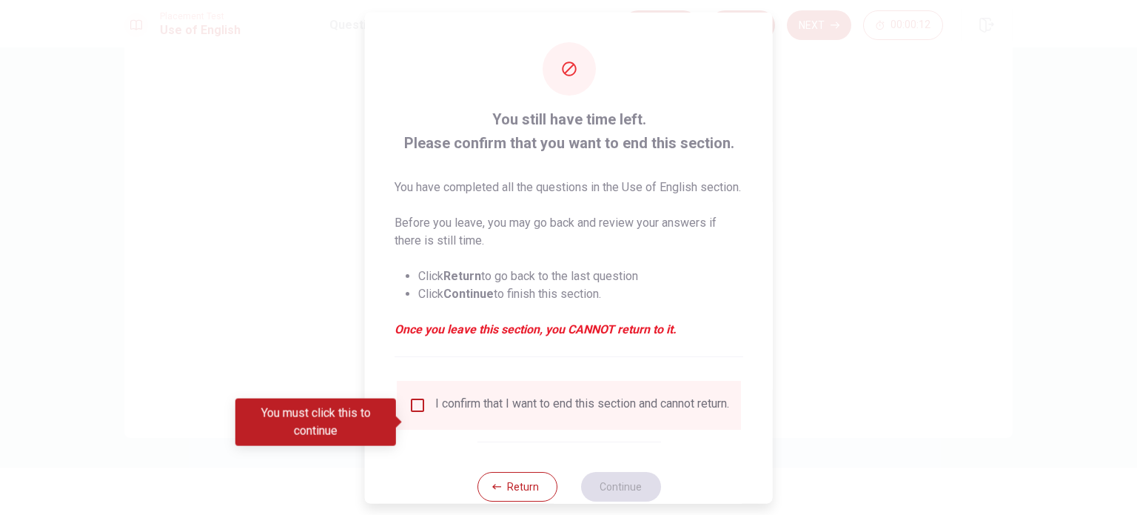
click at [421, 413] on input "You must click this to continue" at bounding box center [418, 404] width 18 height 18
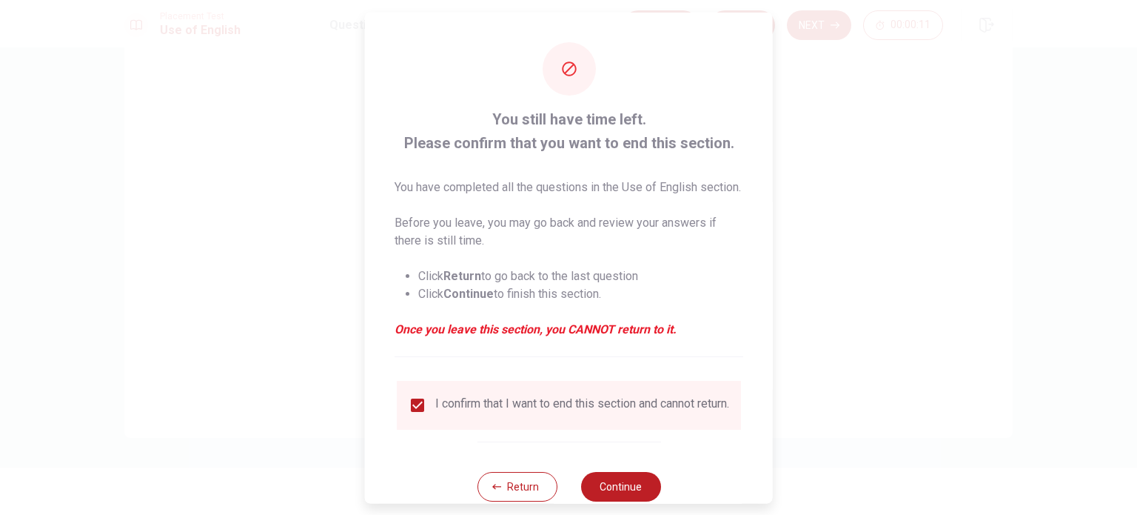
scroll to position [55, 0]
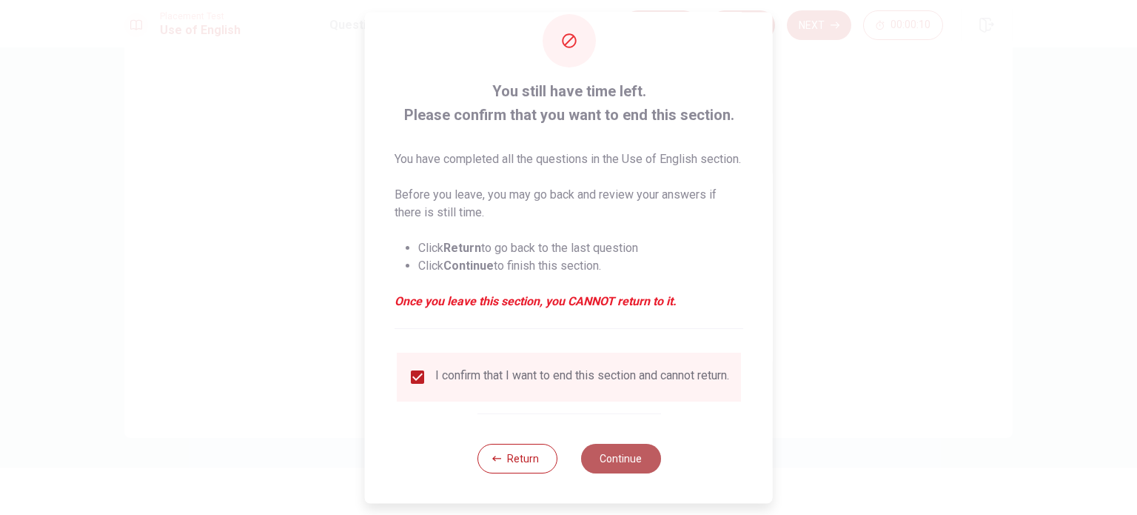
click at [567, 449] on button "Continue" at bounding box center [620, 458] width 80 height 30
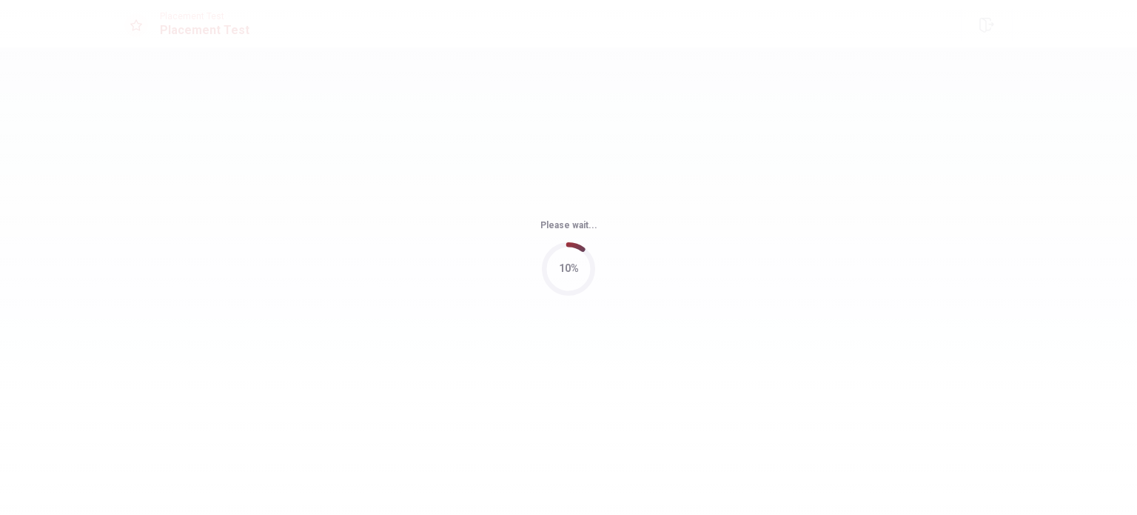
scroll to position [0, 0]
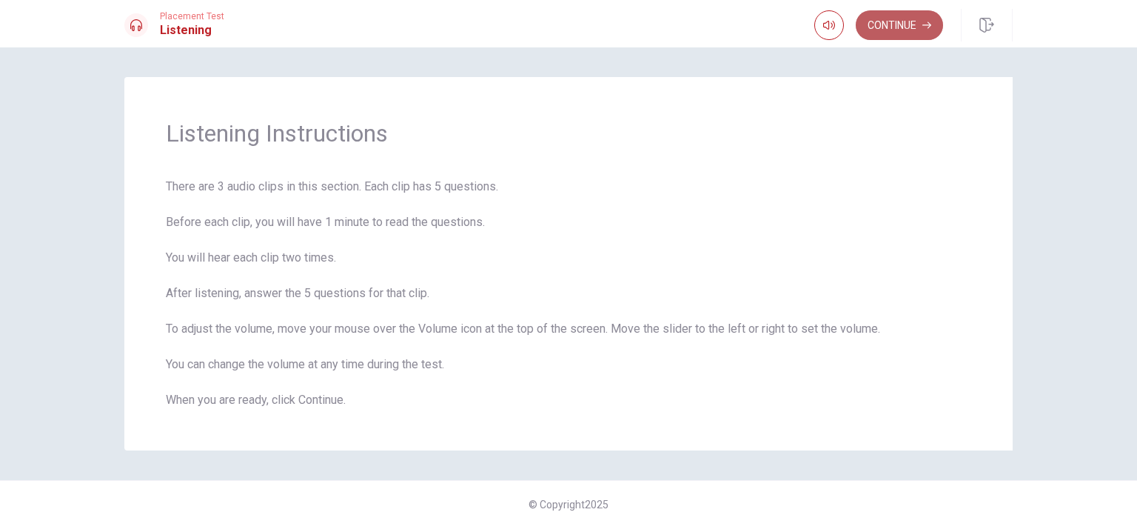
click at [567, 19] on button "Continue" at bounding box center [899, 25] width 87 height 30
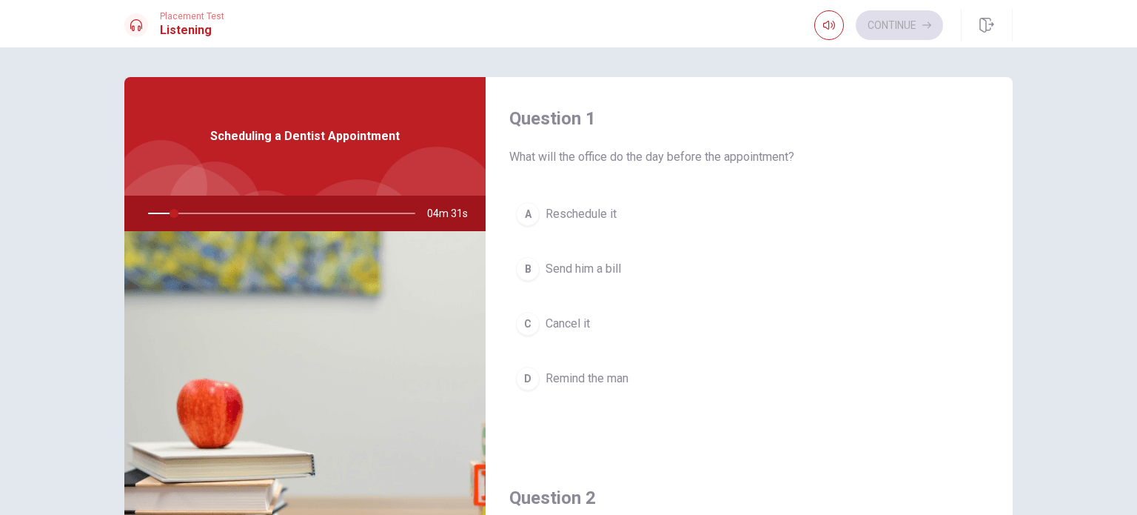
click at [247, 304] on img at bounding box center [304, 411] width 361 height 361
click at [275, 319] on img at bounding box center [304, 411] width 361 height 361
drag, startPoint x: 204, startPoint y: 207, endPoint x: 404, endPoint y: 204, distance: 199.9
click at [404, 204] on div at bounding box center [278, 213] width 297 height 36
click at [369, 212] on div at bounding box center [278, 213] width 297 height 36
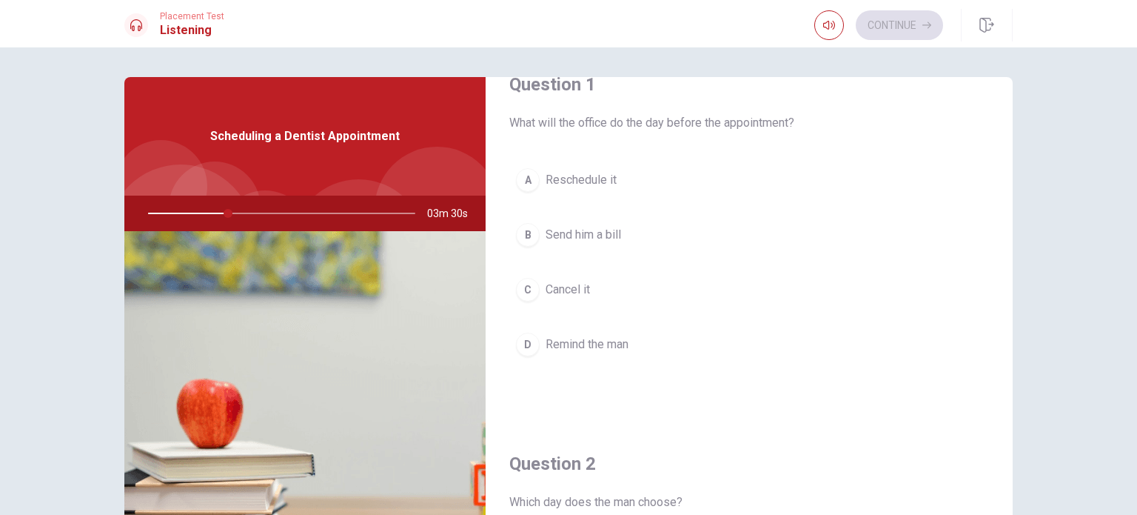
scroll to position [33, 0]
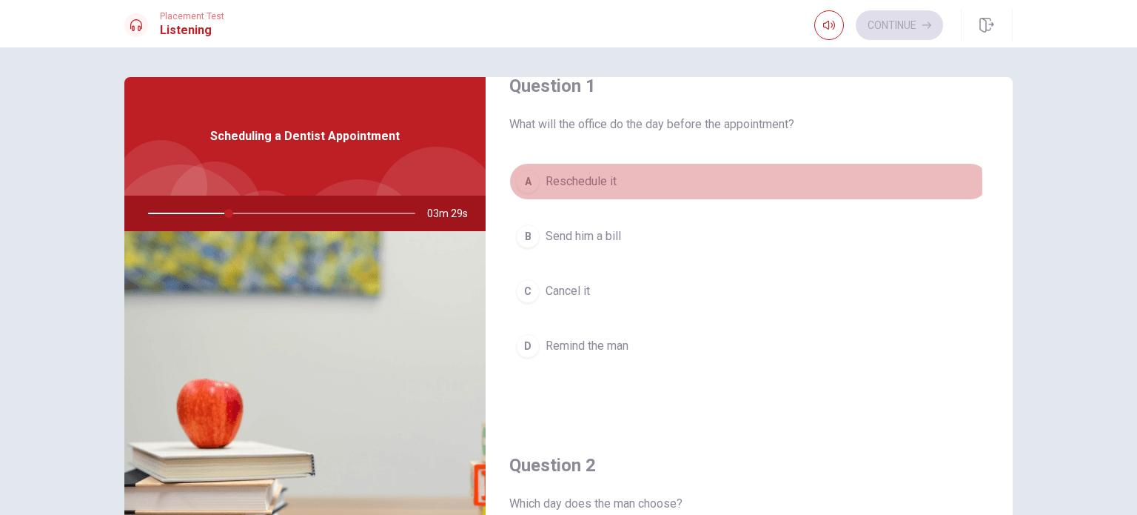
click at [567, 183] on span "Reschedule it" at bounding box center [581, 182] width 71 height 18
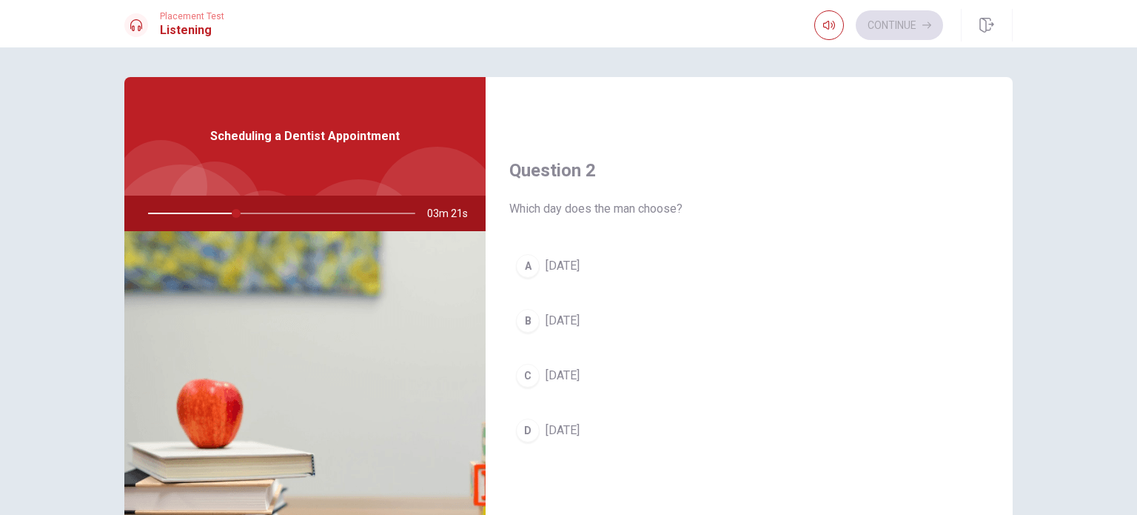
scroll to position [328, 0]
click at [560, 423] on span "[DATE]" at bounding box center [563, 430] width 34 height 18
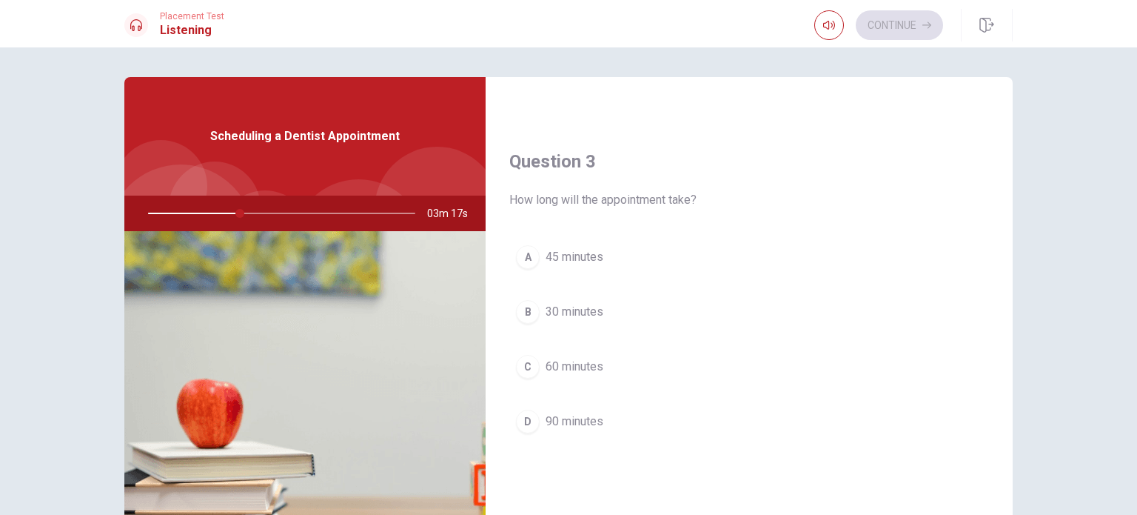
scroll to position [716, 0]
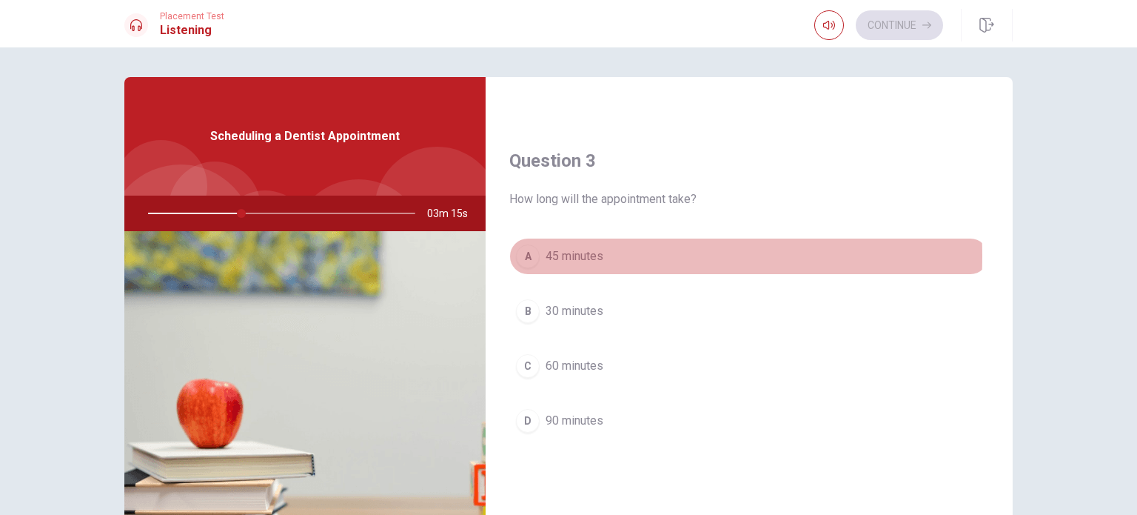
click at [551, 253] on span "45 minutes" at bounding box center [575, 256] width 58 height 18
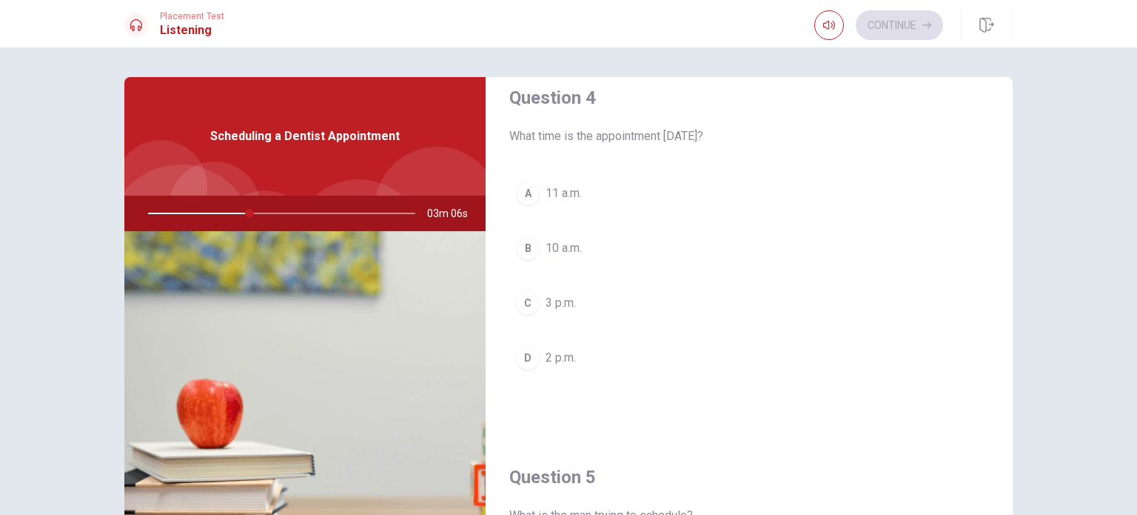
scroll to position [1158, 0]
click at [550, 295] on span "3 p.m." at bounding box center [561, 303] width 30 height 18
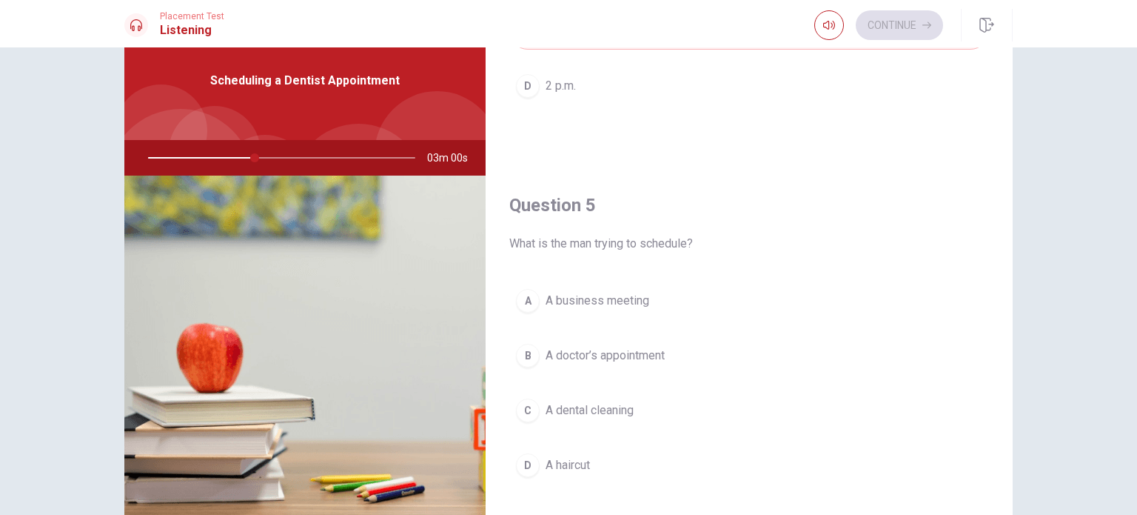
scroll to position [56, 0]
click at [567, 401] on span "A dental cleaning" at bounding box center [590, 410] width 88 height 18
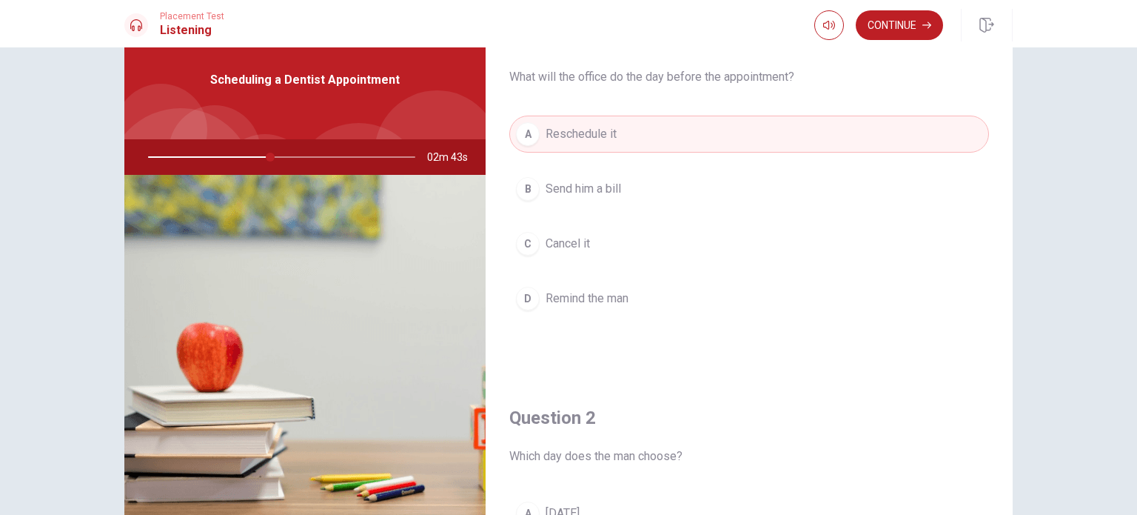
scroll to position [27, 0]
click at [566, 292] on span "Remind the man" at bounding box center [587, 296] width 83 height 18
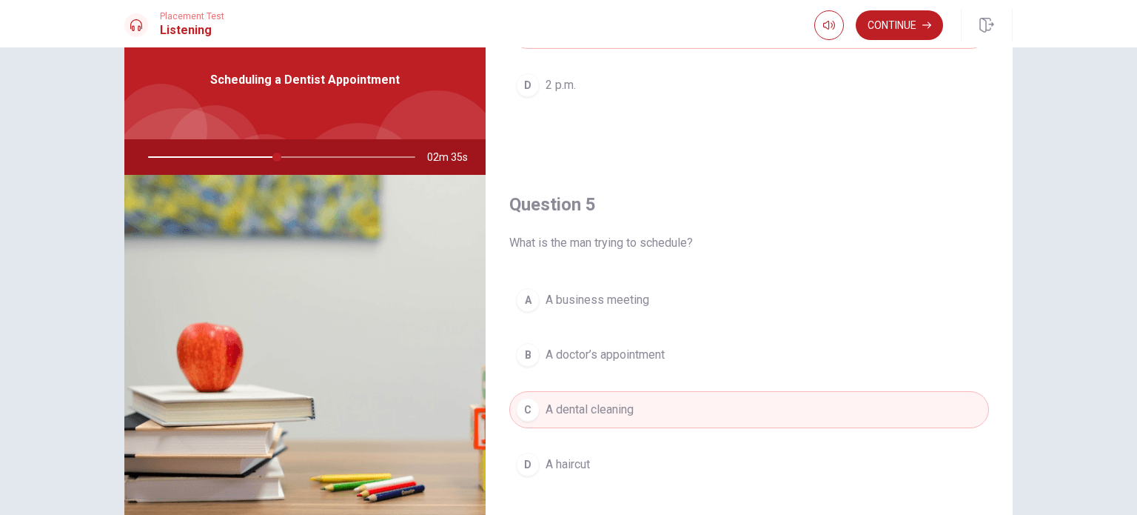
scroll to position [154, 0]
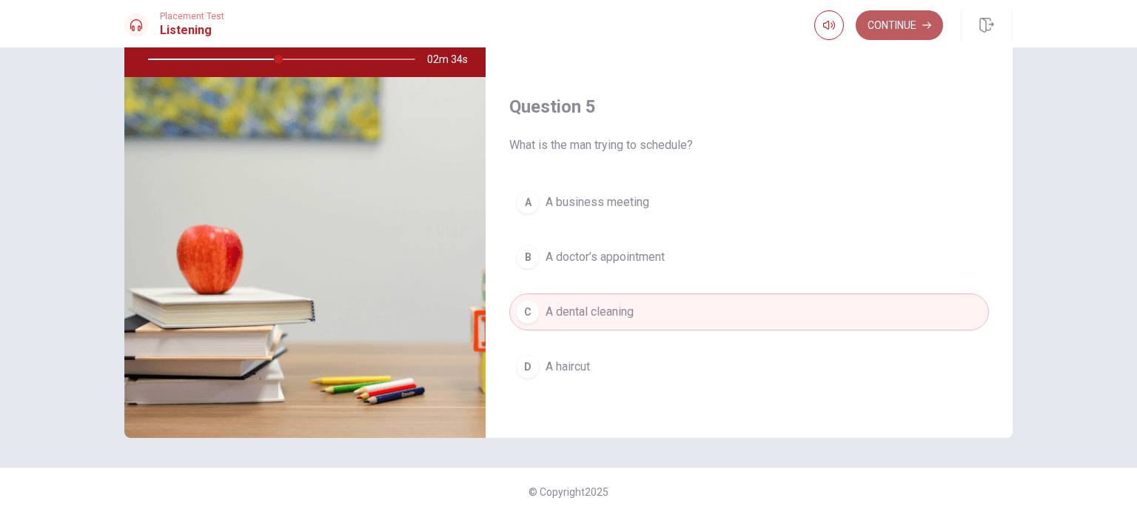
click at [567, 27] on button "Continue" at bounding box center [899, 25] width 87 height 30
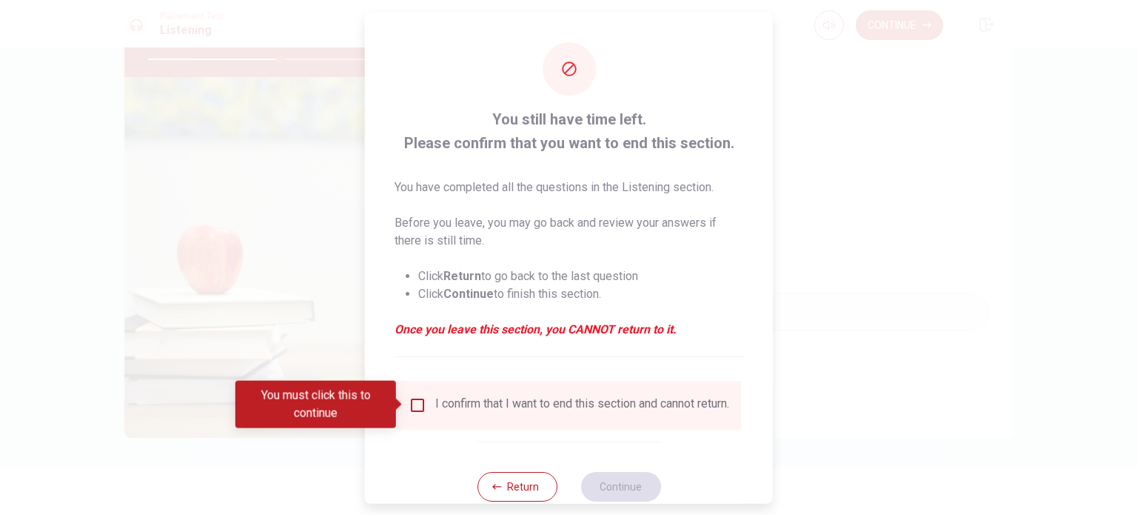
click at [417, 403] on input "You must click this to continue" at bounding box center [418, 404] width 18 height 18
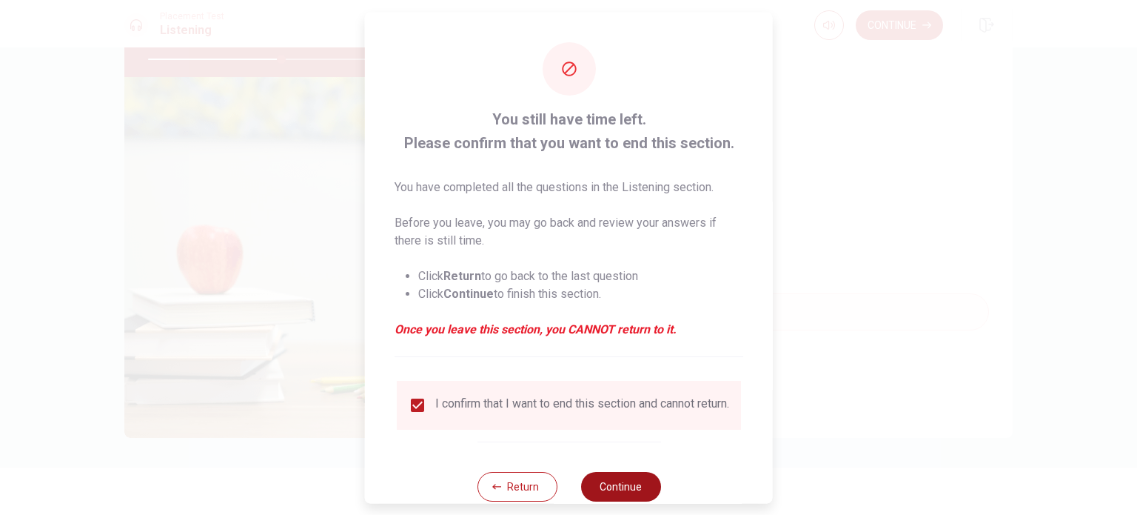
click at [567, 487] on button "Continue" at bounding box center [620, 486] width 80 height 30
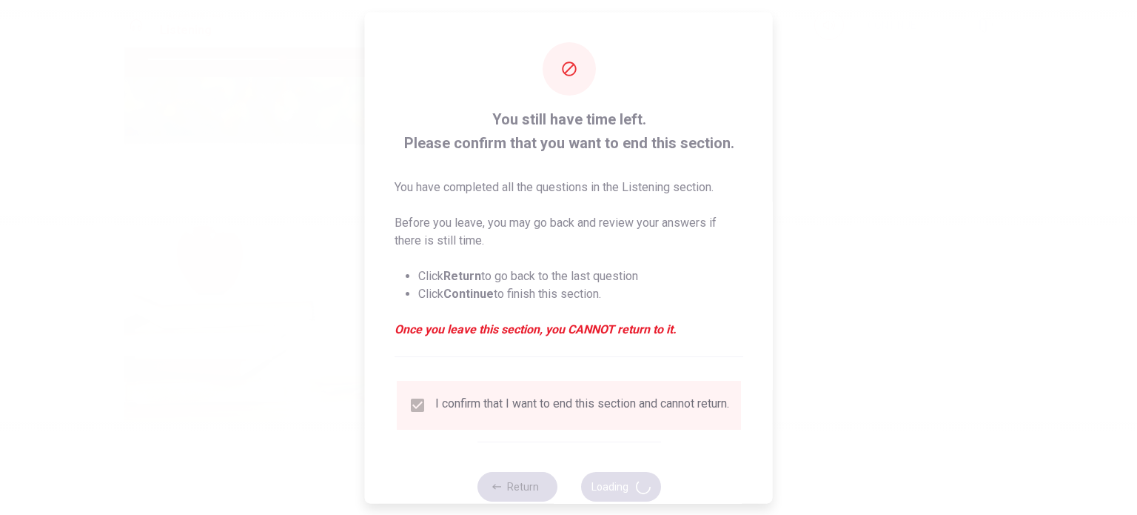
type input "51"
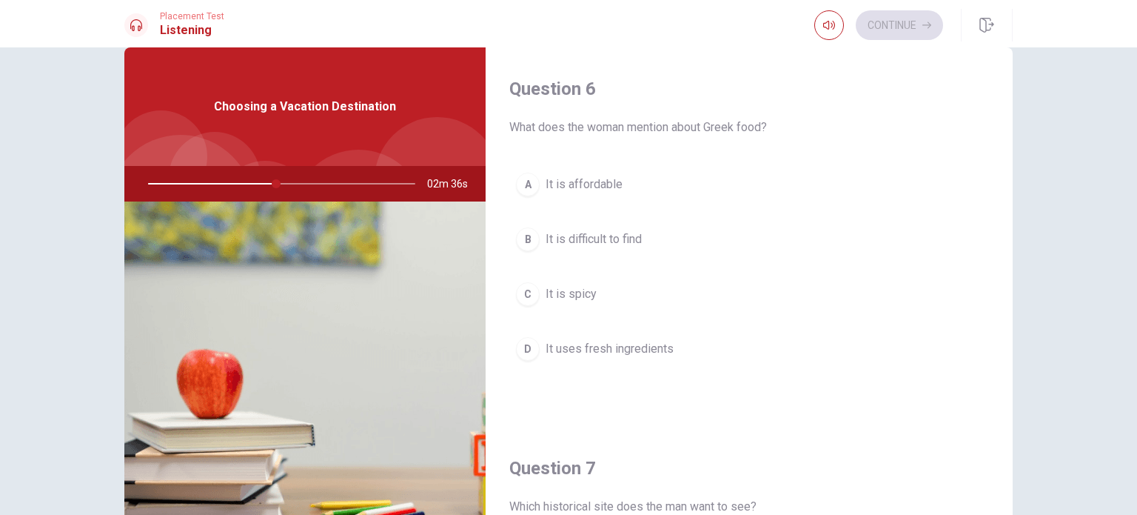
scroll to position [31, 0]
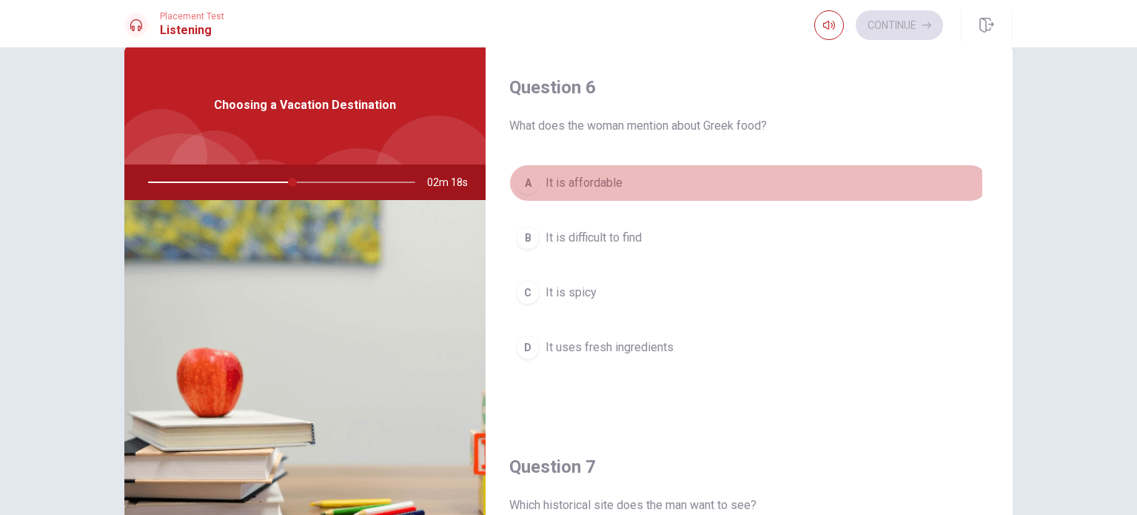
click at [567, 184] on span "It is affordable" at bounding box center [584, 183] width 77 height 18
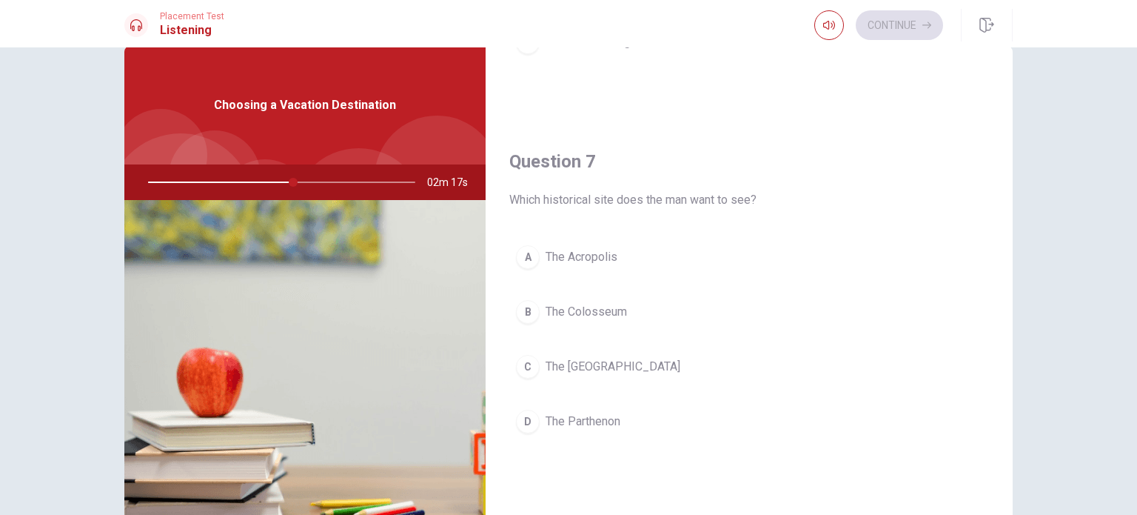
scroll to position [311, 0]
click at [567, 249] on span "The Acropolis" at bounding box center [582, 251] width 72 height 18
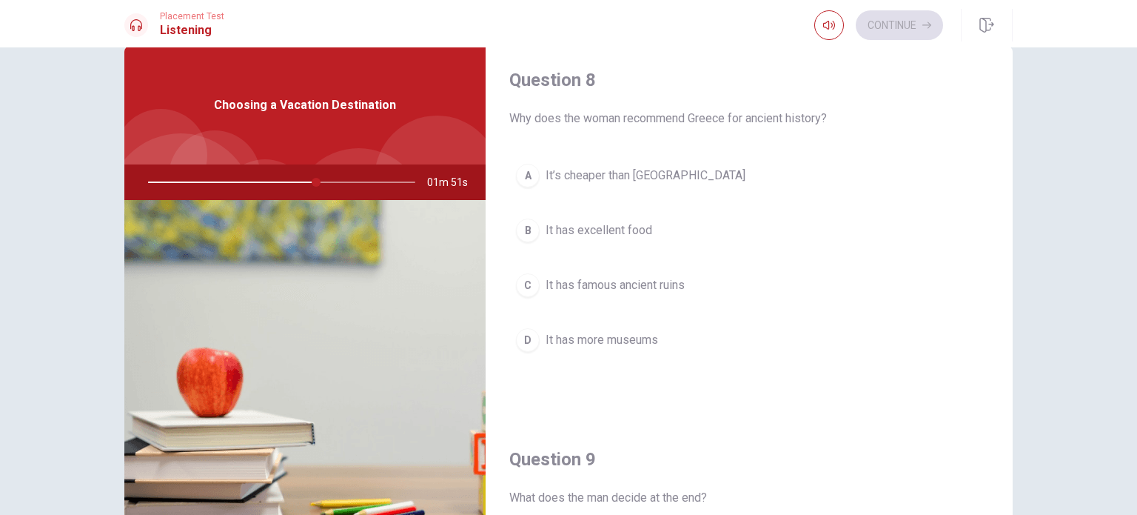
scroll to position [767, 0]
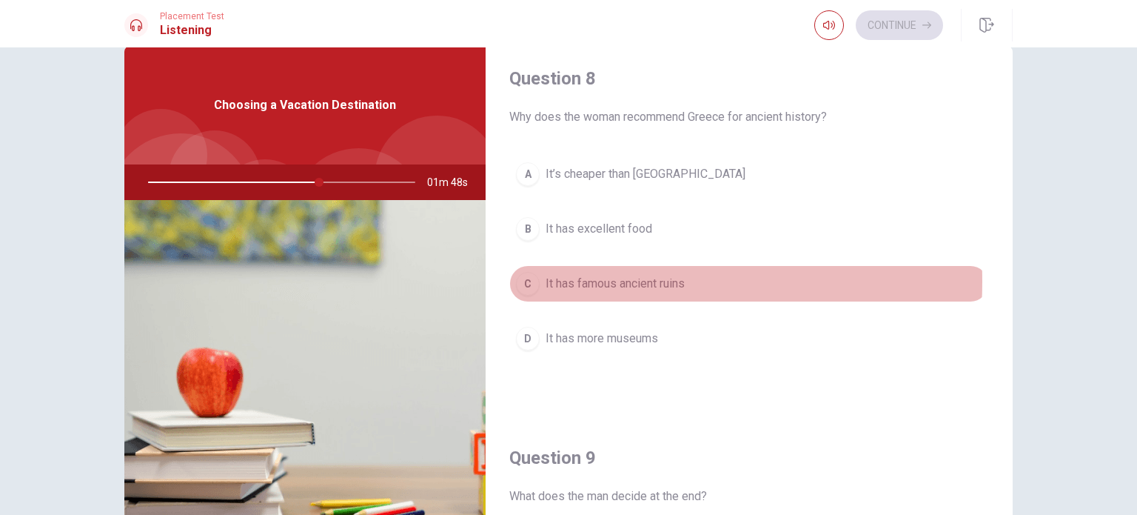
click at [567, 278] on span "It has famous ancient ruins" at bounding box center [615, 284] width 139 height 18
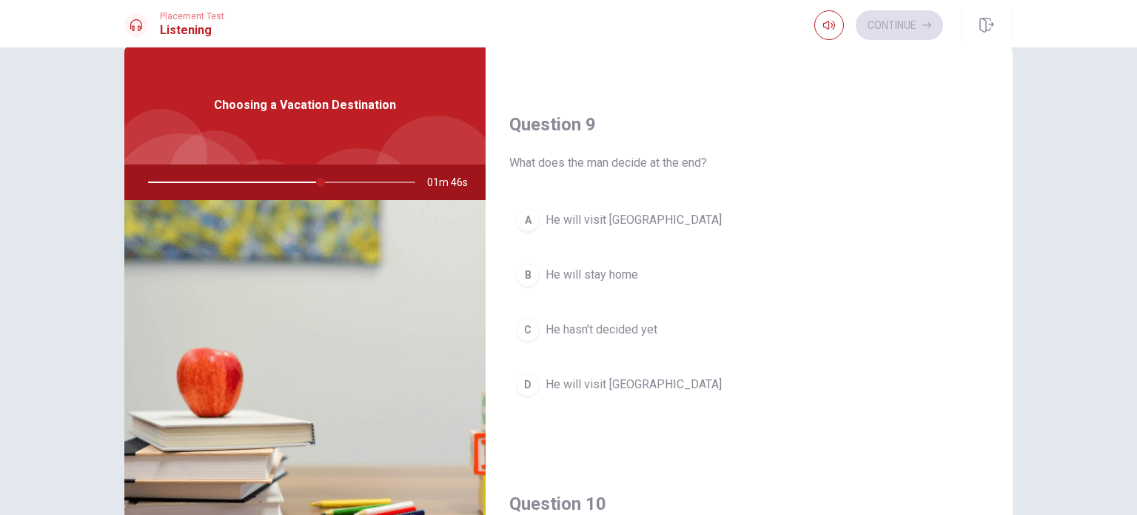
scroll to position [1102, 0]
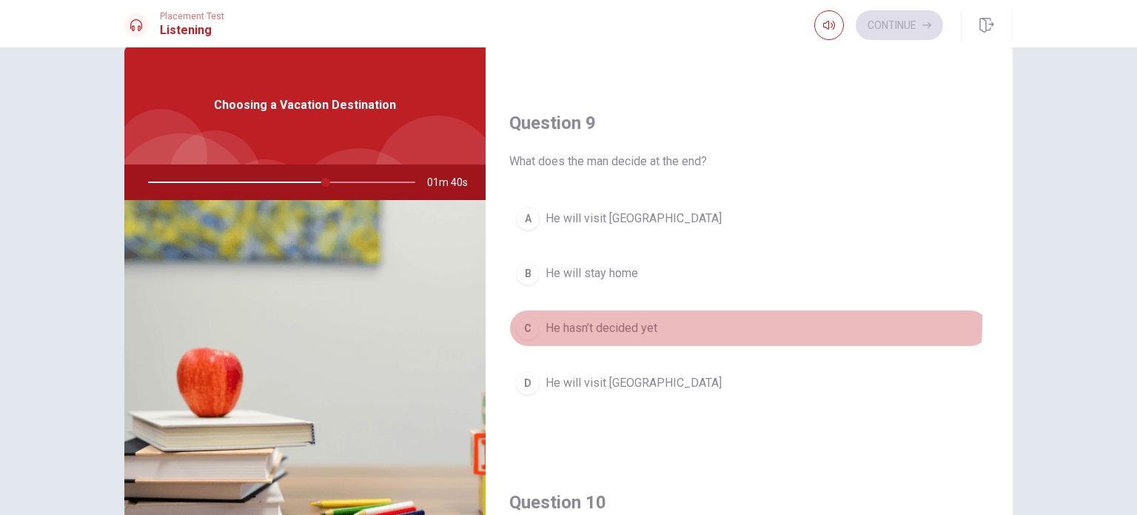
click at [567, 319] on span "He hasn’t decided yet" at bounding box center [602, 328] width 112 height 18
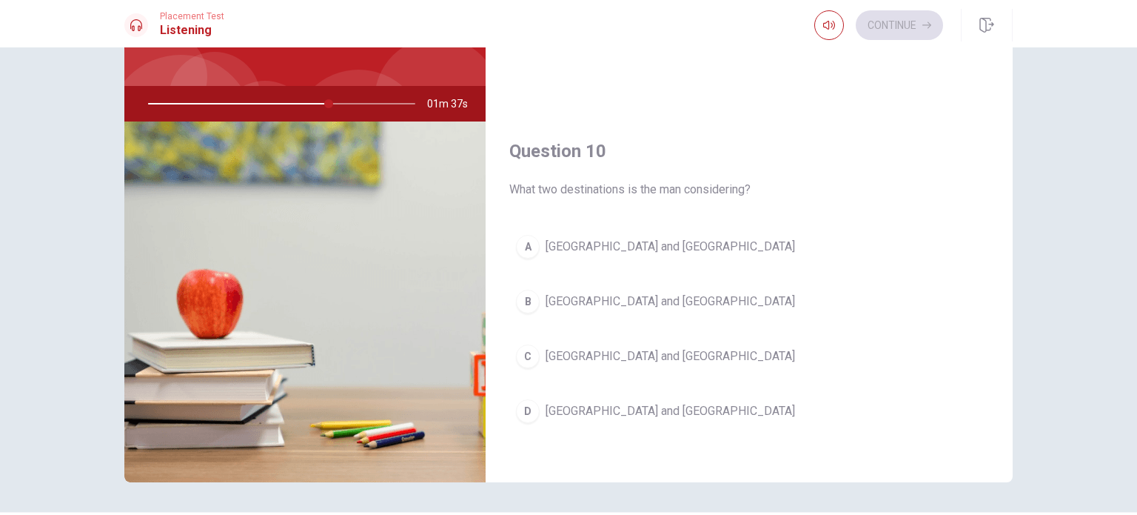
scroll to position [110, 0]
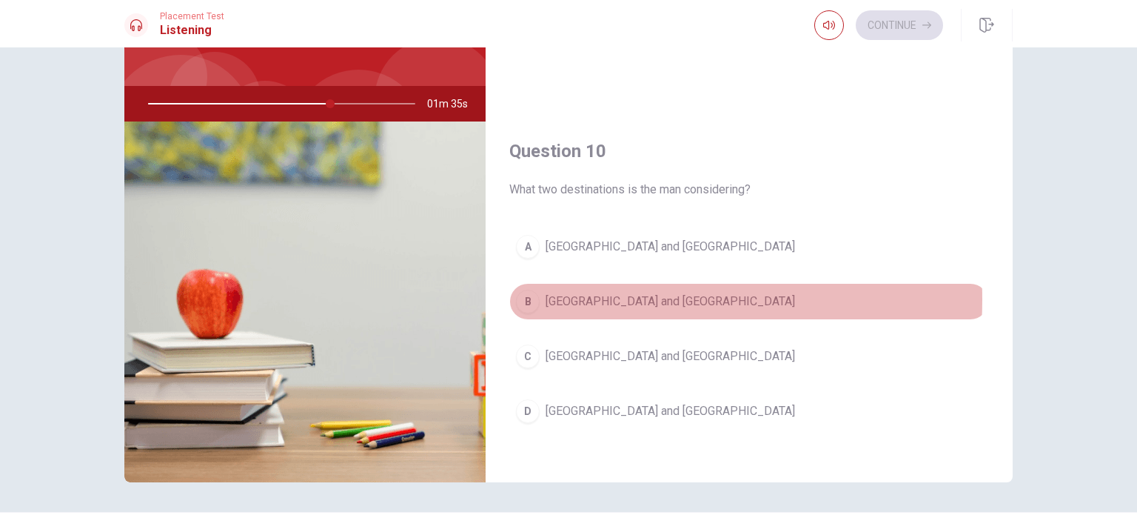
click at [567, 292] on span "[GEOGRAPHIC_DATA] and [GEOGRAPHIC_DATA]" at bounding box center [670, 301] width 249 height 18
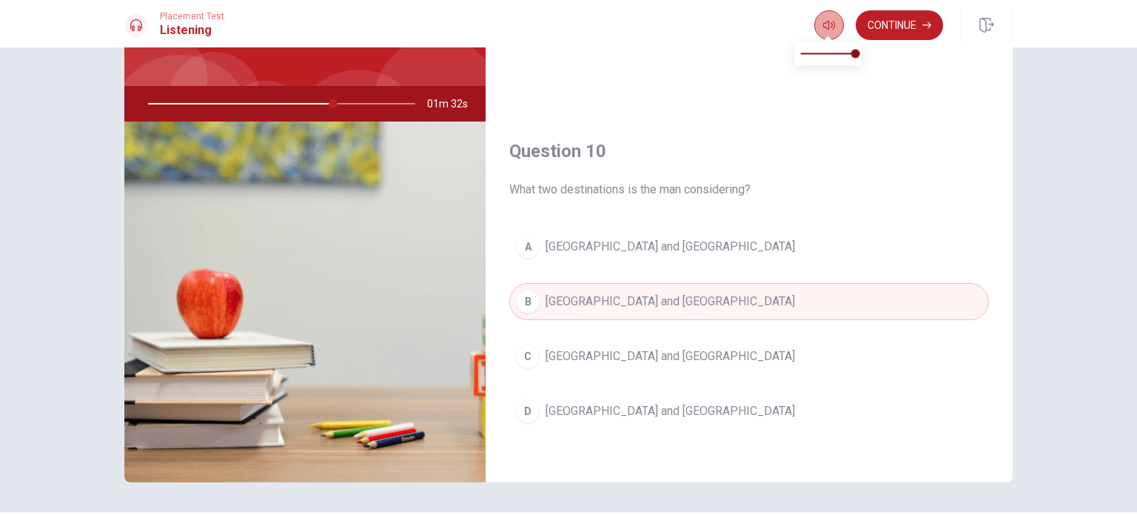
click at [567, 29] on icon "button" at bounding box center [829, 25] width 12 height 12
click at [356, 100] on div at bounding box center [278, 104] width 297 height 36
click at [275, 106] on div at bounding box center [278, 104] width 297 height 36
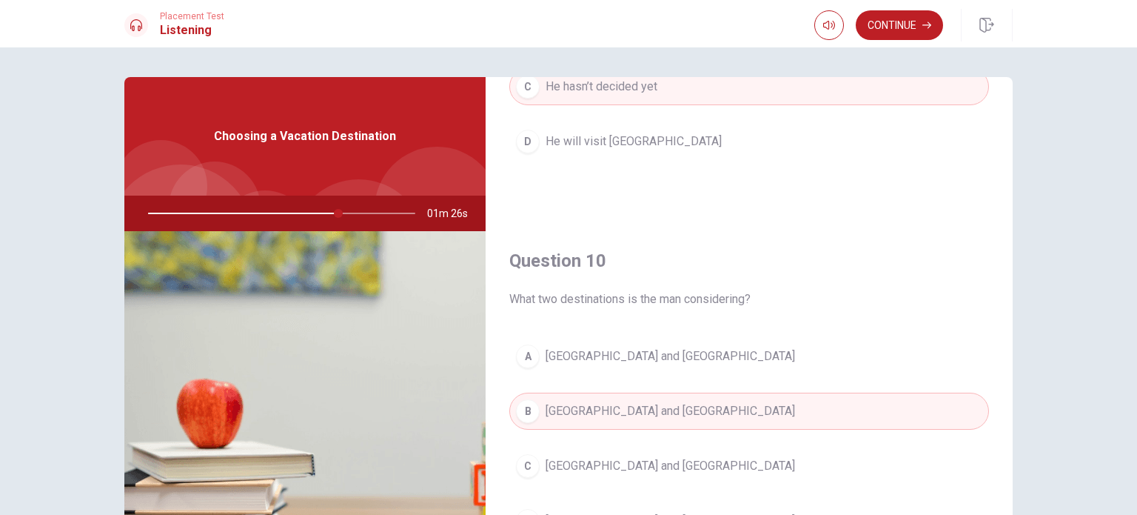
scroll to position [0, 0]
click at [567, 30] on button "Continue" at bounding box center [899, 25] width 87 height 30
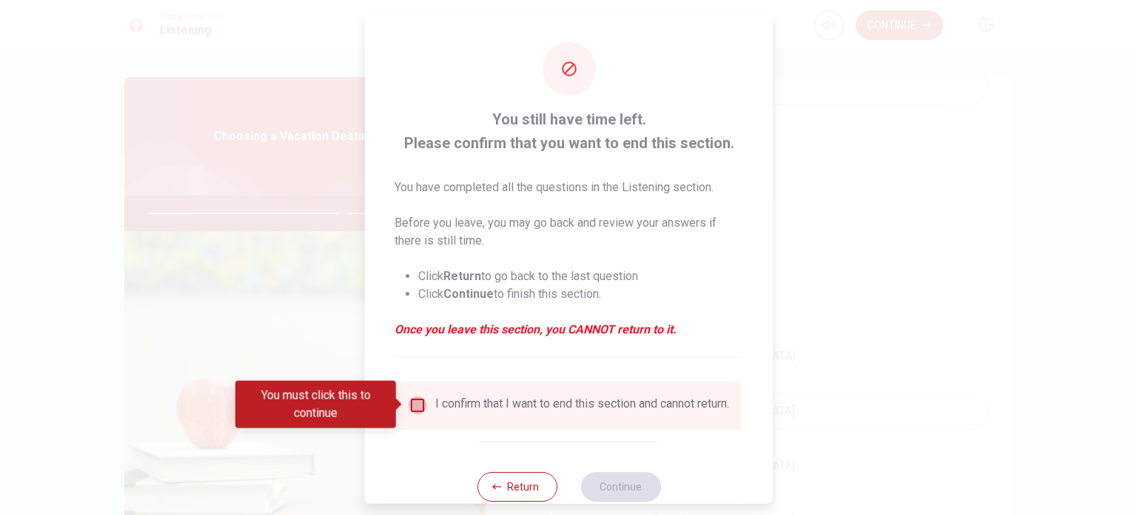
click at [419, 395] on input "You must click this to continue" at bounding box center [418, 404] width 18 height 18
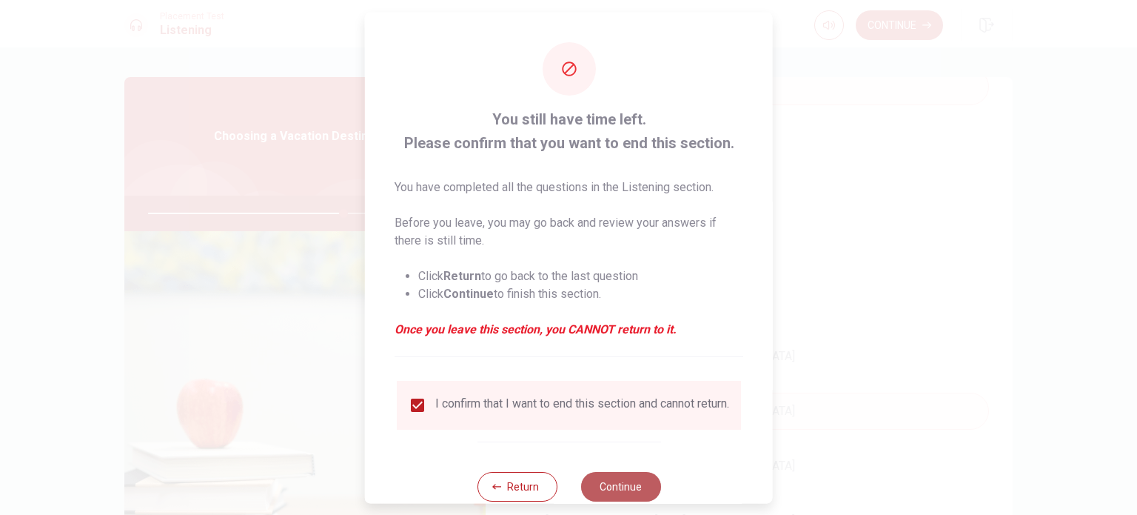
click at [567, 486] on button "Continue" at bounding box center [620, 486] width 80 height 30
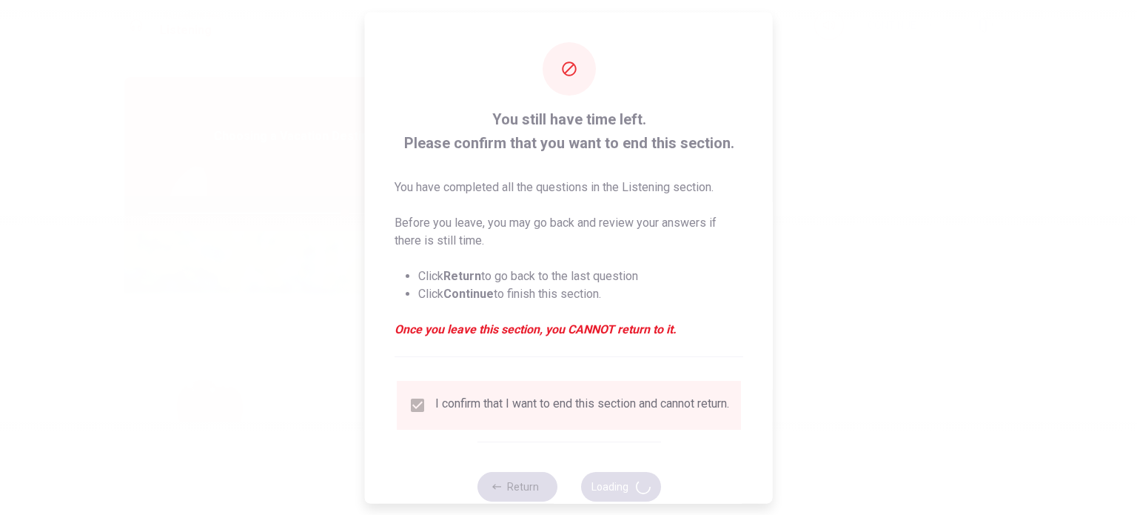
type input "74"
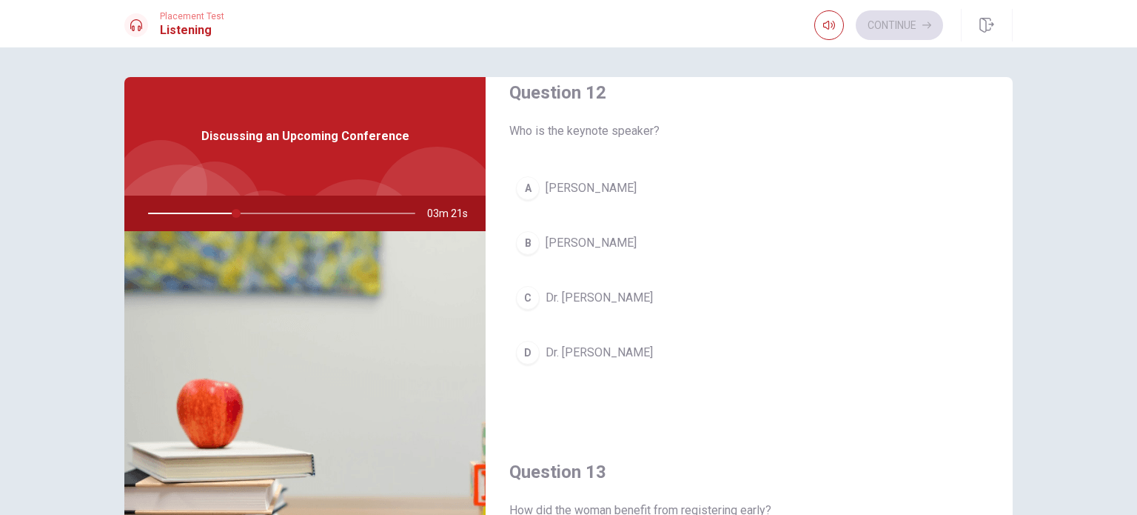
scroll to position [403, 0]
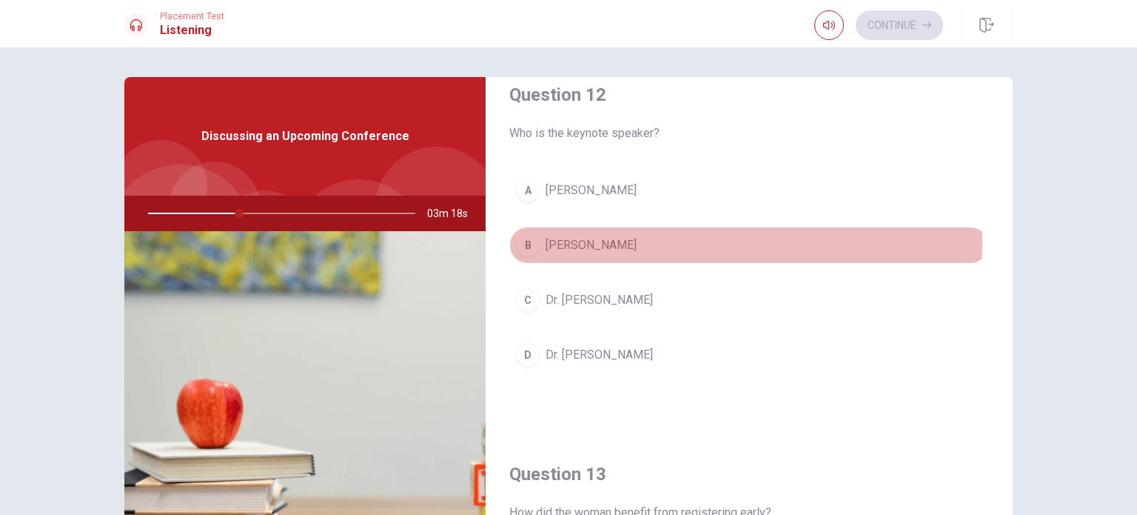
click at [567, 241] on span "[PERSON_NAME]" at bounding box center [591, 245] width 91 height 18
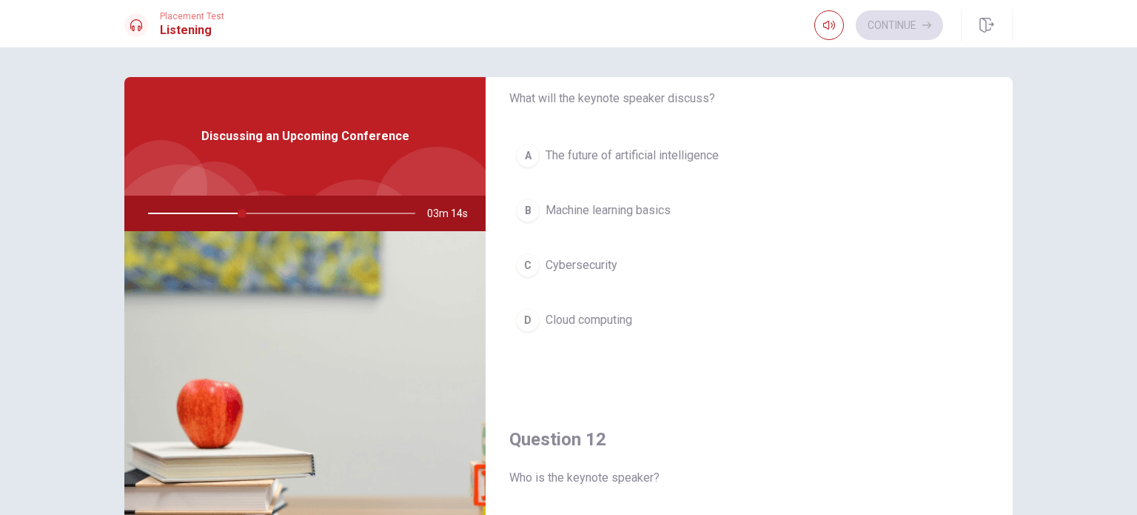
scroll to position [58, 0]
click at [567, 156] on span "The future of artificial intelligence" at bounding box center [632, 156] width 173 height 18
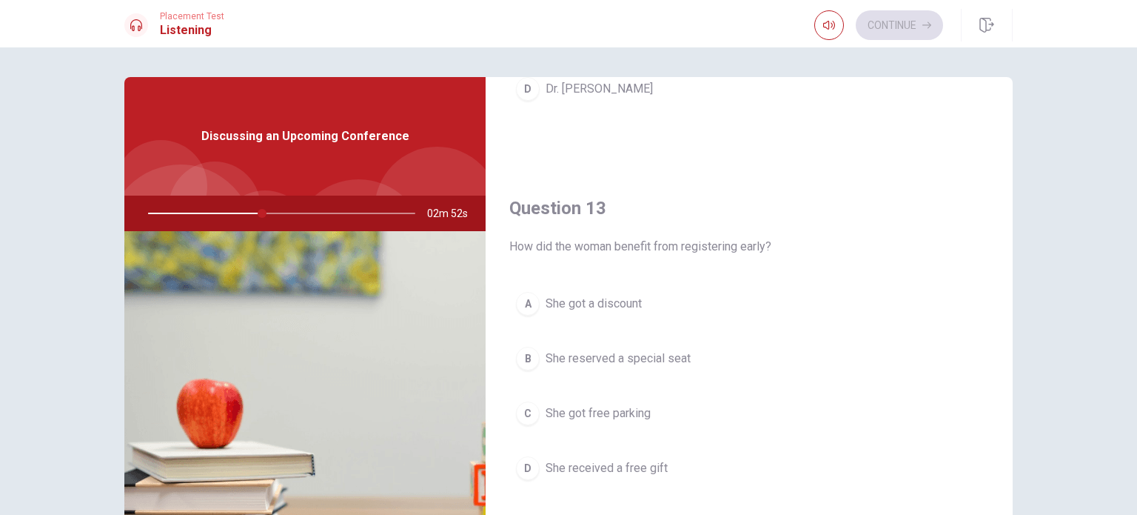
scroll to position [666, 0]
click at [567, 307] on span "She got a discount" at bounding box center [594, 306] width 96 height 18
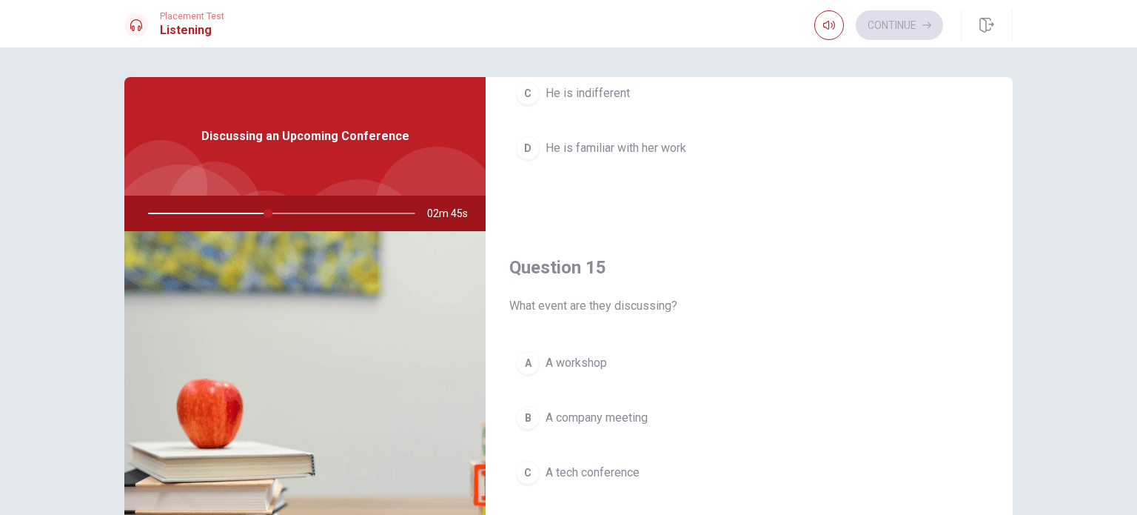
scroll to position [1374, 0]
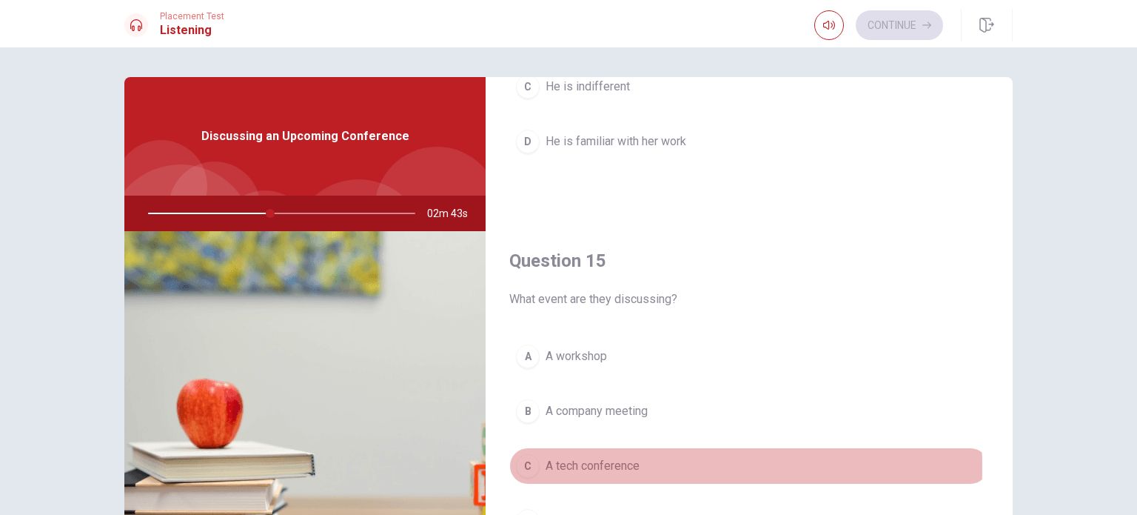
click at [567, 461] on span "A tech conference" at bounding box center [593, 466] width 94 height 18
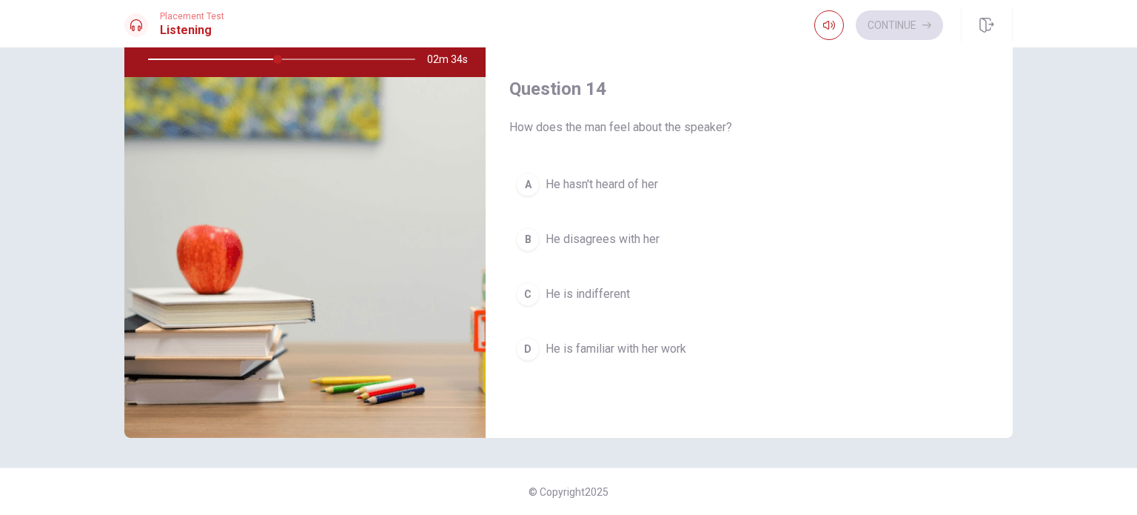
scroll to position [1010, 0]
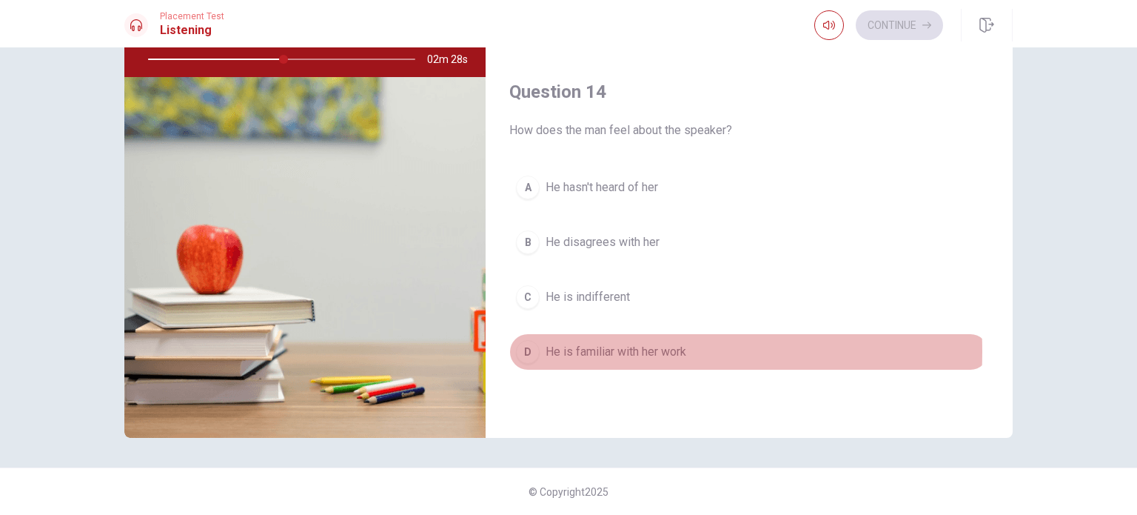
click at [564, 346] on span "He is familiar with her work" at bounding box center [616, 352] width 141 height 18
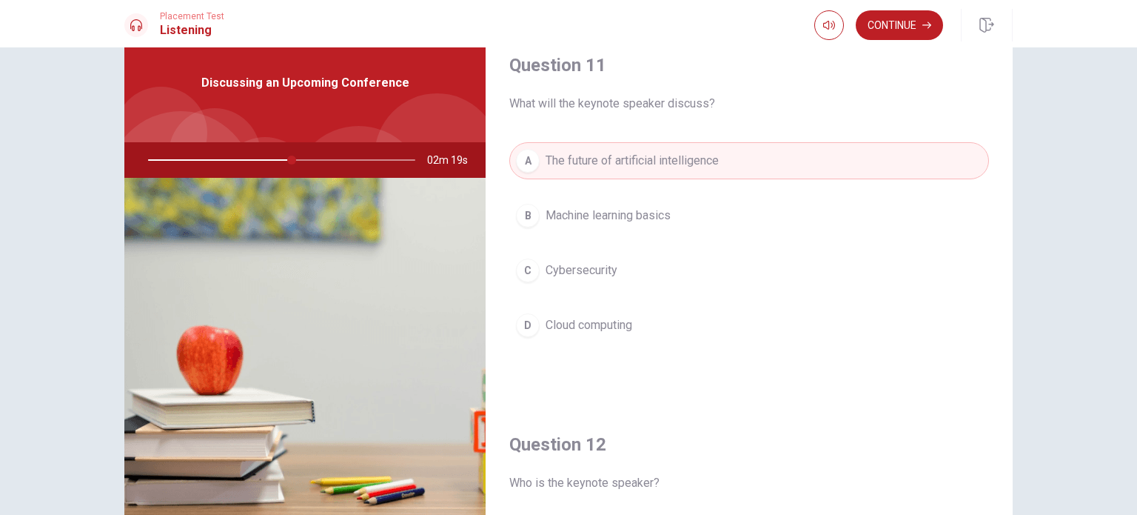
scroll to position [53, 0]
click at [567, 23] on button "Continue" at bounding box center [899, 25] width 87 height 30
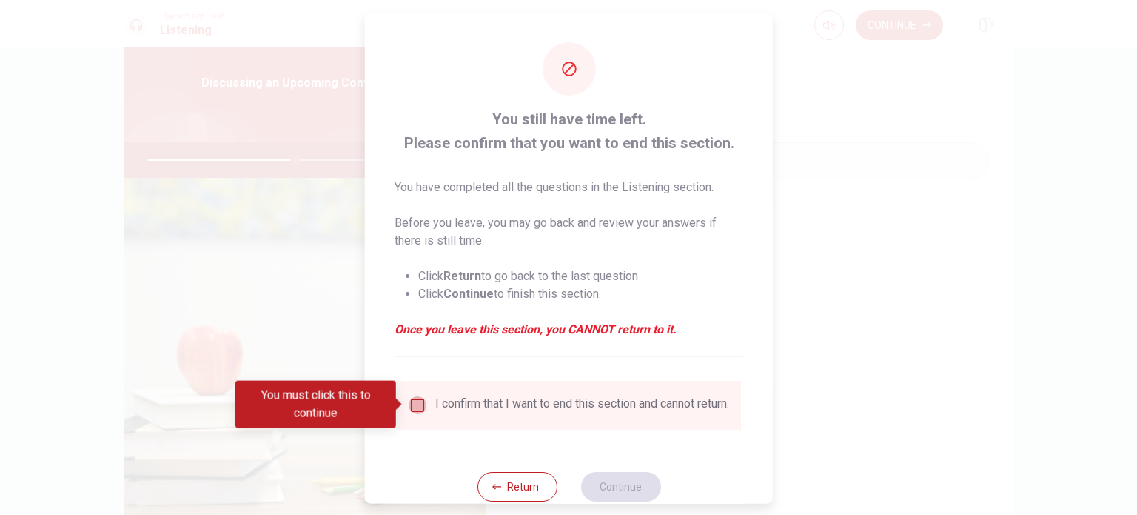
click at [413, 407] on input "You must click this to continue" at bounding box center [418, 404] width 18 height 18
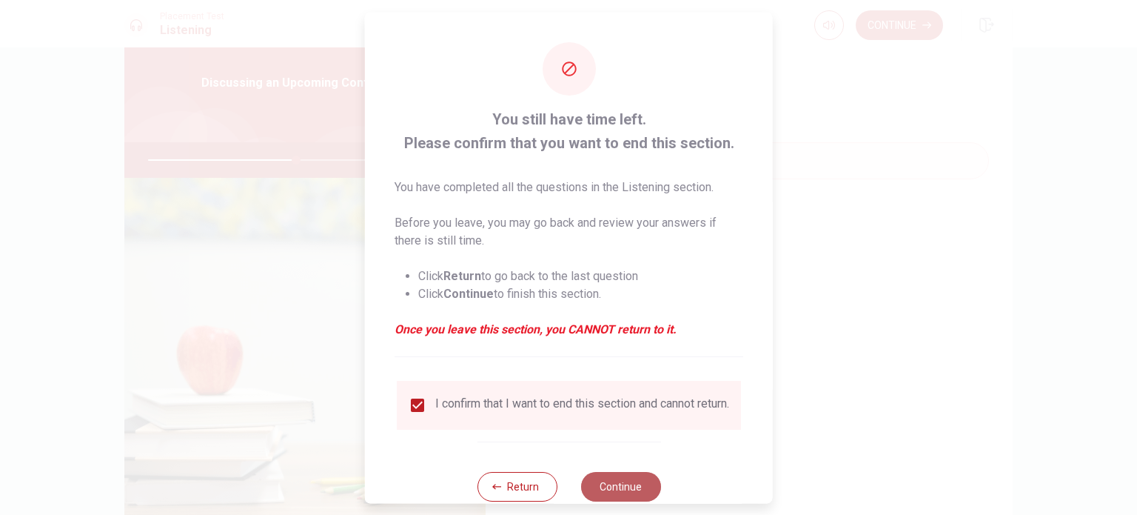
click at [567, 493] on button "Continue" at bounding box center [620, 486] width 80 height 30
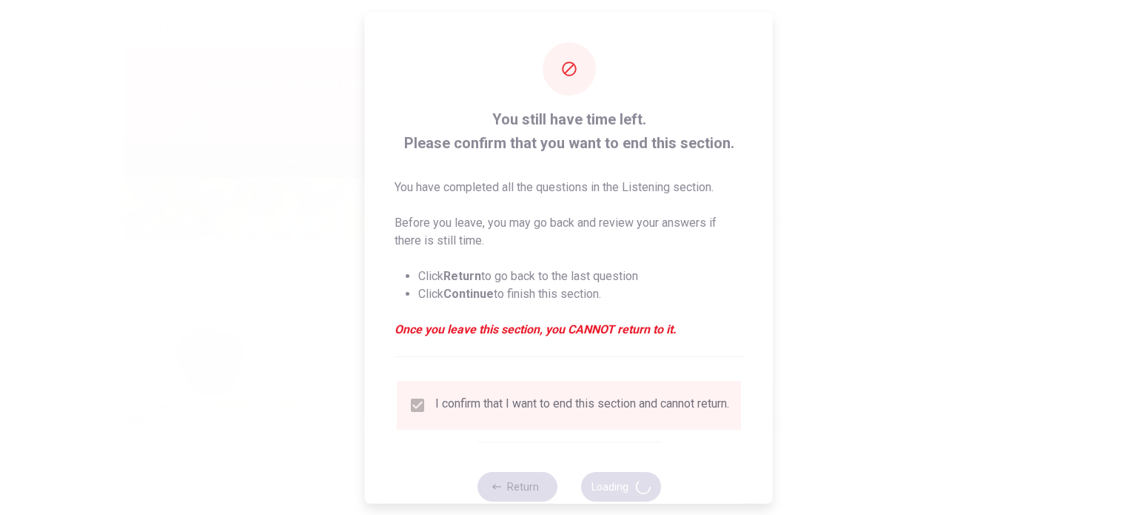
type input "56"
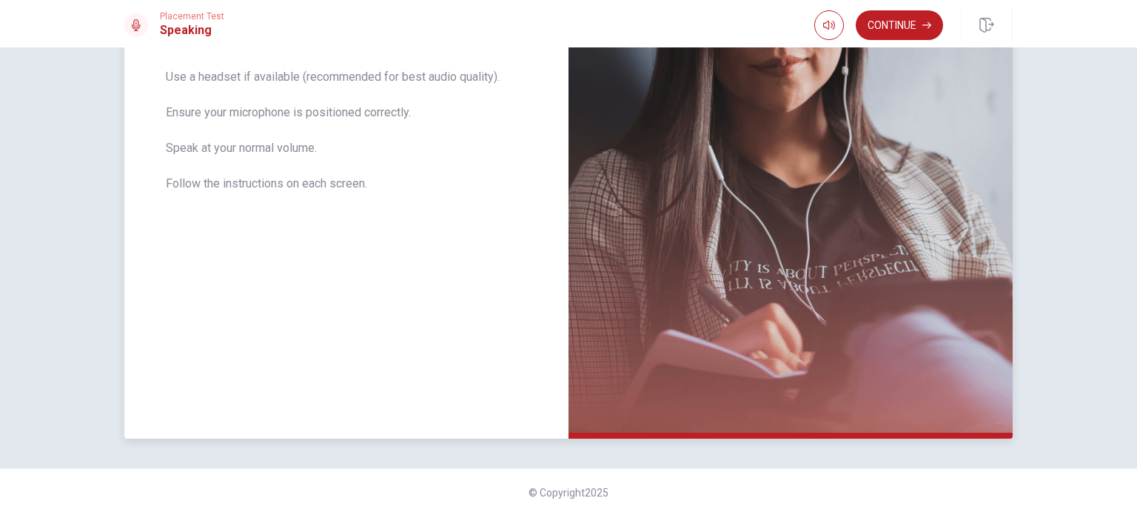
scroll to position [0, 0]
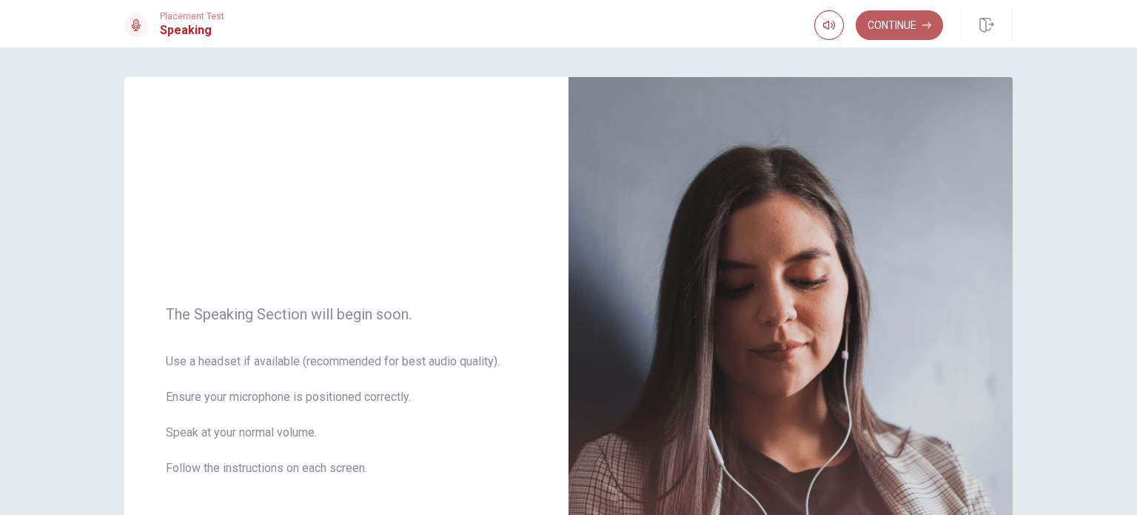
click at [567, 29] on button "Continue" at bounding box center [899, 25] width 87 height 30
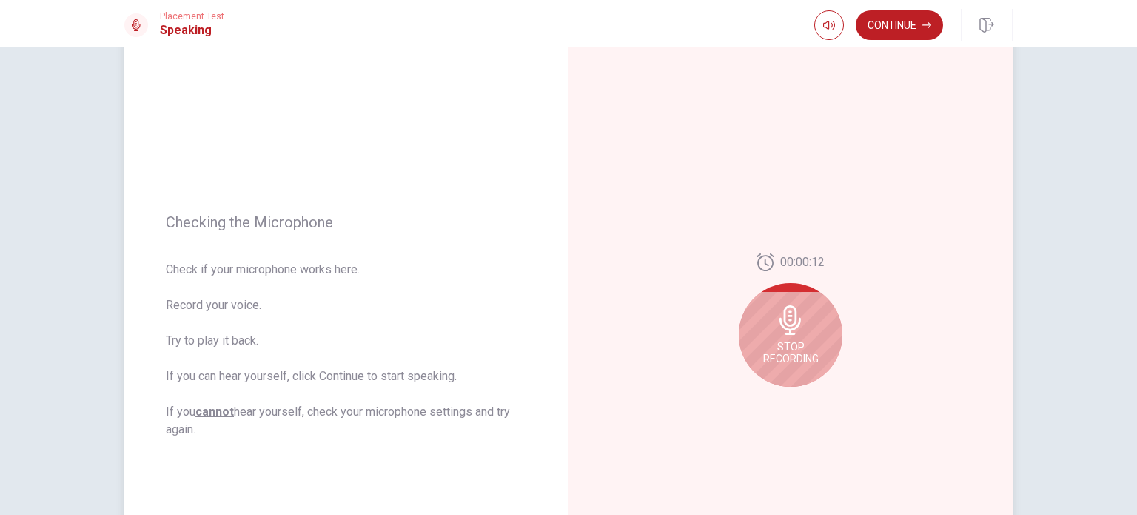
scroll to position [81, 0]
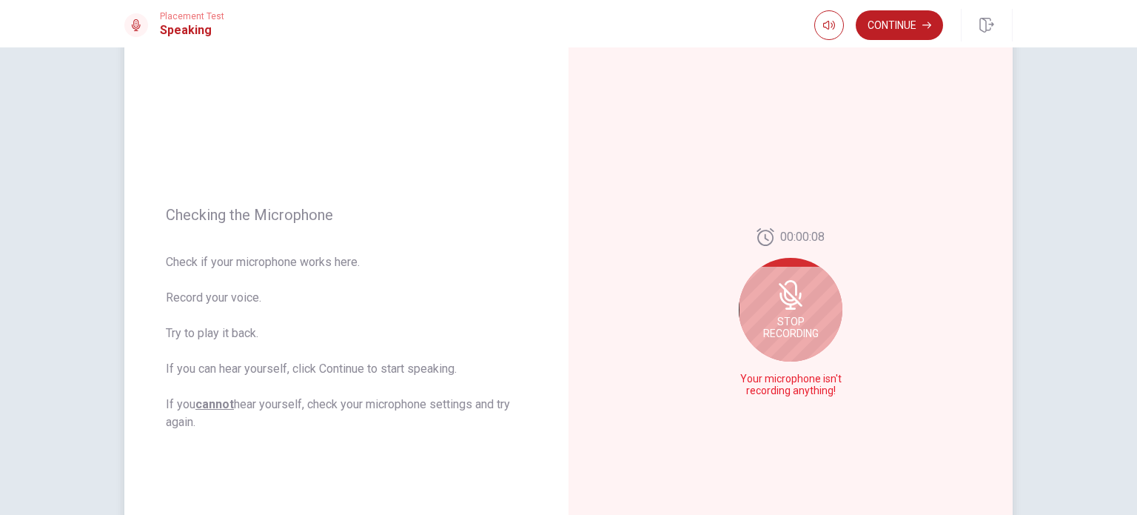
click at [567, 313] on div "Stop Recording" at bounding box center [791, 310] width 104 height 104
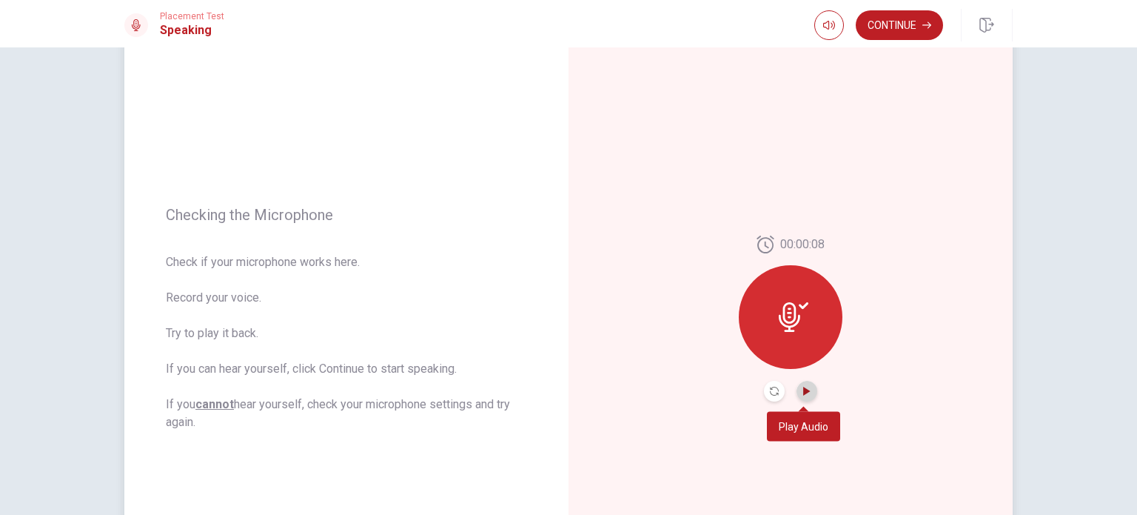
click at [567, 387] on icon "Play Audio" at bounding box center [807, 390] width 9 height 9
click at [567, 390] on icon "Record Again" at bounding box center [774, 390] width 9 height 9
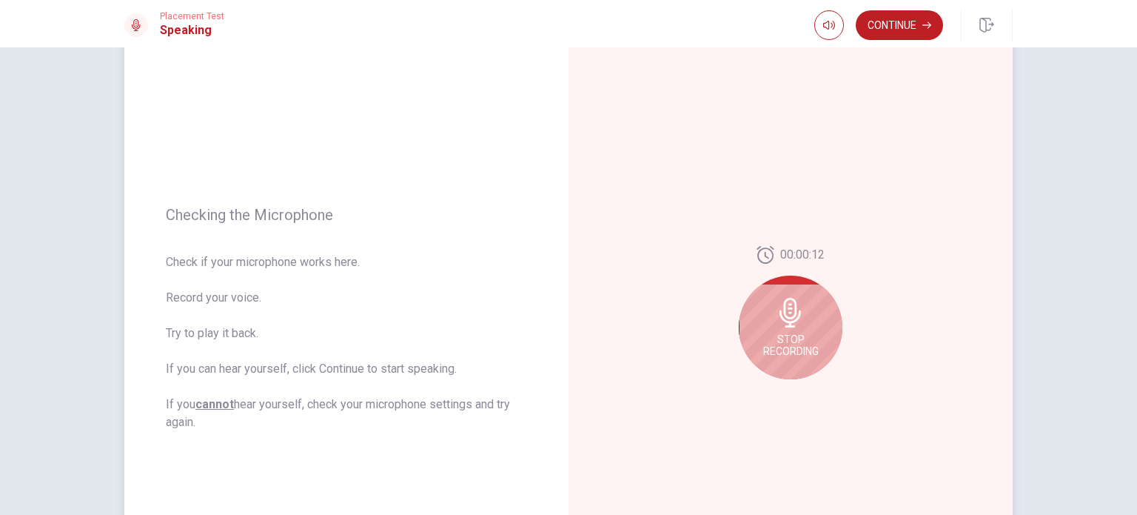
click at [567, 316] on icon at bounding box center [790, 313] width 21 height 30
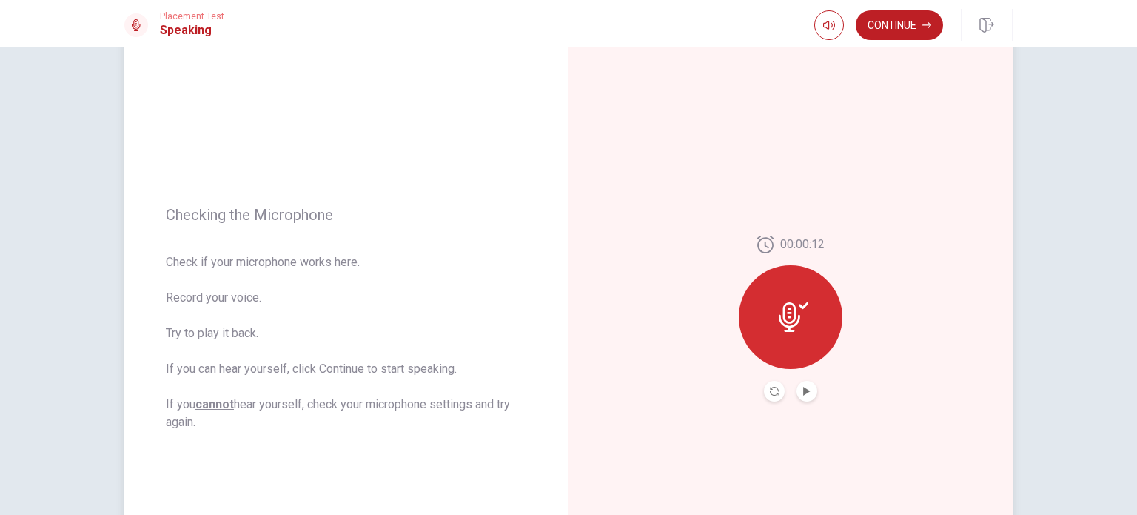
click at [567, 392] on button "Play Audio" at bounding box center [807, 391] width 21 height 21
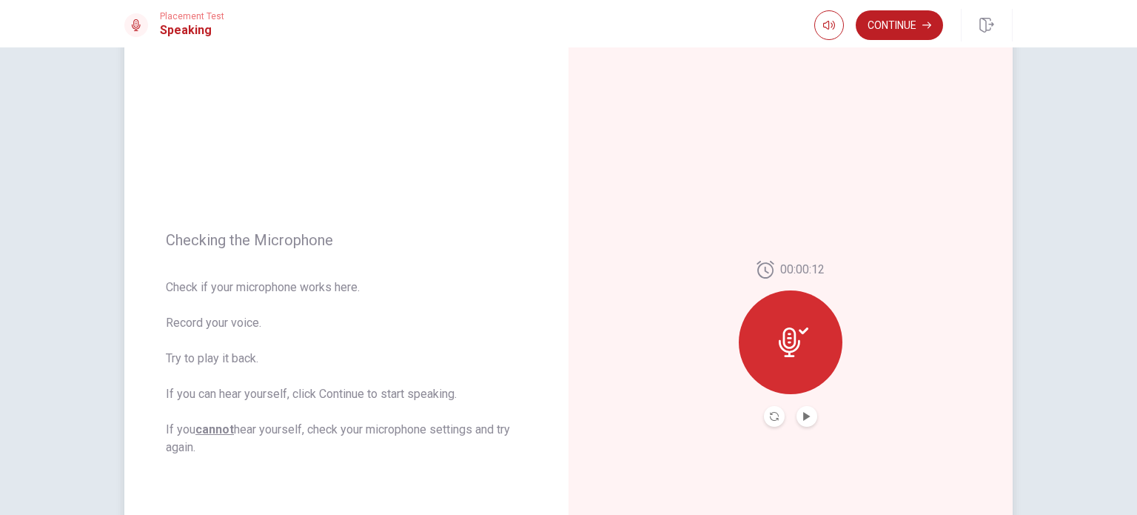
scroll to position [53, 0]
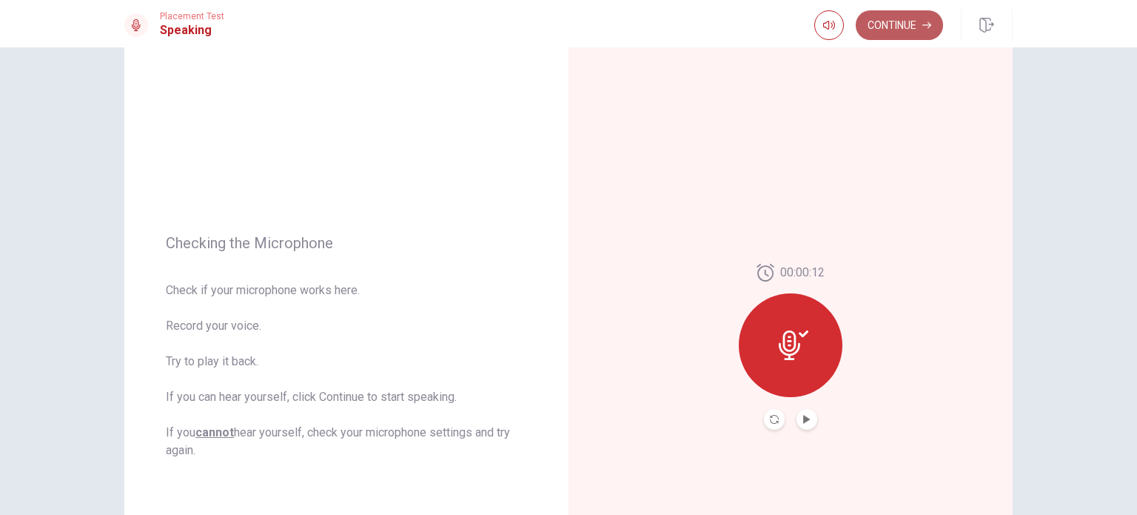
click at [567, 29] on button "Continue" at bounding box center [899, 25] width 87 height 30
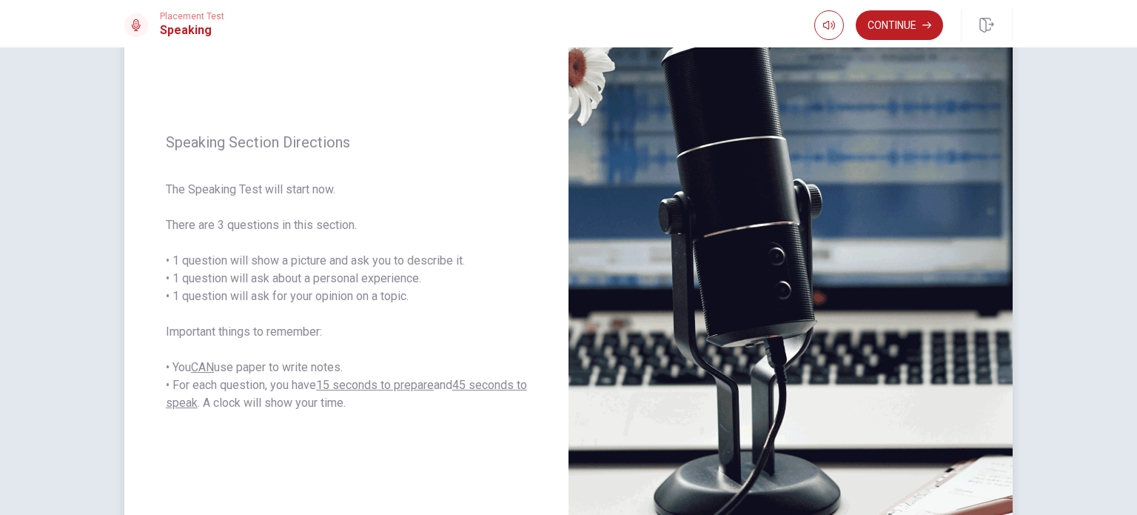
scroll to position [127, 0]
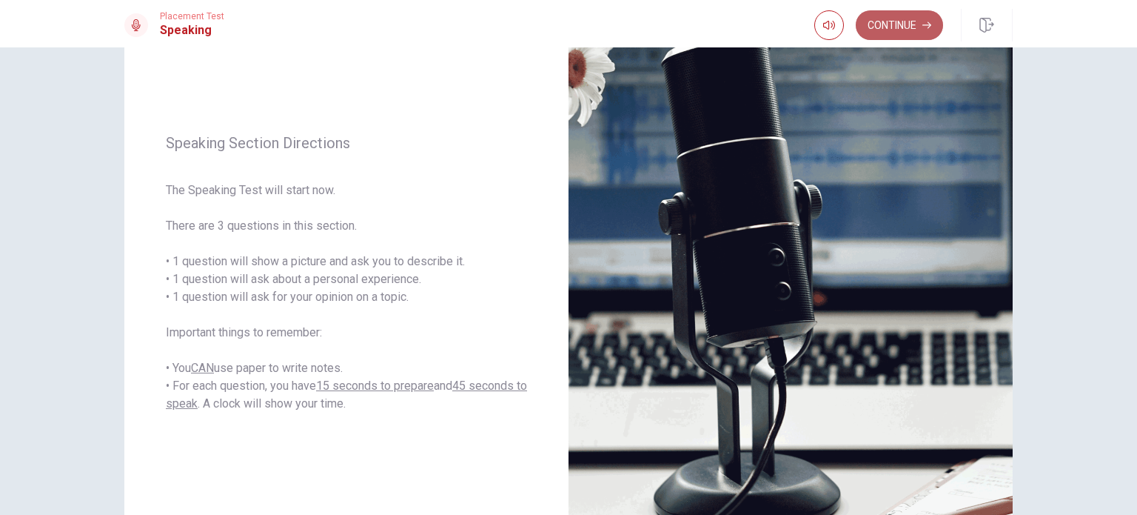
click at [567, 31] on button "Continue" at bounding box center [899, 25] width 87 height 30
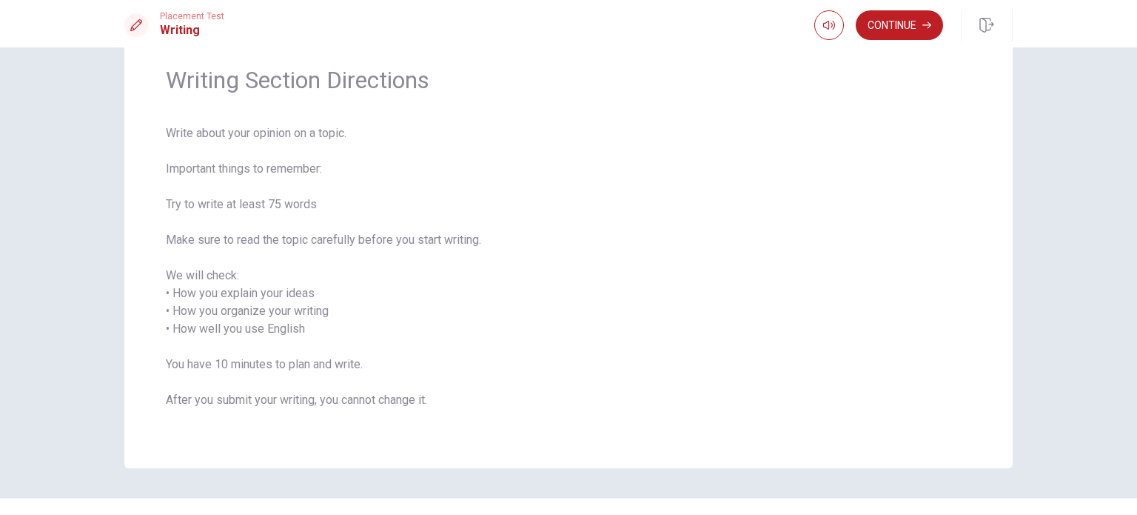
scroll to position [53, 0]
click at [567, 23] on button "Continue" at bounding box center [899, 25] width 87 height 30
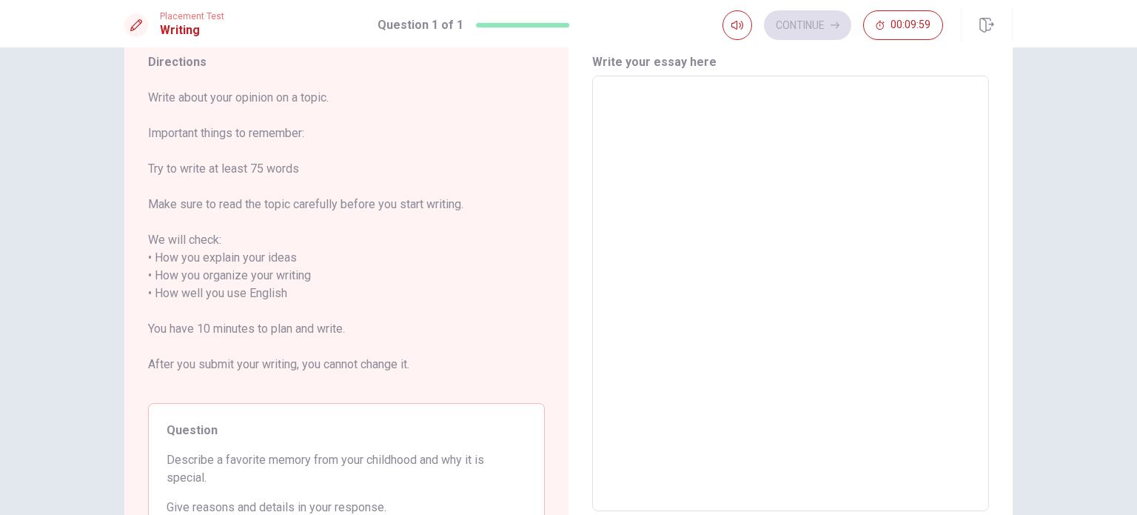
click at [567, 129] on textarea at bounding box center [791, 293] width 376 height 411
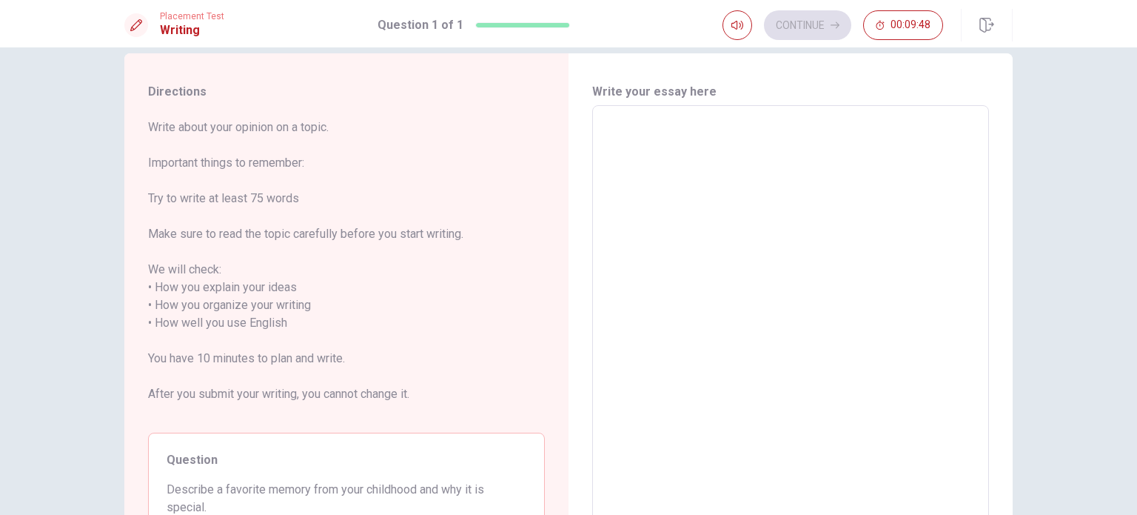
scroll to position [25, 0]
type textarea "W"
type textarea "x"
type textarea "Wh"
type textarea "x"
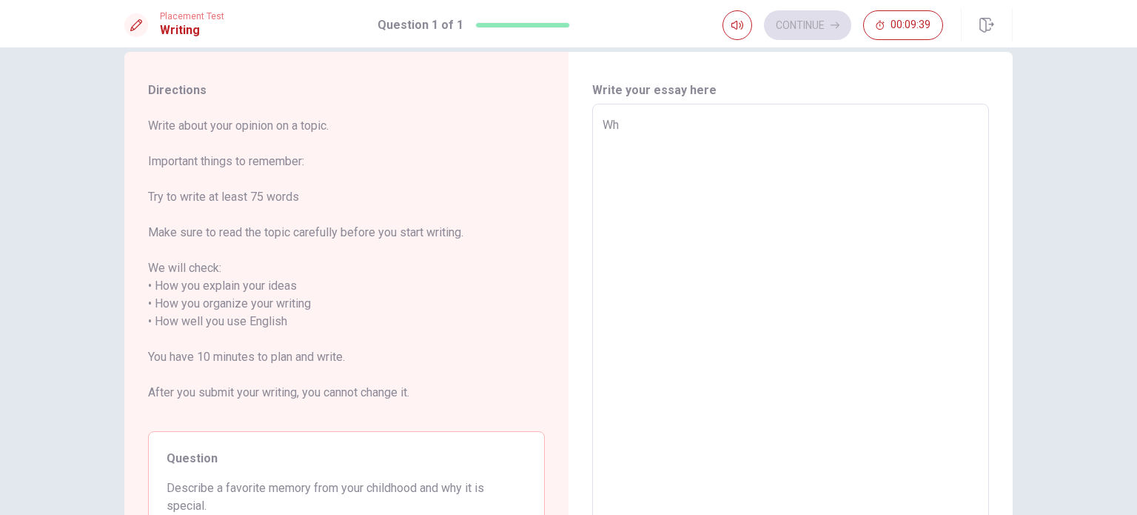
type textarea "Whe"
type textarea "x"
type textarea "When"
type textarea "x"
type textarea "When"
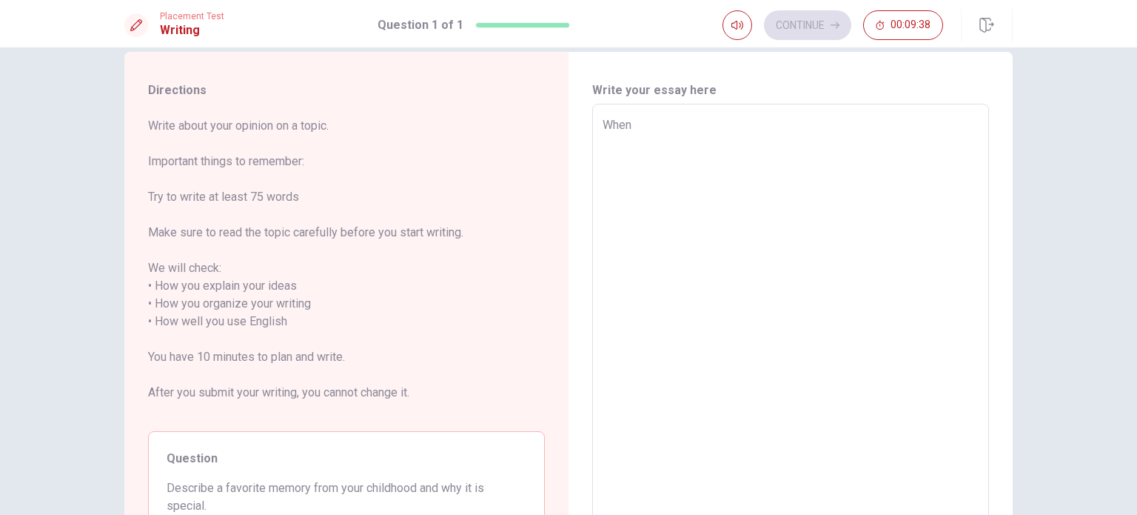
type textarea "x"
type textarea "When i"
type textarea "x"
type textarea "When i"
type textarea "x"
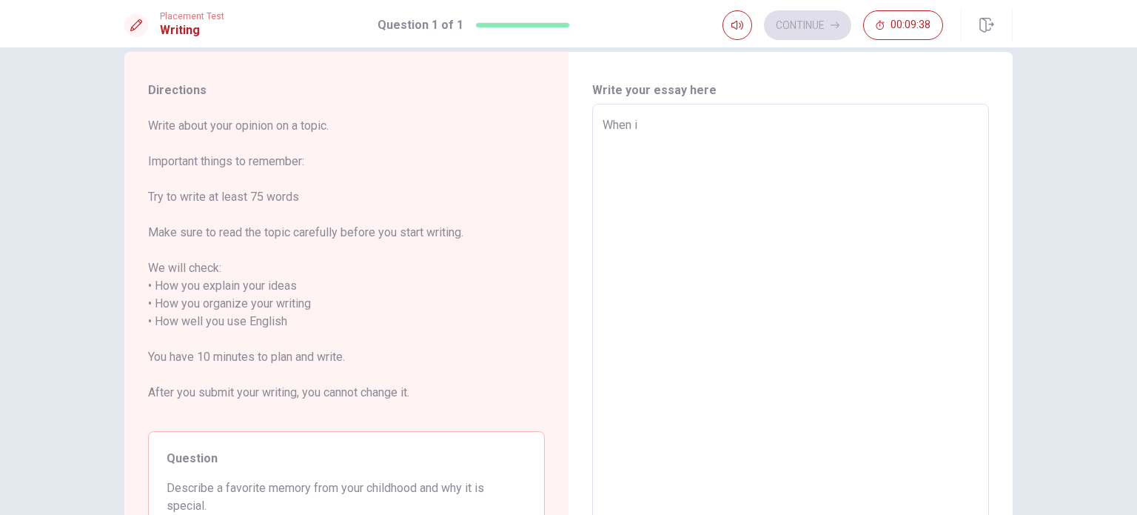
type textarea "When i w"
type textarea "x"
type textarea "When i wa"
type textarea "x"
type textarea "When i was"
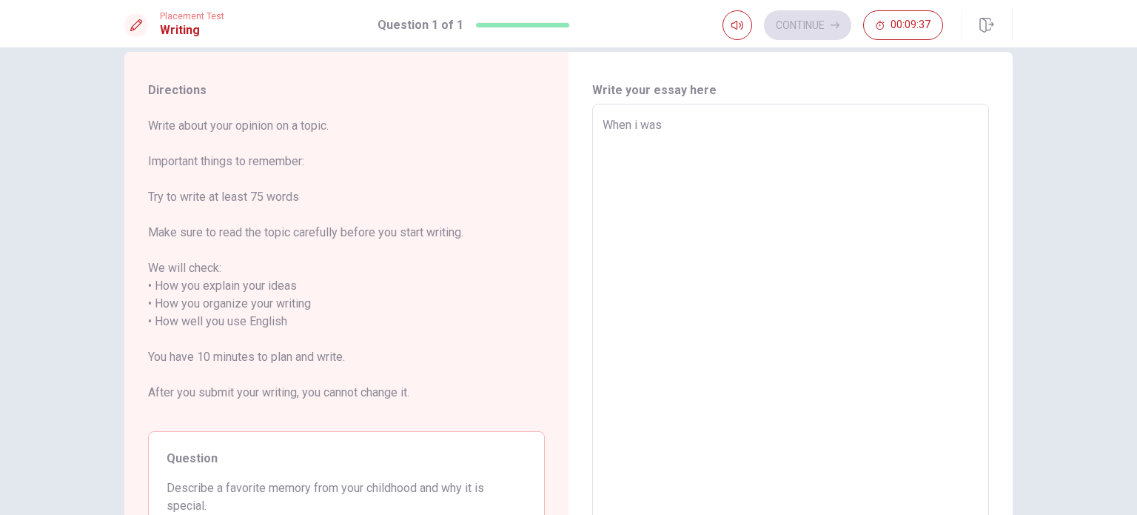
type textarea "x"
type textarea "When i was"
type textarea "x"
type textarea "When i was y"
type textarea "x"
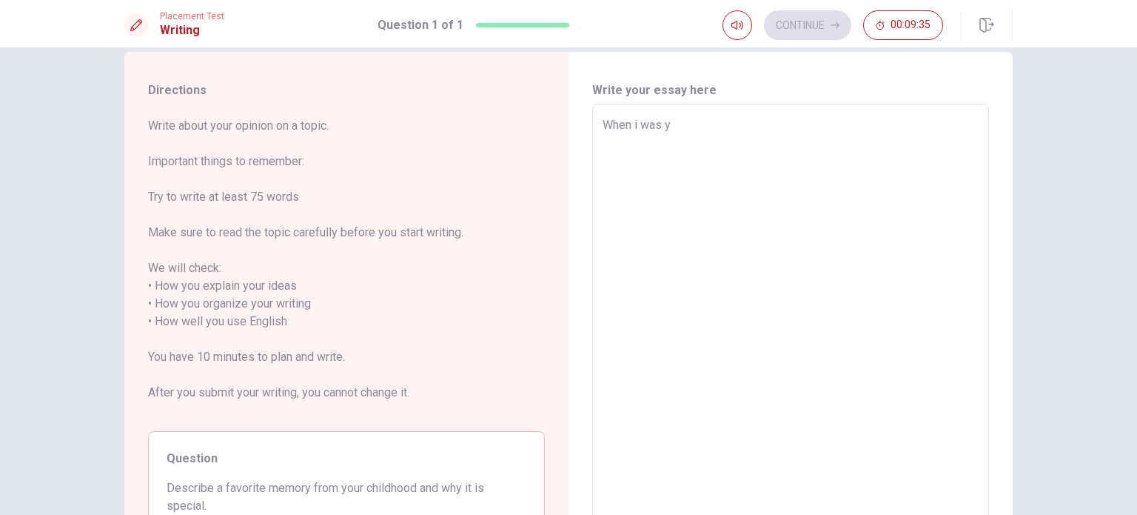
type textarea "When i was yo"
type textarea "x"
type textarea "When i was yoi"
type textarea "x"
type textarea "When i was yoiu"
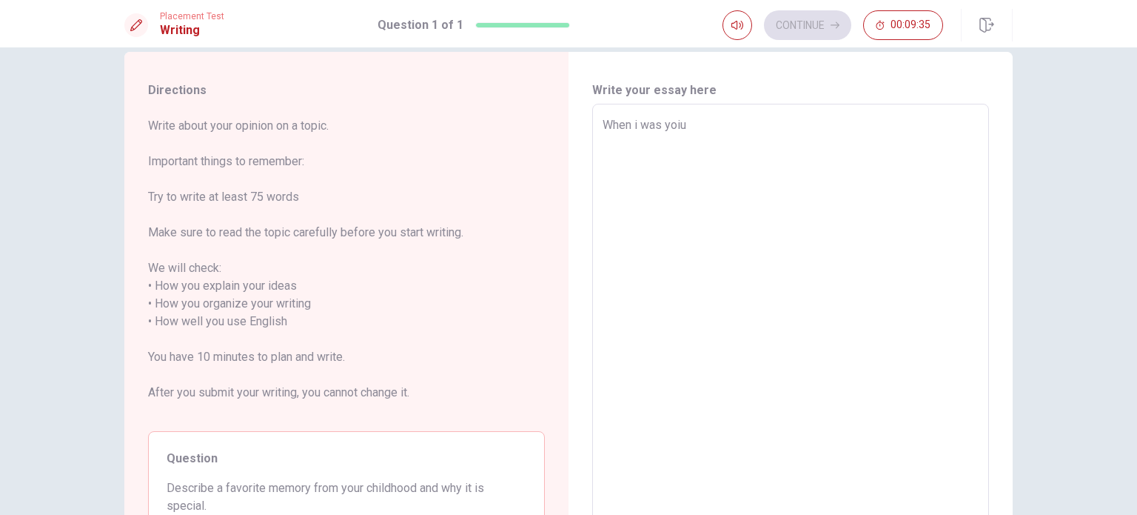
type textarea "x"
type textarea "When i was yoiun"
type textarea "x"
type textarea "When i was yoiund"
type textarea "x"
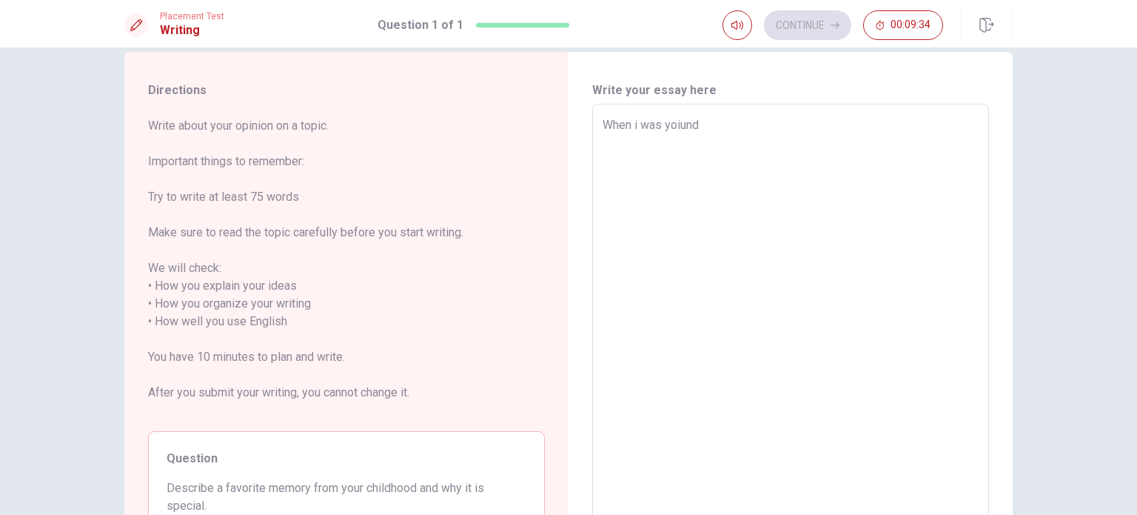
type textarea "When i was yoiund"
type textarea "x"
type textarea "When i was yoiund i"
type textarea "x"
type textarea "When i was yoiund i"
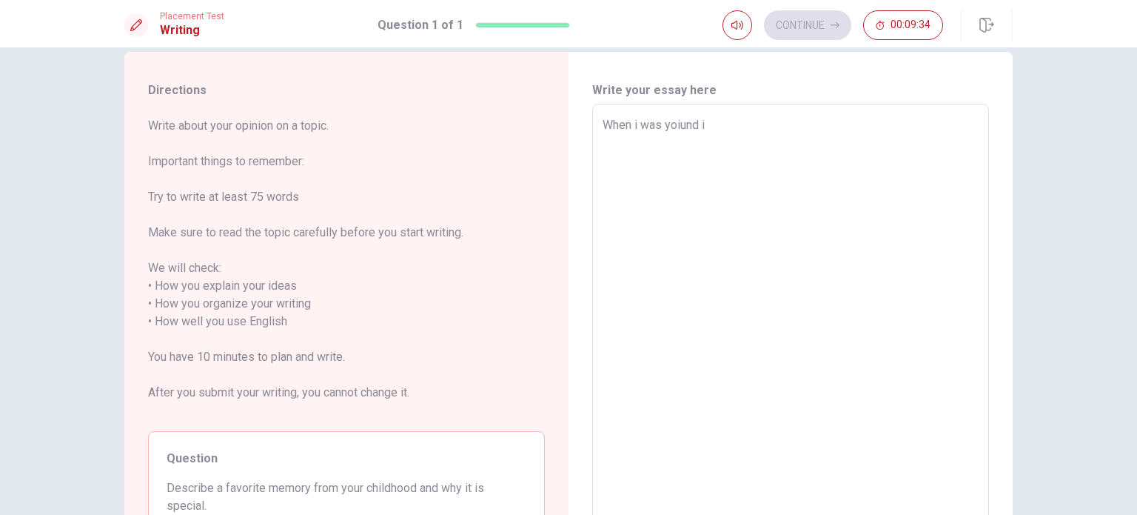
type textarea "x"
type textarea "When i was yoiund i a"
type textarea "x"
type textarea "When i was yoiund i ac"
type textarea "x"
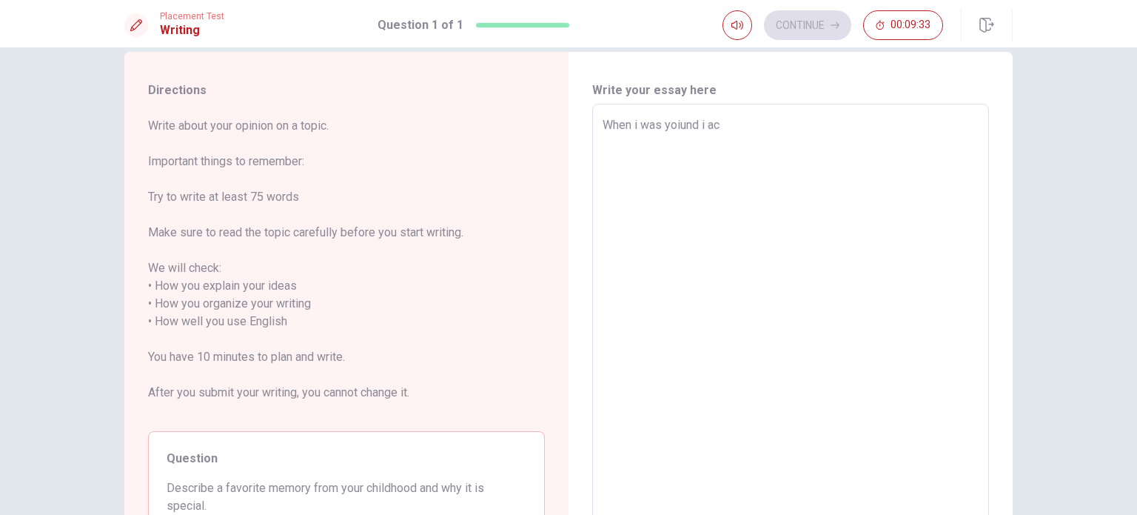
type textarea "When i was yoiund i acc"
type textarea "x"
type textarea "When i was yoiund i acco"
type textarea "x"
type textarea "When i was yoiund i accom"
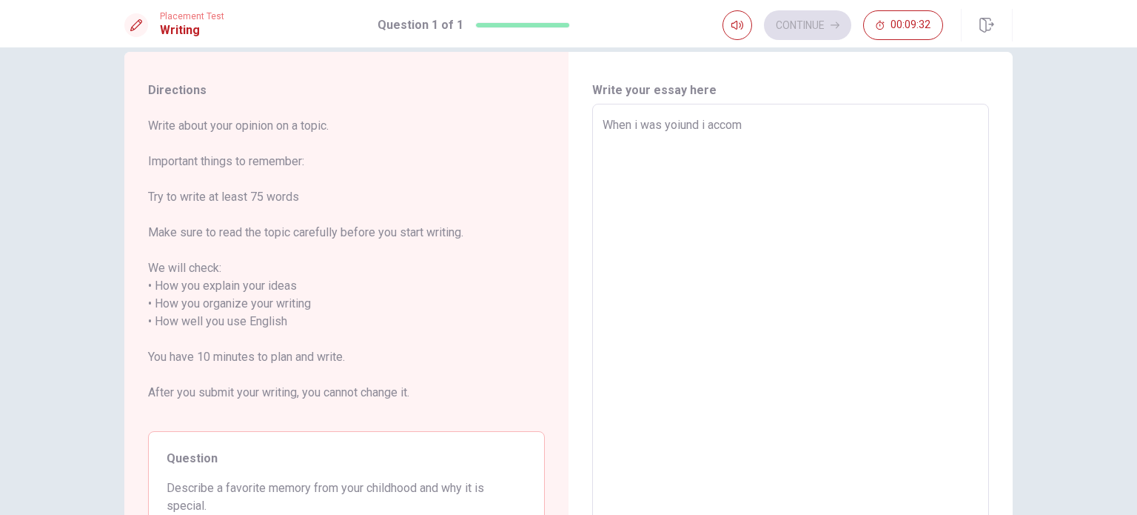
type textarea "x"
type textarea "When i was yoiund i accomp"
type textarea "x"
type textarea "When i was yoiund i accompa"
type textarea "x"
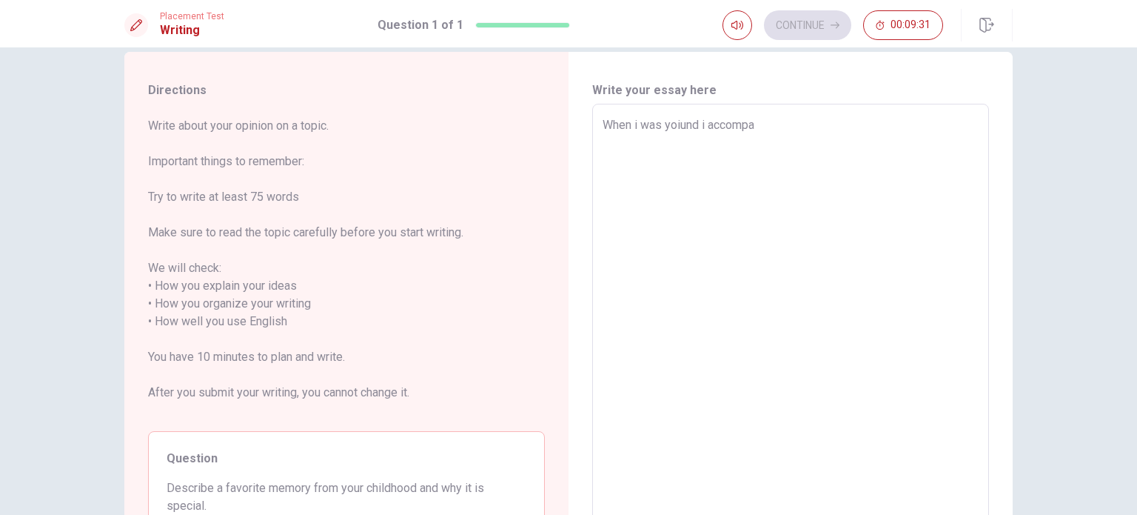
type textarea "When i was yoiund i accompag"
type textarea "x"
type textarea "When i was yoiund i accompa"
type textarea "x"
type textarea "When i was yoiund i accompan"
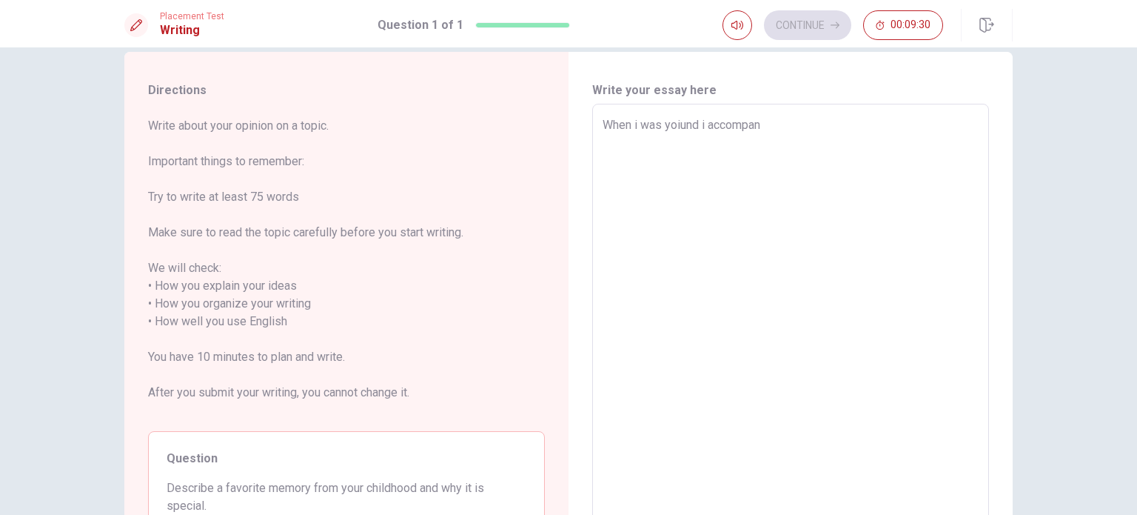
type textarea "x"
type textarea "When i was yoiund i accompani"
type textarea "x"
type textarea "When i was yoiund i accompanie"
type textarea "x"
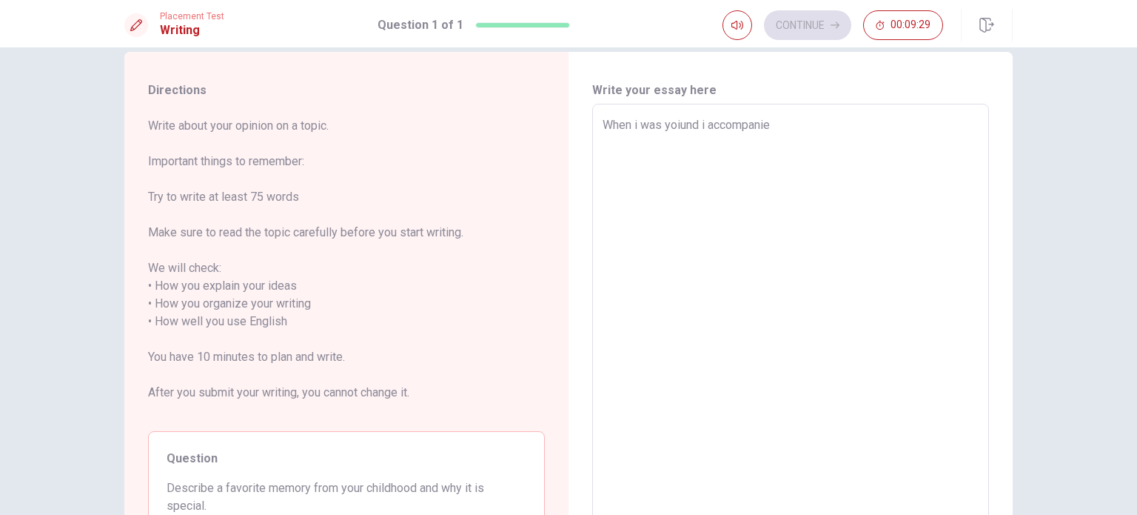
type textarea "When i was yoiund i accompanied"
type textarea "x"
type textarea "When i was yoiund i accompanied"
type textarea "x"
type textarea "When i was yoiund i accompanied m"
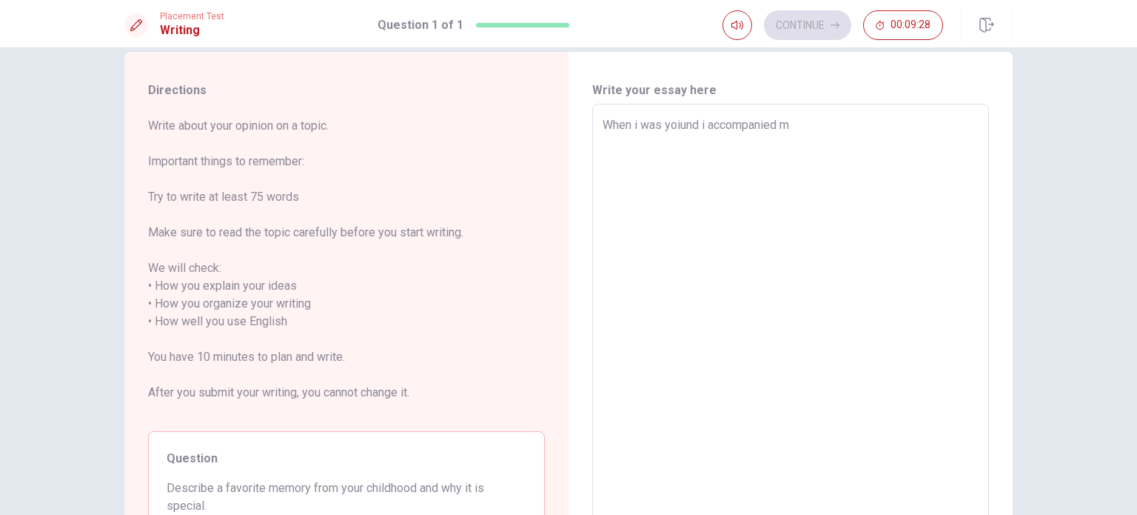
type textarea "x"
type textarea "When i was yoiund i accompanied my"
type textarea "x"
type textarea "When i was yoiund i accompanied my"
type textarea "x"
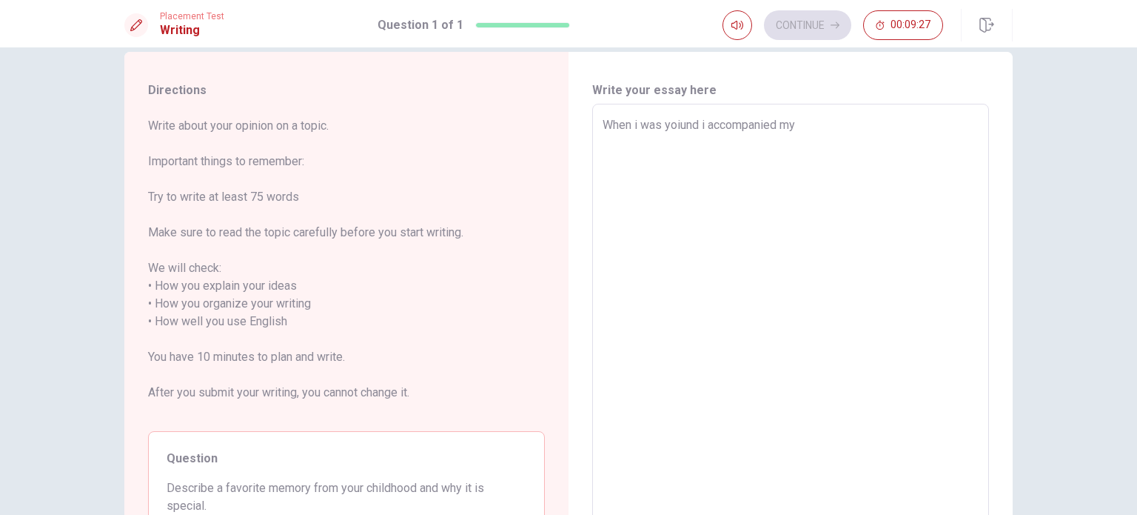
type textarea "When i was yoiund i accompanied my m"
type textarea "x"
type textarea "When i was yoiund i accompanied my mo"
type textarea "x"
type textarea "When i was yoiund i accompanied my mot"
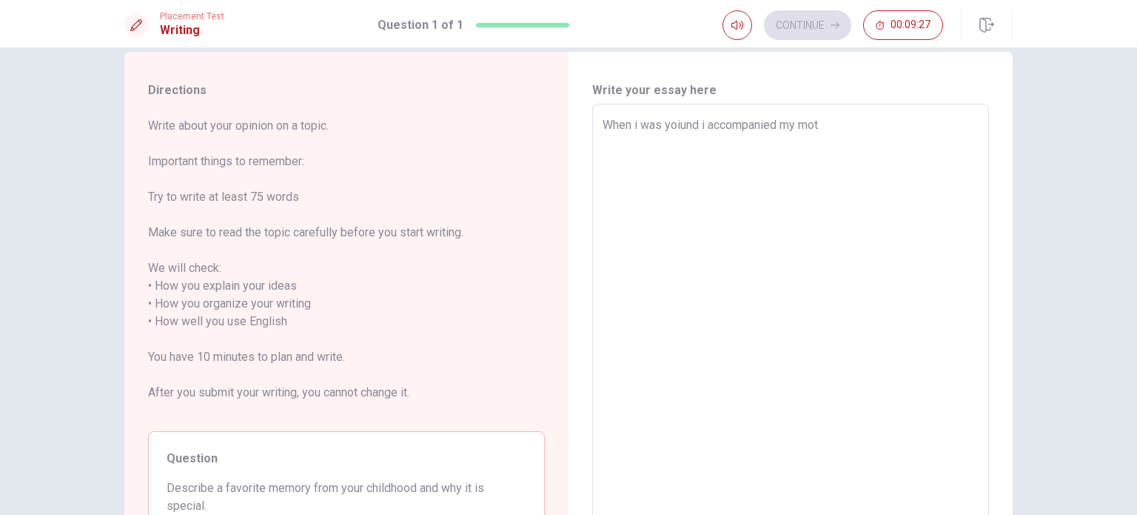
type textarea "x"
type textarea "When i was yoiund i accompanied my moth"
type textarea "x"
type textarea "When i was yoiund i accompanied my mothe"
type textarea "x"
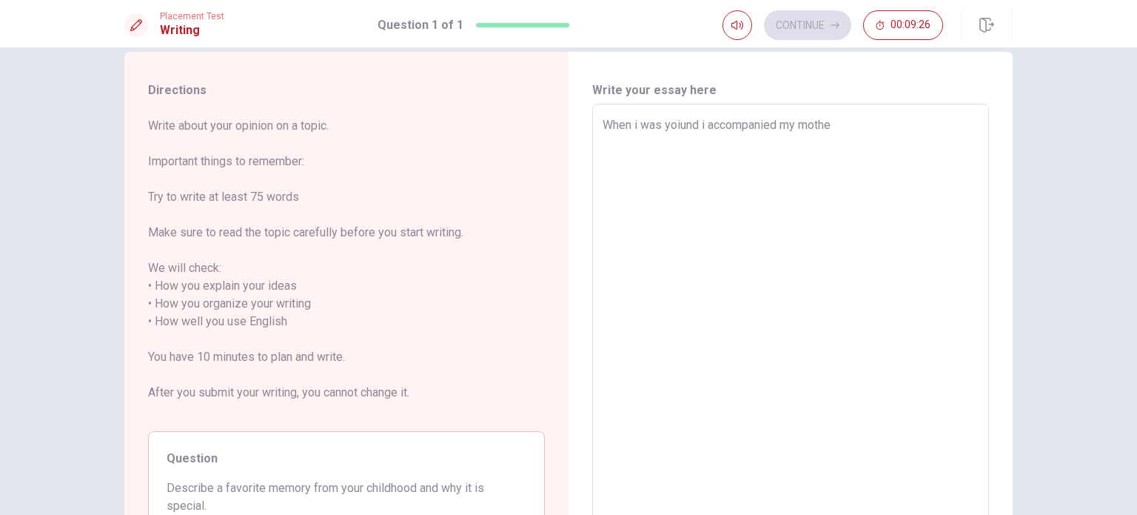
type textarea "When i was yoiund i accompanied my mother"
type textarea "x"
type textarea "When i was yoiund i accompanied my mother"
type textarea "x"
type textarea "When i was yoiund i accompanied my mother t"
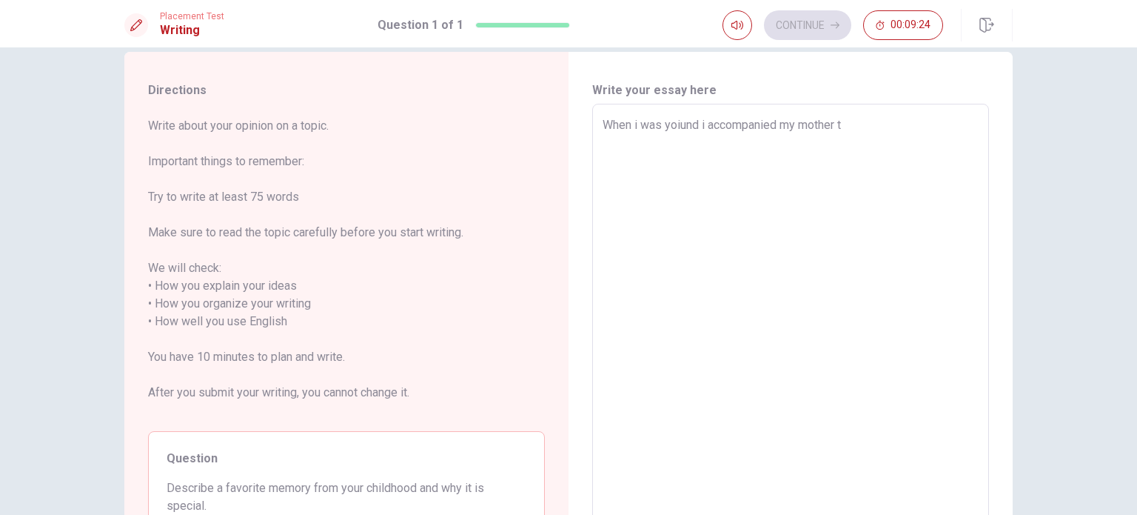
type textarea "x"
type textarea "When i was yoiund i accompanied my mother to"
type textarea "x"
type textarea "When i was yoiund i accompanied my mother to"
type textarea "x"
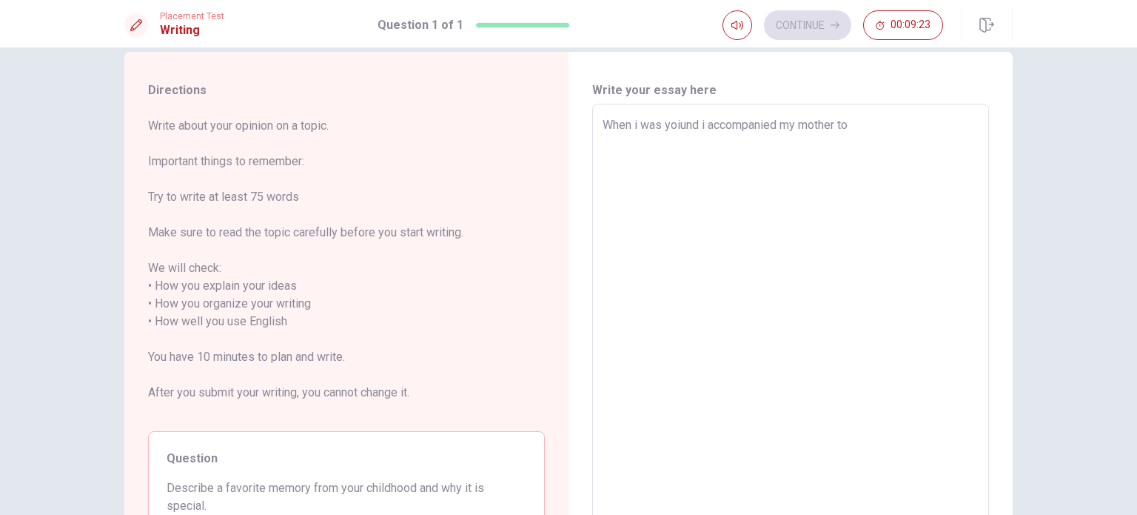
type textarea "When i was yoiund i accompanied my mother to"
type textarea "x"
type textarea "When i was yoiund i accompanied my mother t"
type textarea "x"
type textarea "When i was yoiund i accompanied my mother"
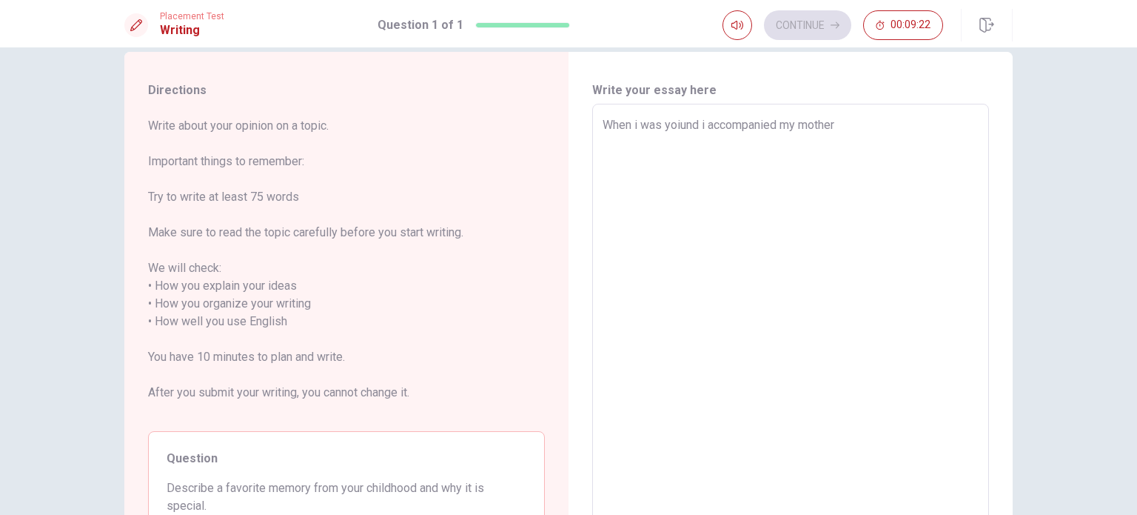
type textarea "x"
type textarea "When i was yoiund i accompanied my mother i"
type textarea "x"
type textarea "When i was yoiund i accompanied my mother in"
type textarea "x"
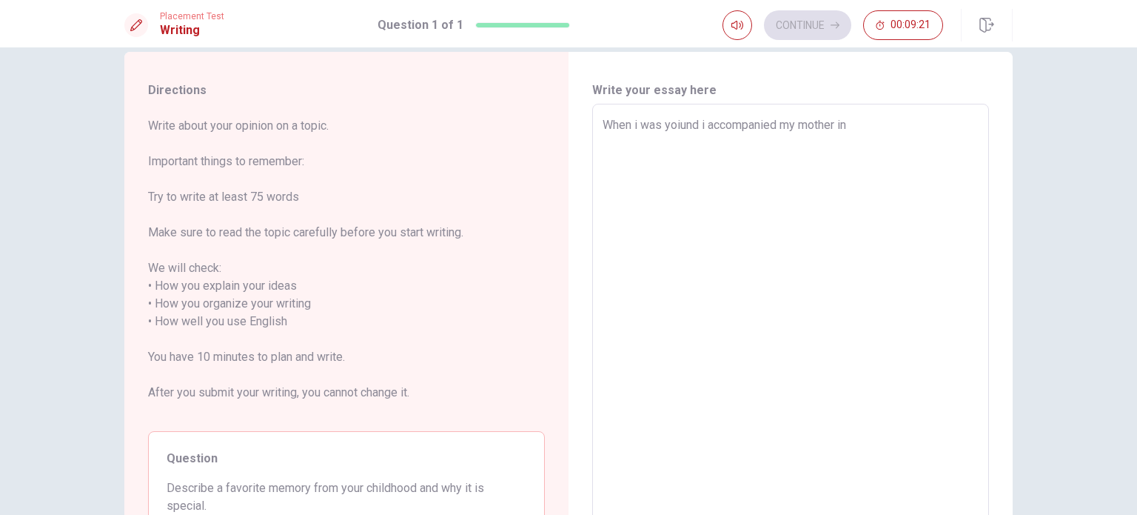
type textarea "When i was yoiund i accompanied my mother int"
type textarea "x"
type textarea "When i was yoiund i accompanied my mother into"
type textarea "x"
type textarea "When i was yoiund i accompanied my mother into"
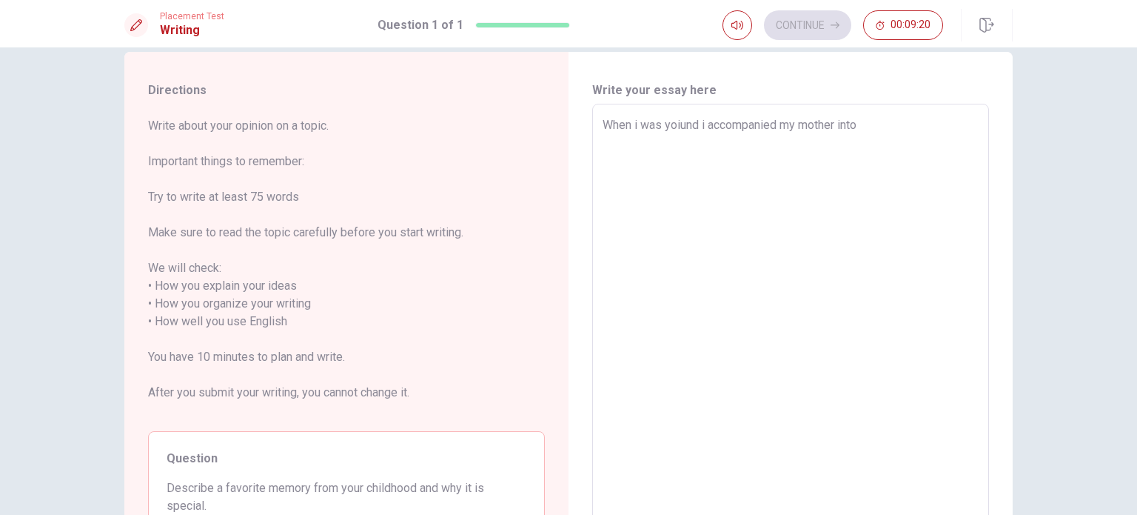
type textarea "x"
type textarea "When i was yoiund i accompanied my mother into h"
type textarea "x"
type textarea "When i was yoiund i accompanied my mother into he"
type textarea "x"
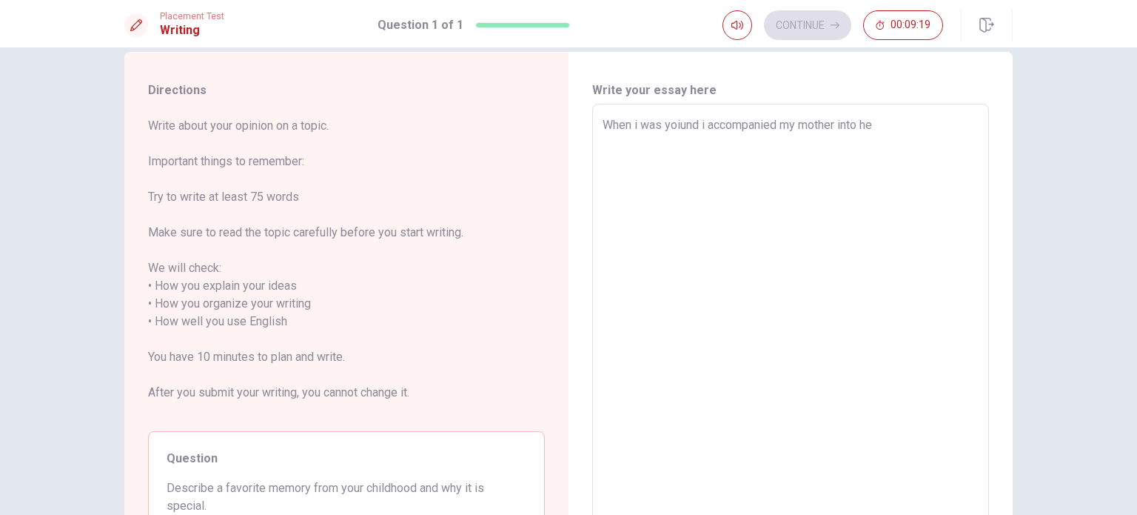
type textarea "When i was yoiund i accompanied my mother into her"
type textarea "x"
type textarea "When i was yoiund i accompanied my mother into her"
type textarea "x"
type textarea "When i was yoiund i accompanied my mother into her w"
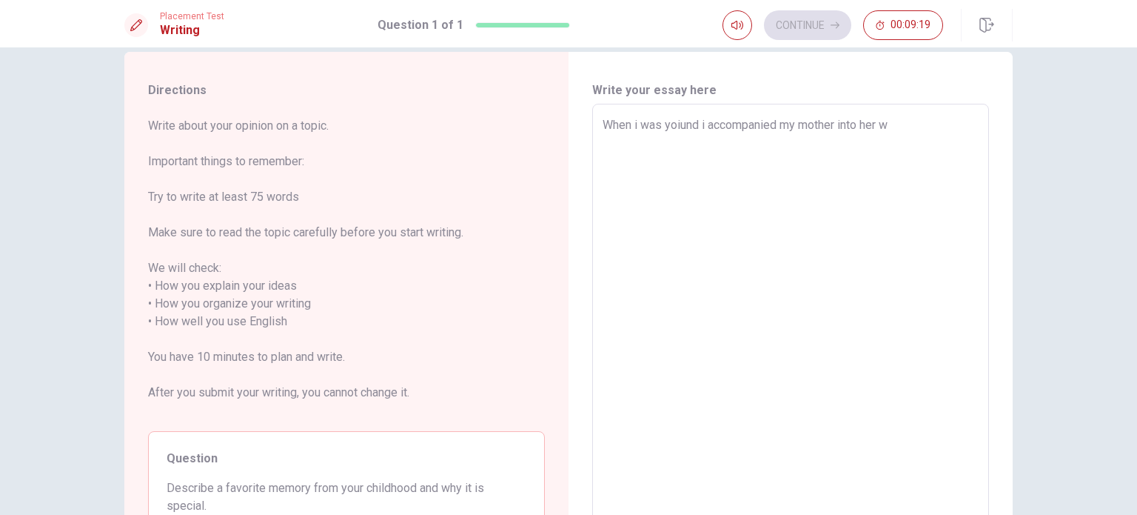
type textarea "x"
type textarea "When i was yoiund i accompanied my mother into her wo"
type textarea "x"
type textarea "When i was yoiund i accompanied my mother into her wor"
type textarea "x"
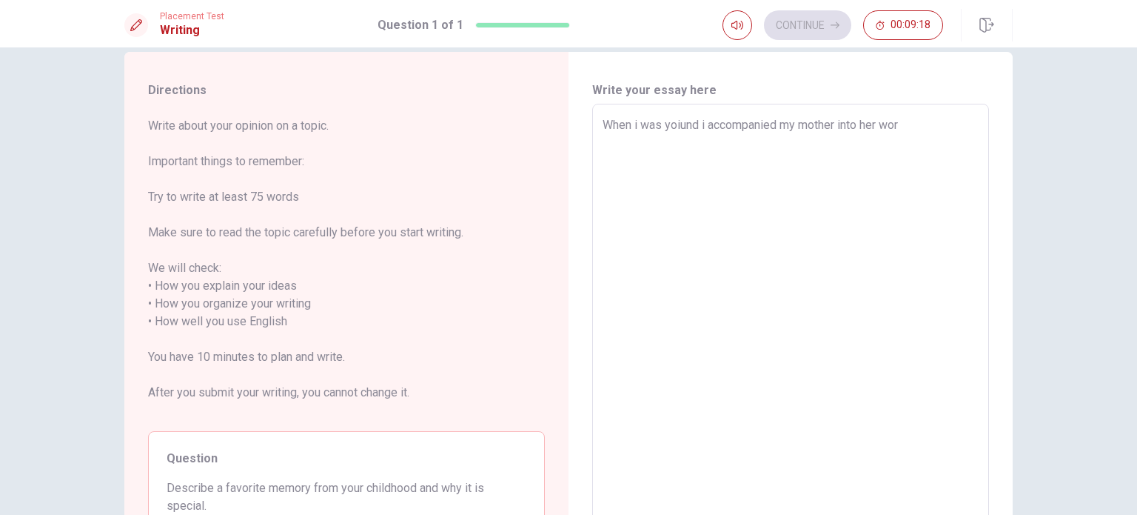
type textarea "When i was yoiund i accompanied my mother into her work"
type textarea "x"
type textarea "When i was yoiund i accompanied my mother into her work,"
type textarea "x"
type textarea "When i was yoiund i accompanied my mother into her work,"
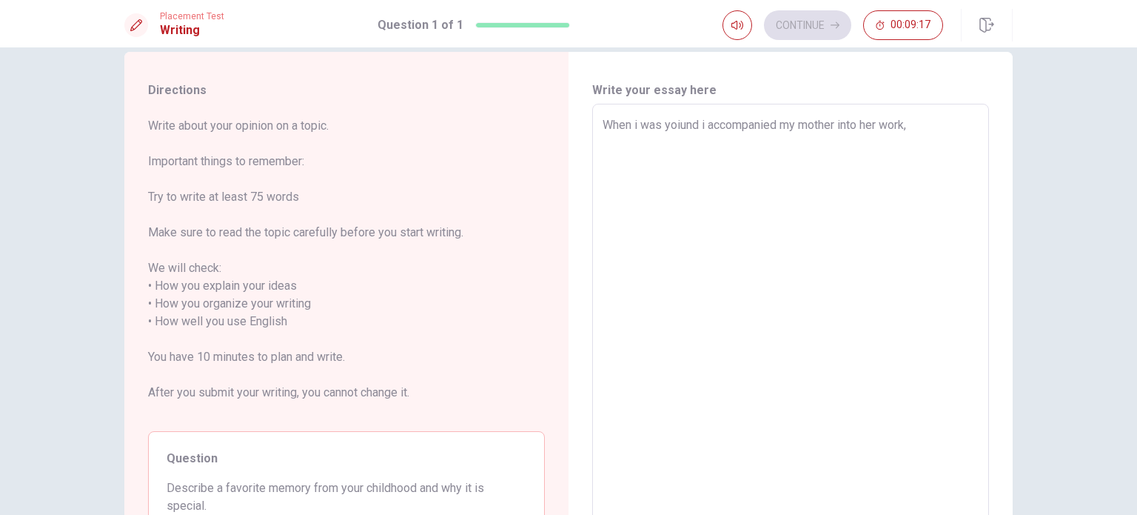
type textarea "x"
type textarea "When i was yoiund i accompanied my mother into her work, i"
type textarea "x"
type textarea "When i was yoiund i accompanied my mother into her work, i"
type textarea "x"
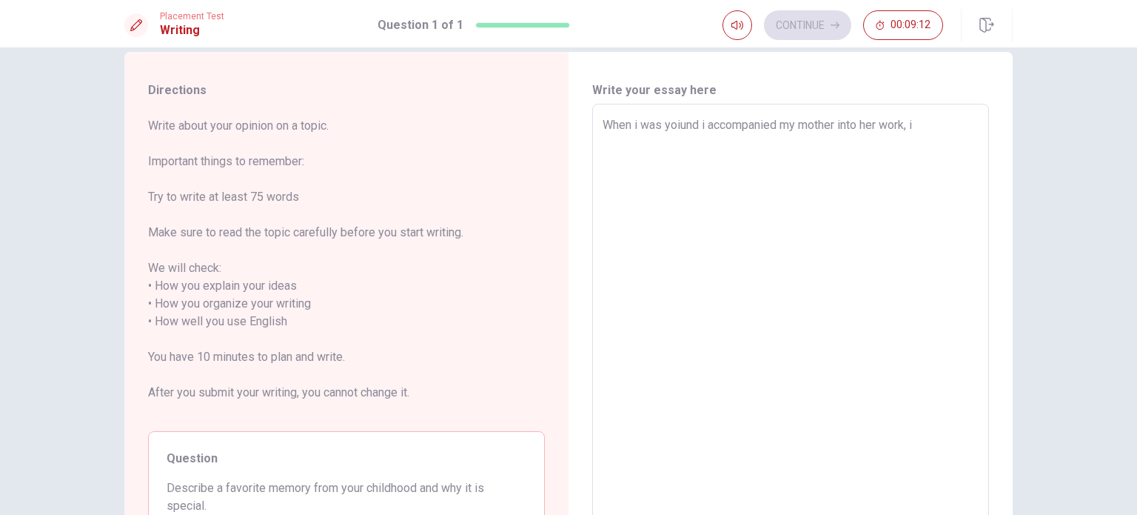
type textarea "When i was yoiund i accompanied my mother into her work, i"
type textarea "x"
type textarea "When i was yoiund i accompanied my mother into her work,"
type textarea "x"
type textarea "When i was yoiund i accompanied my mother into her work, a"
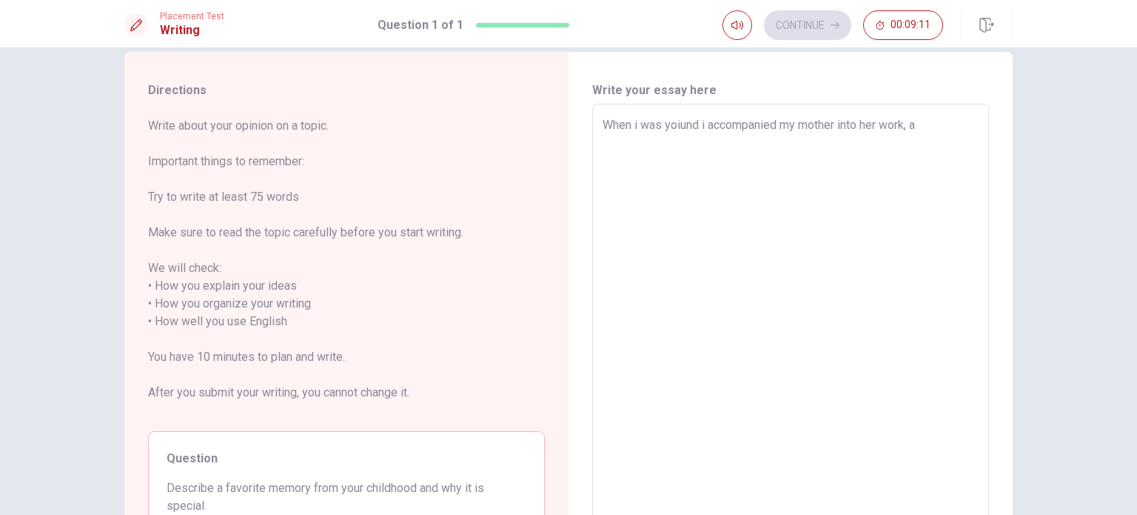
type textarea "x"
type textarea "When i was yoiund i accompanied my mother into her work, an"
type textarea "x"
type textarea "When i was yoiund i accompanied my mother into her work, and"
type textarea "x"
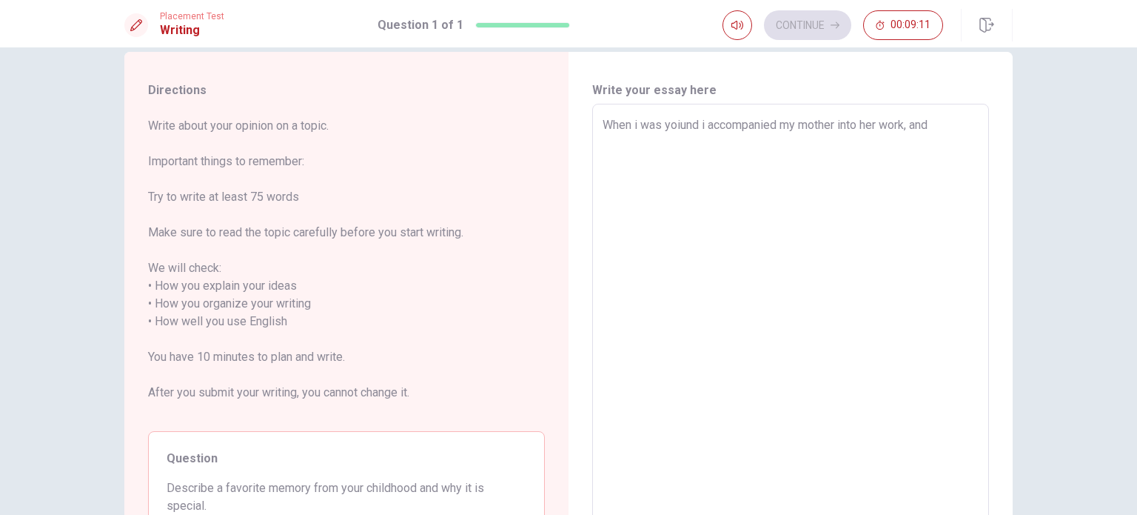
type textarea "When i was yoiund i accompanied my mother into her work, and"
type textarea "x"
type textarea "When i was yoiund i accompanied my mother into her work, and i"
type textarea "x"
type textarea "When i was yoiund i accompanied my mother into her work, and i"
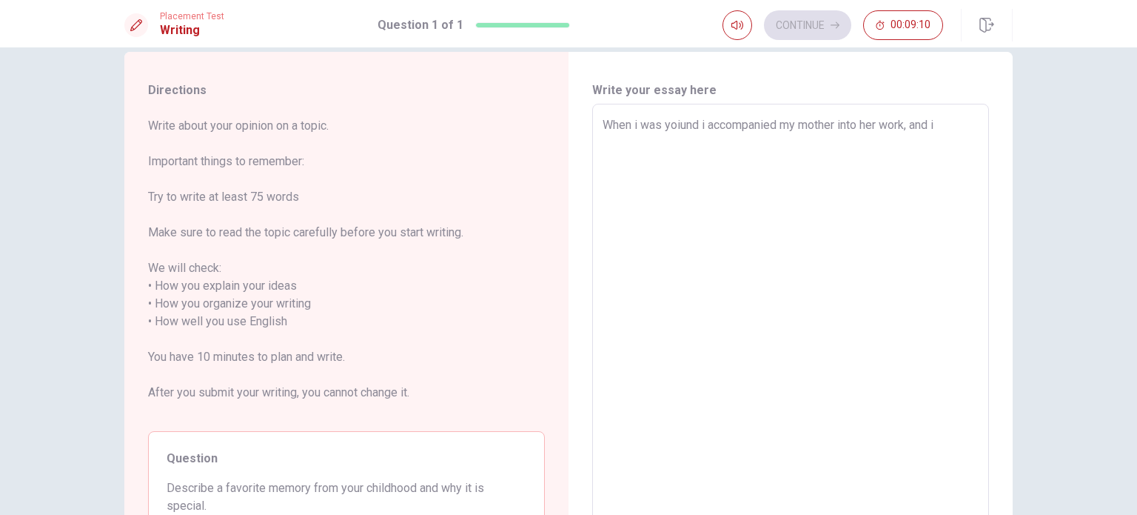
type textarea "x"
type textarea "When i was yoiund i accompanied my mother into her work, and i c"
type textarea "x"
type textarea "When i was yoiund i accompanied my mother into her work, and i ca"
type textarea "x"
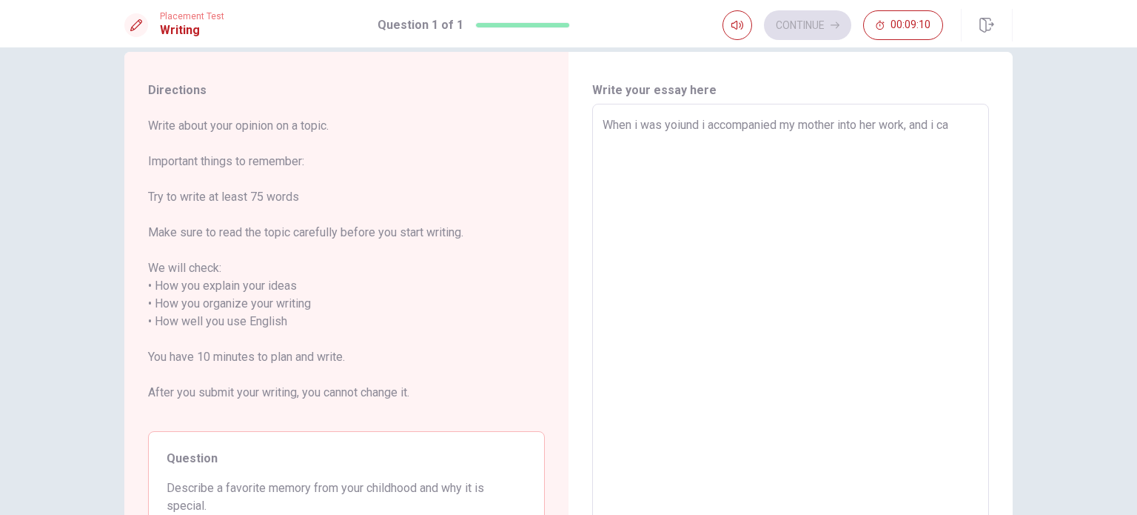
type textarea "When i was yoiund i accompanied my mother into her work, and i can"
type textarea "x"
type textarea "When i was yoiund i accompanied my mother into her work, and i can"
type textarea "x"
type textarea "When i was yoiund i accompanied my mother into her work, and i can s"
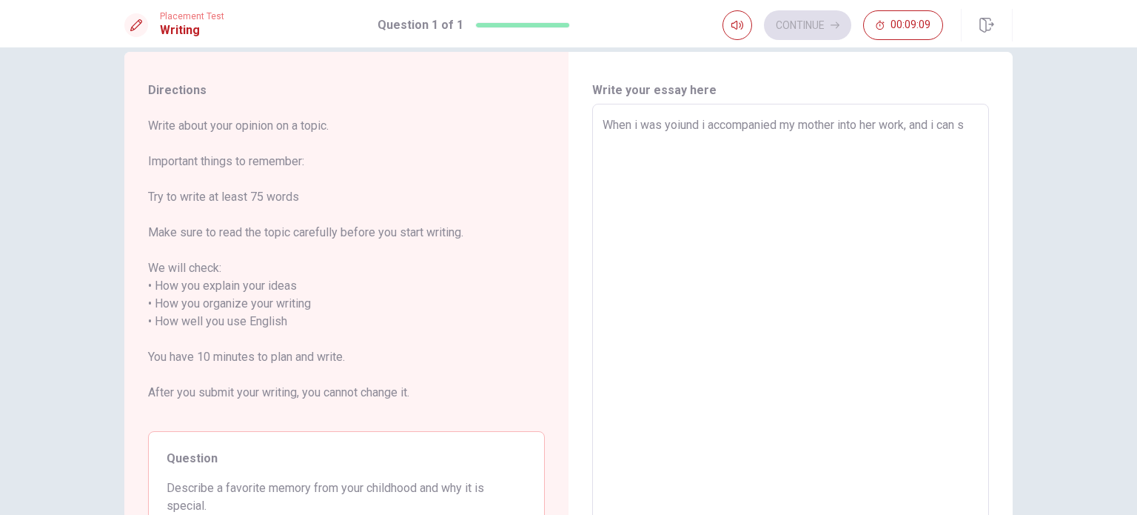
type textarea "x"
type textarea "When i was yoiund i accompanied my mother into her work, and i can se"
type textarea "x"
type textarea "When i was yoiund i accompanied my mother into her work, and i can see"
type textarea "x"
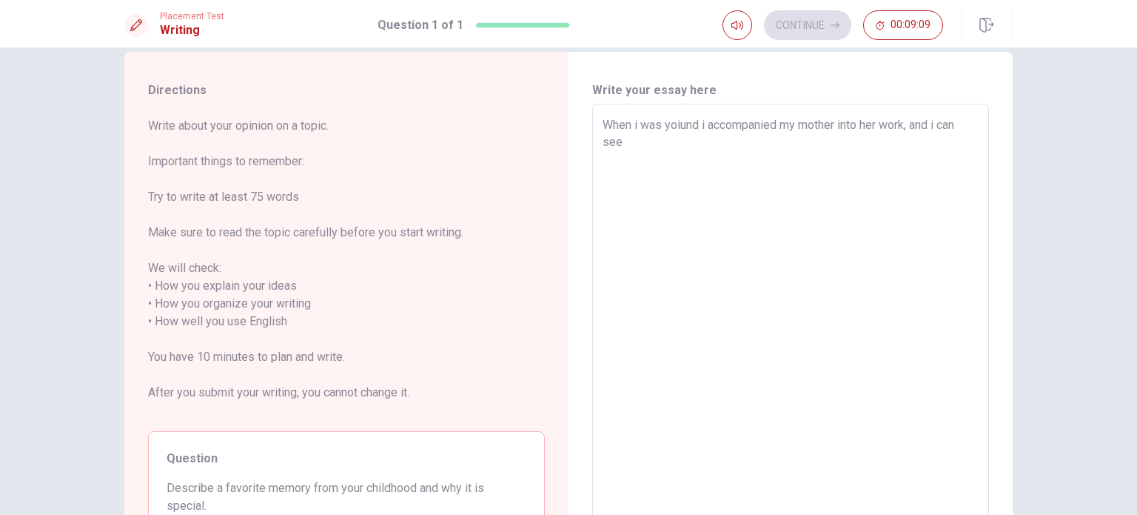
type textarea "When i was yoiund i accompanied my mother into her work, and i can see"
type textarea "x"
type textarea "When i was yoiund i accompanied my mother into her work, and i can see h"
type textarea "x"
type textarea "When i was yoiund i accompanied my mother into her work, and i can see he"
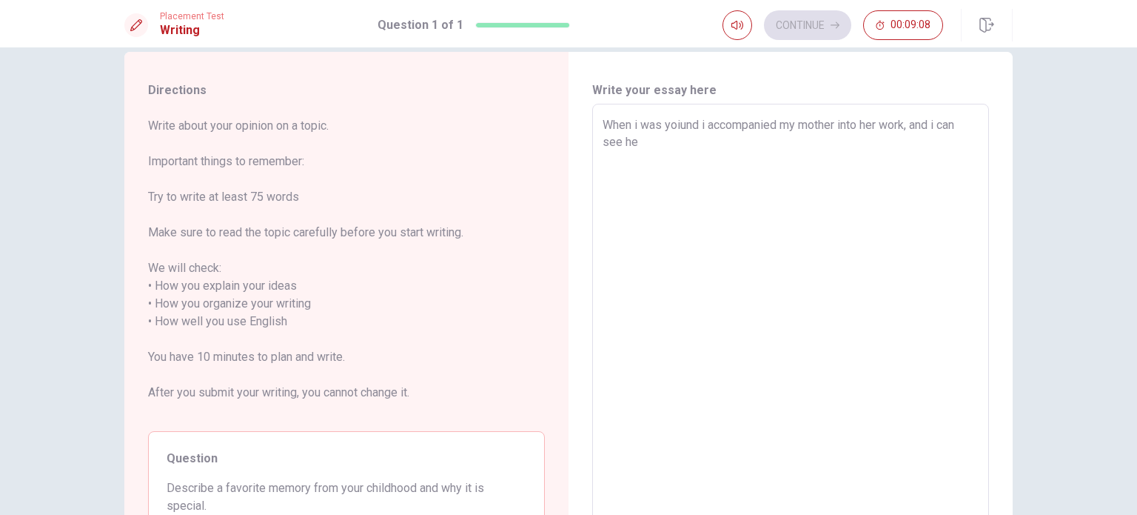
type textarea "x"
type textarea "When i was yoiund i accompanied my mother into her work, and i can see her"
type textarea "x"
type textarea "When i was yoiund i accompanied my mother into her work, and i can see here"
type textarea "x"
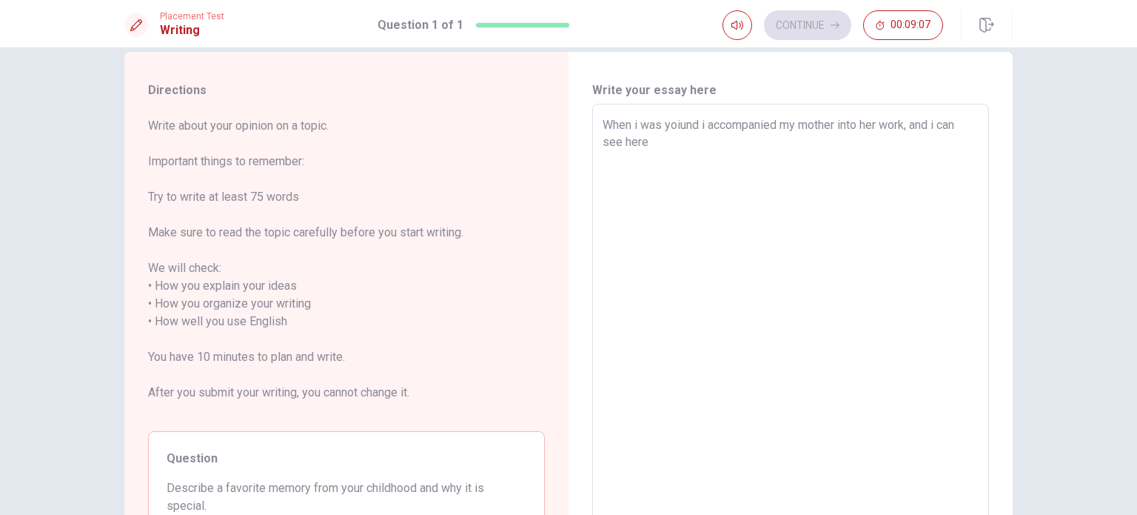
type textarea "When i was yoiund i accompanied my mother into her work, and i can see here"
type textarea "x"
type textarea "When i was yoiund i accompanied my mother into her work, and i can see here w"
type textarea "x"
type textarea "When i was yoiund i accompanied my mother into her work, and i can see here wo"
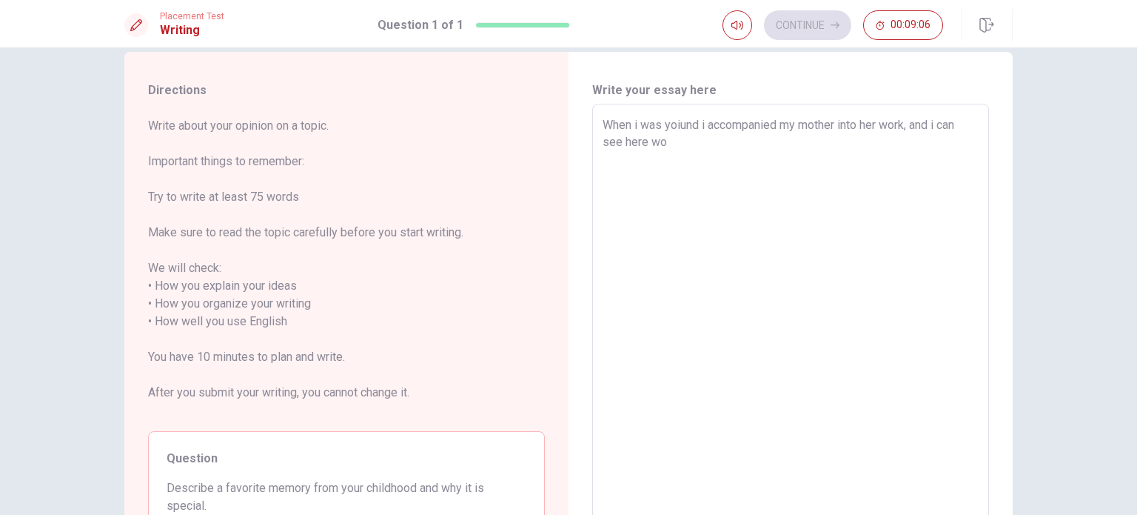
type textarea "x"
type textarea "When i was yoiund i accompanied my mother into her work, and i can see here wor"
type textarea "x"
type textarea "When i was yoiund i accompanied my mother into her work, and i can see here work"
type textarea "x"
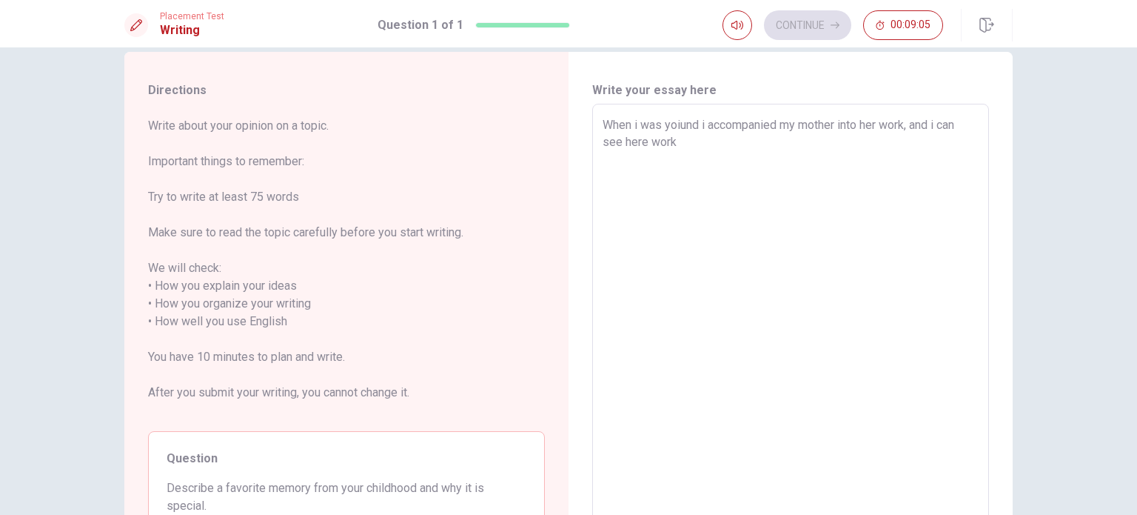
type textarea "When i was yoiund i accompanied my mother into her work, and i can see here wor…"
type textarea "x"
type textarea "When i was yoiund i accompanied my mother into her work, and i can see here wor…"
type textarea "x"
type textarea "When i was yoiund i accompanied my mother into her work, and i can see here wor…"
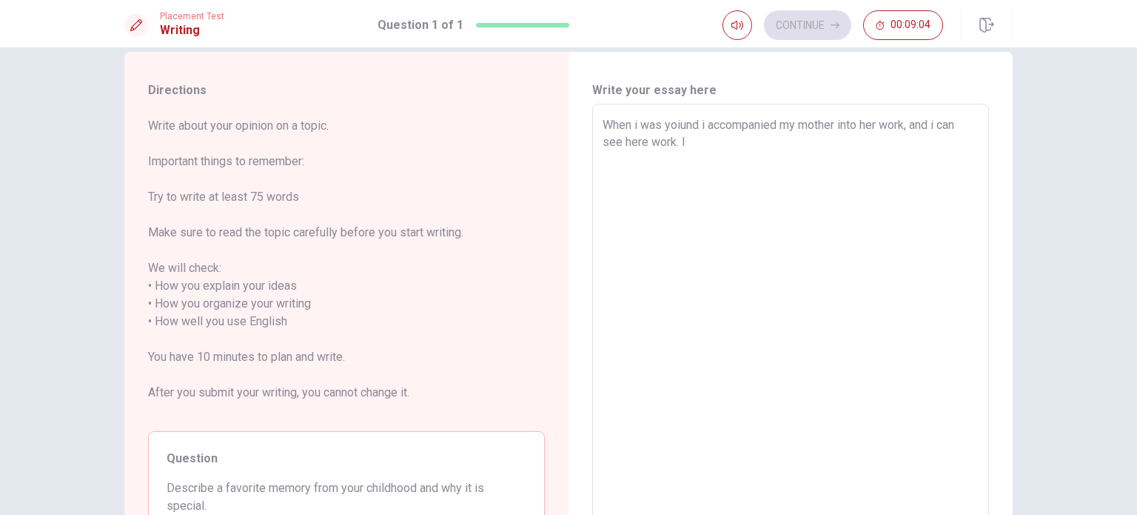
type textarea "x"
type textarea "When i was yoiund i accompanied my mother into her work, and i can see here wor…"
type textarea "x"
type textarea "When i was yoiund i accompanied my mother into her work, and i can see here wor…"
type textarea "x"
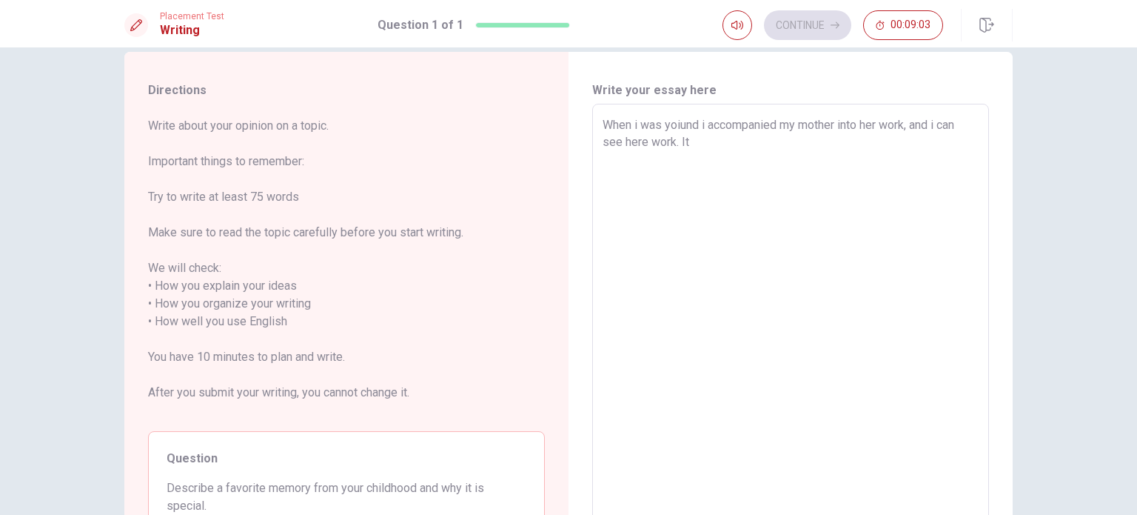
type textarea "When i was yoiund i accompanied my mother into her work, and i can see here wor…"
type textarea "x"
type textarea "When i was yoiund i accompanied my mother into her work, and i can see here wor…"
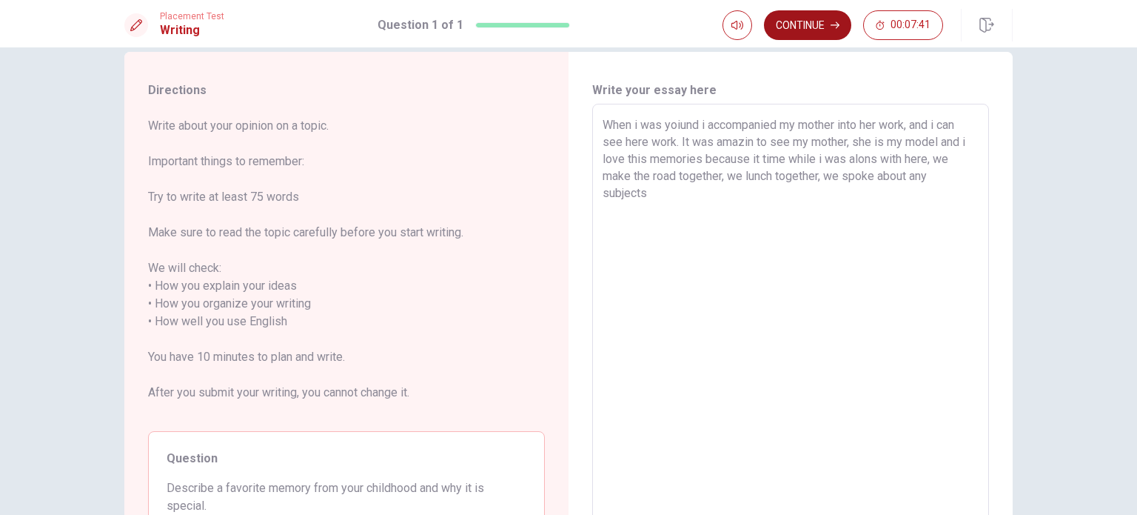
click at [567, 24] on button "Continue" at bounding box center [807, 25] width 87 height 30
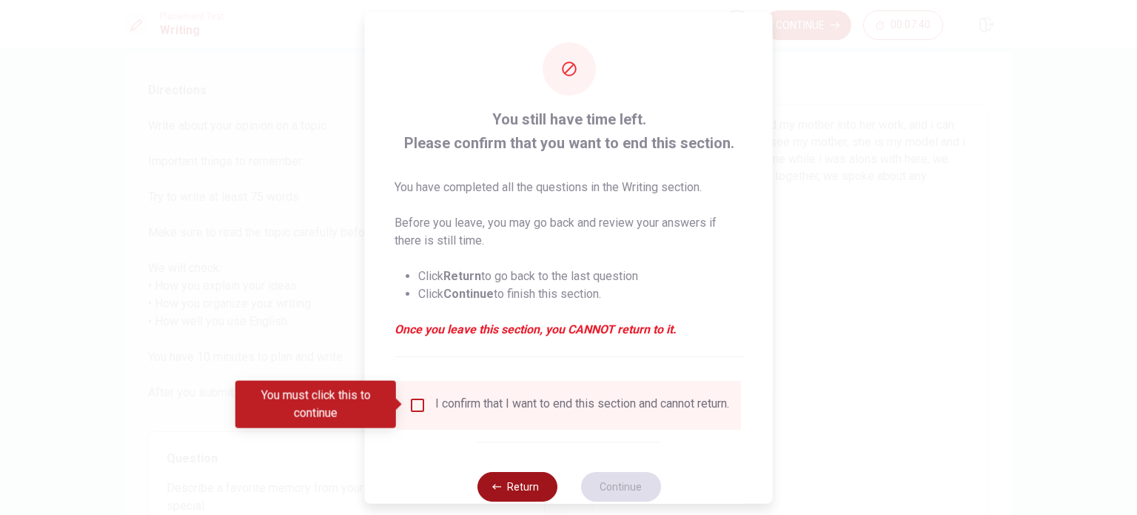
click at [515, 489] on button "Return" at bounding box center [517, 486] width 80 height 30
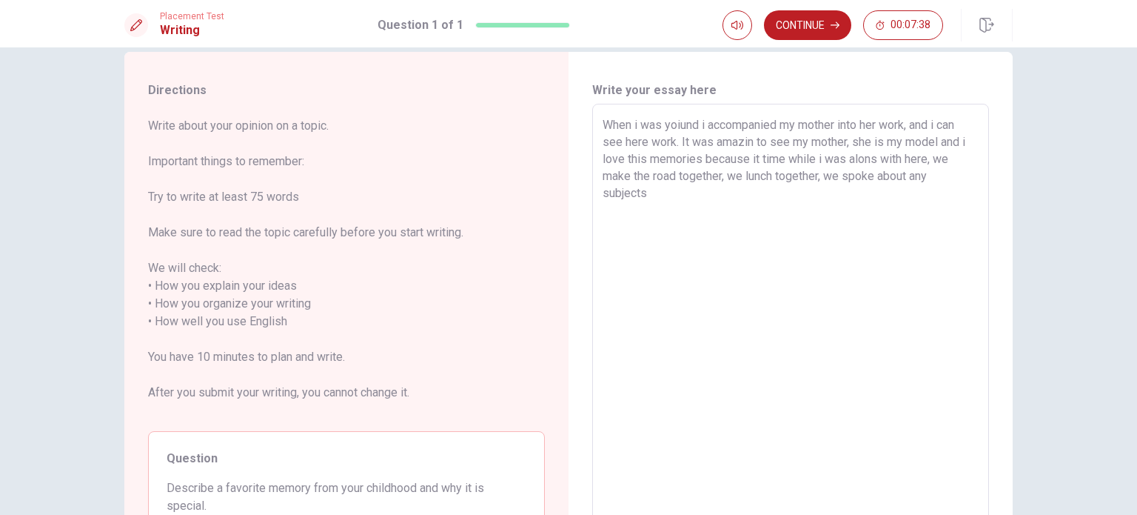
click at [567, 195] on textarea "When i was yoiund i accompanied my mother into her work, and i can see here wor…" at bounding box center [791, 321] width 376 height 411
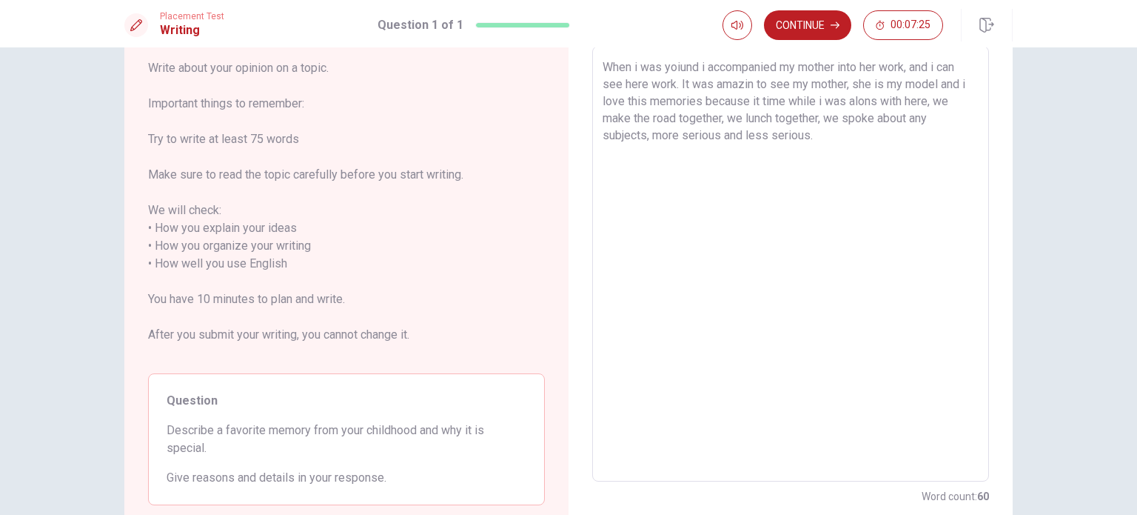
scroll to position [84, 0]
click at [567, 84] on textarea "When i was yoiund i accompanied my mother into her work, and i can see here wor…" at bounding box center [791, 263] width 376 height 411
click at [567, 101] on textarea "When i was yoiund i accompanied my mother into her work, and i can see here wor…" at bounding box center [791, 263] width 376 height 411
click at [567, 102] on textarea "When i was yoiund i accompanied my mother into her work, and i can see here wor…" at bounding box center [791, 263] width 376 height 411
click at [567, 33] on button "Continue" at bounding box center [807, 25] width 87 height 30
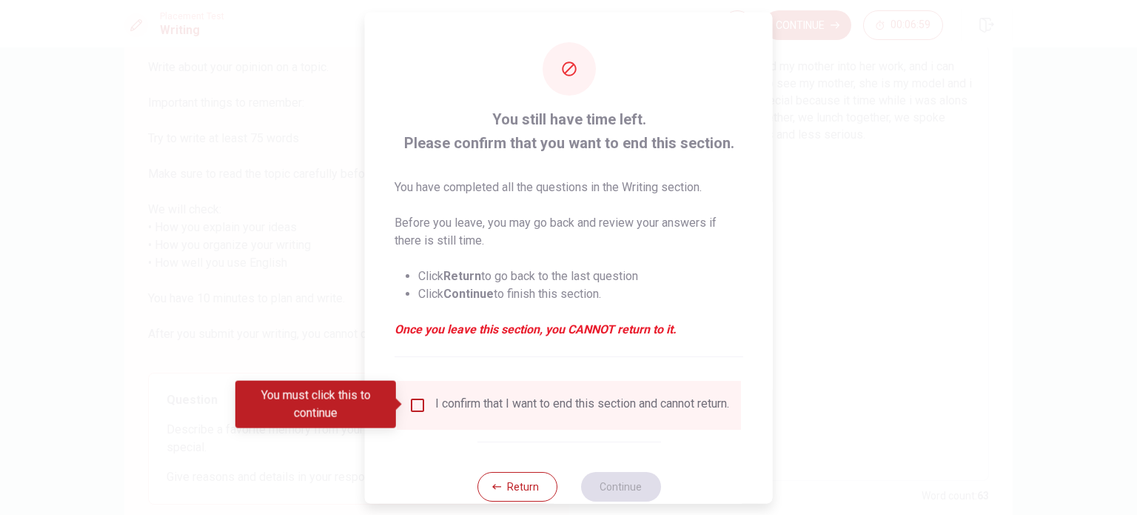
click at [459, 412] on div "I confirm that I want to end this section and cannot return." at bounding box center [582, 404] width 294 height 18
click at [415, 403] on input "You must click this to continue" at bounding box center [418, 404] width 18 height 18
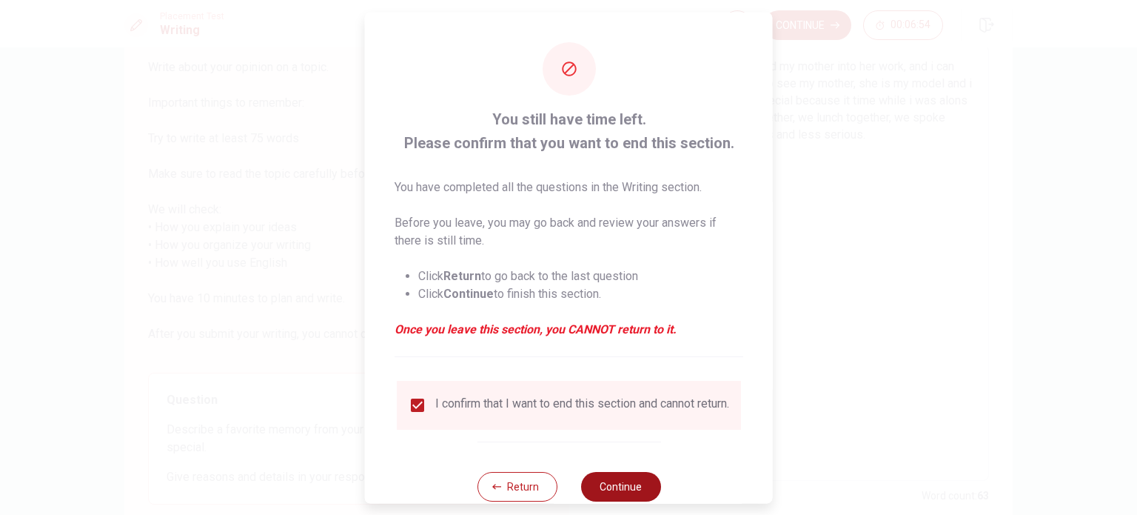
click at [567, 497] on button "Continue" at bounding box center [620, 486] width 80 height 30
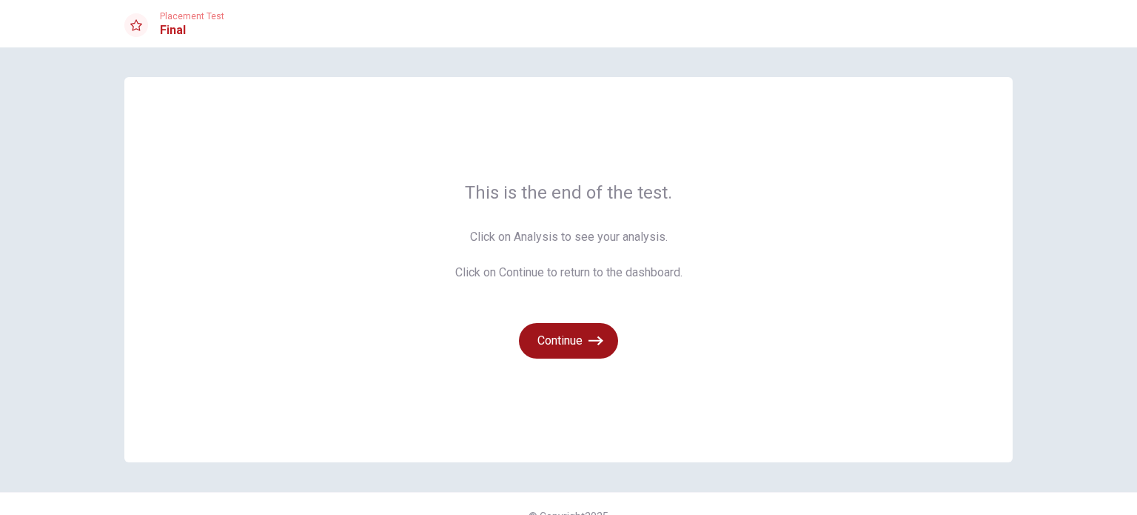
scroll to position [0, 0]
click at [138, 26] on icon at bounding box center [136, 25] width 12 height 12
click at [567, 338] on button "Continue" at bounding box center [568, 341] width 99 height 36
